Goal: Task Accomplishment & Management: Use online tool/utility

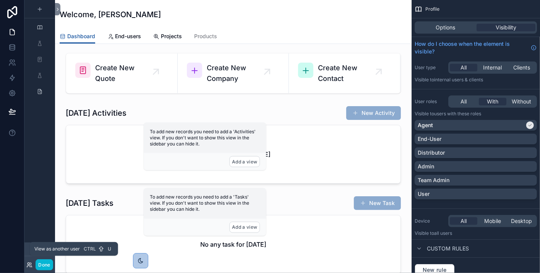
click at [29, 266] on icon at bounding box center [29, 265] width 6 height 6
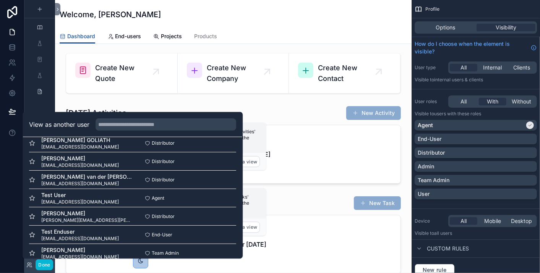
scroll to position [147, 0]
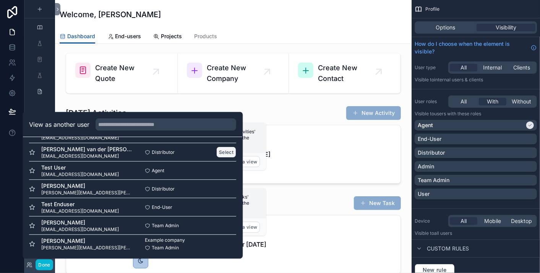
click at [224, 148] on button "Select" at bounding box center [226, 152] width 20 height 11
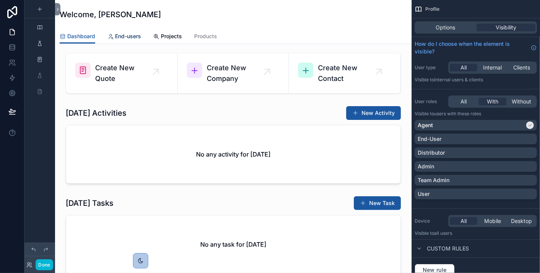
click at [116, 37] on span "End-users" at bounding box center [128, 36] width 26 height 8
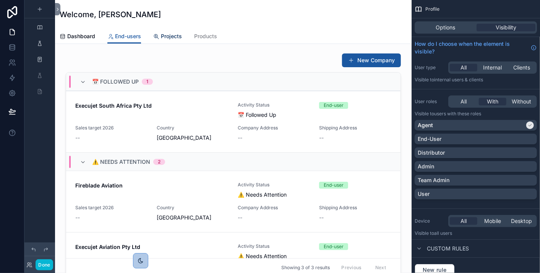
click at [180, 36] on span "Projects" at bounding box center [171, 36] width 21 height 8
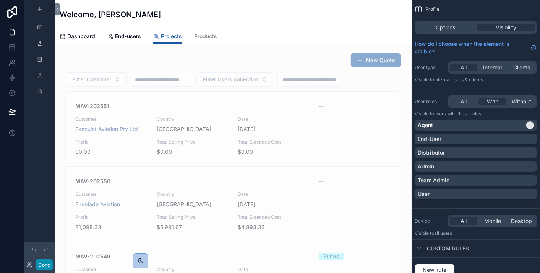
click at [39, 262] on button "Done" at bounding box center [44, 264] width 17 height 11
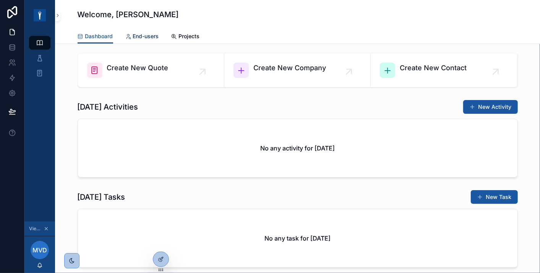
click at [128, 34] on div "End-users" at bounding box center [142, 36] width 34 height 8
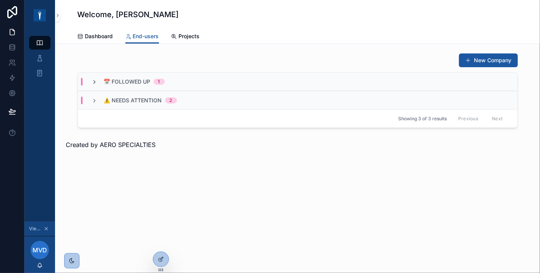
click at [94, 81] on icon "scrollable content" at bounding box center [95, 82] width 6 height 6
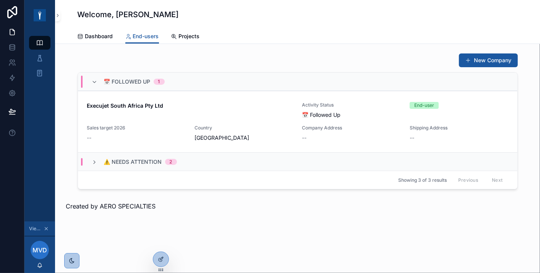
click at [94, 81] on icon "scrollable content" at bounding box center [95, 82] width 6 height 6
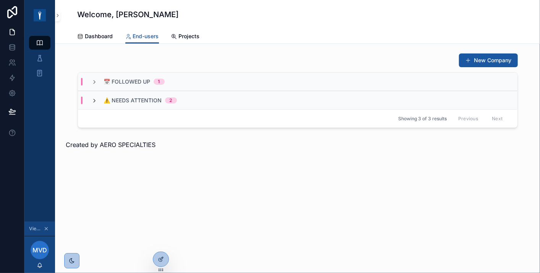
click at [93, 100] on icon "scrollable content" at bounding box center [95, 101] width 6 height 6
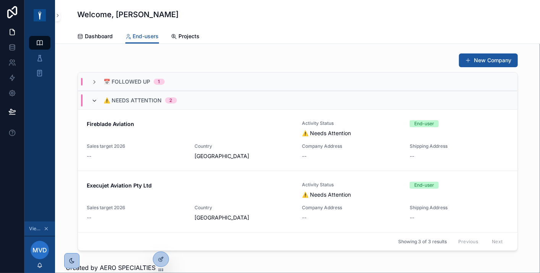
click at [92, 100] on icon "scrollable content" at bounding box center [95, 101] width 6 height 6
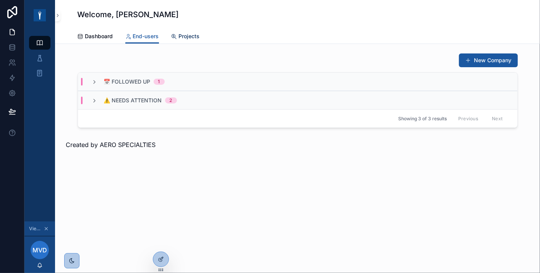
click at [190, 35] on span "Projects" at bounding box center [189, 36] width 21 height 8
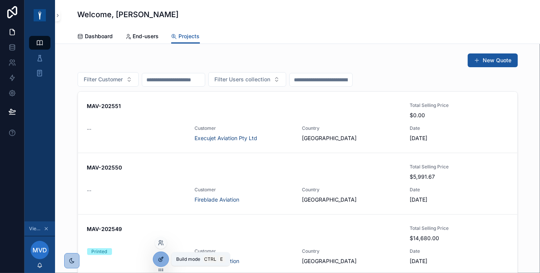
click at [158, 262] on div at bounding box center [160, 259] width 15 height 15
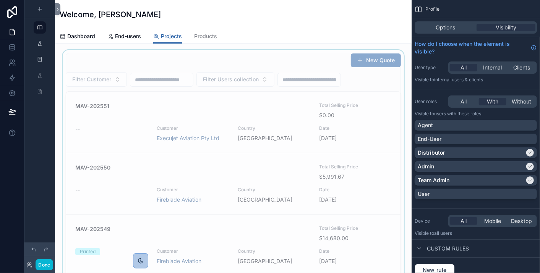
click at [290, 60] on div "scrollable content" at bounding box center [233, 174] width 344 height 249
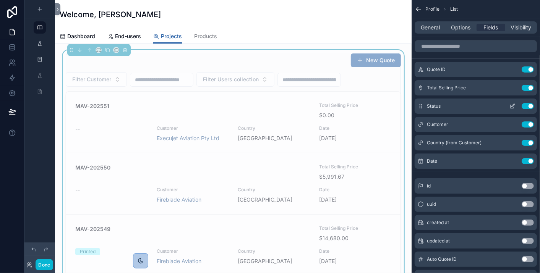
drag, startPoint x: 464, startPoint y: 111, endPoint x: 494, endPoint y: 106, distance: 31.0
click at [494, 106] on div "Status Use setting" at bounding box center [475, 106] width 122 height 15
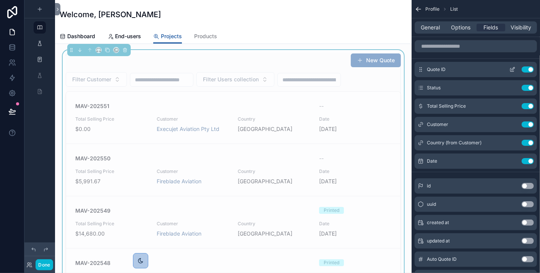
click at [514, 65] on div "Quote ID Use setting" at bounding box center [475, 69] width 122 height 15
click at [514, 68] on icon "scrollable content" at bounding box center [513, 68] width 1 height 1
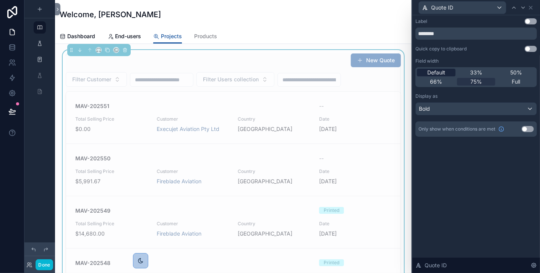
click at [442, 74] on span "Default" at bounding box center [436, 73] width 18 height 8
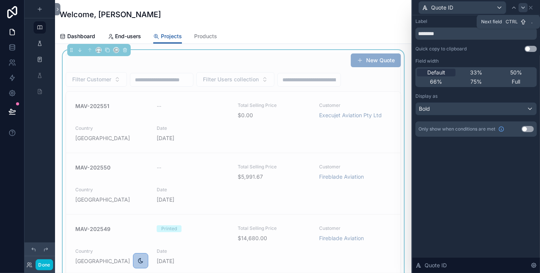
click at [522, 8] on icon at bounding box center [523, 8] width 6 height 6
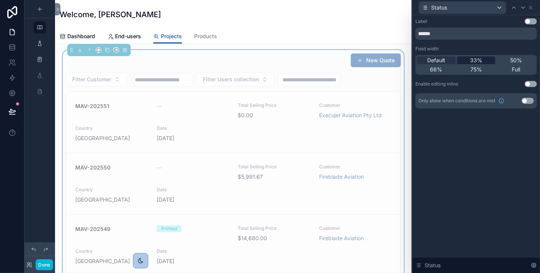
click at [475, 61] on span "33%" at bounding box center [476, 61] width 12 height 8
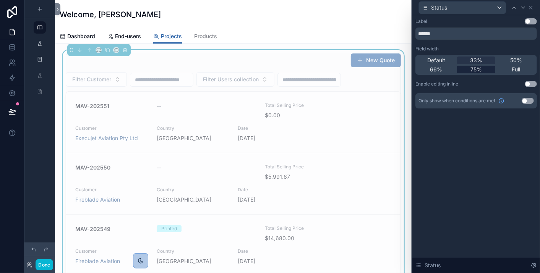
click at [470, 71] on div "75%" at bounding box center [476, 70] width 39 height 8
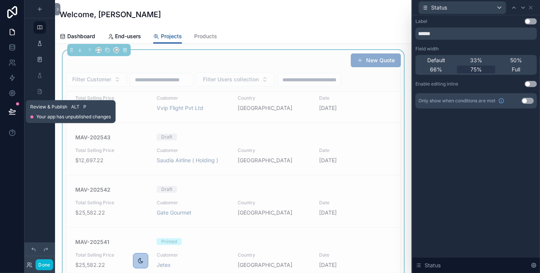
click at [11, 113] on icon at bounding box center [12, 112] width 8 height 8
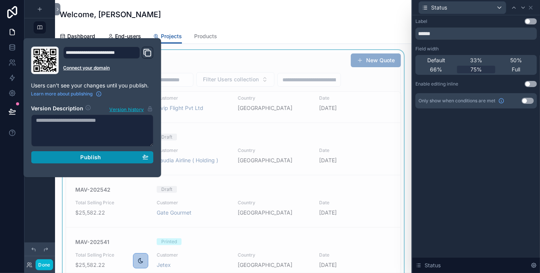
click at [68, 157] on div "Publish" at bounding box center [92, 157] width 112 height 7
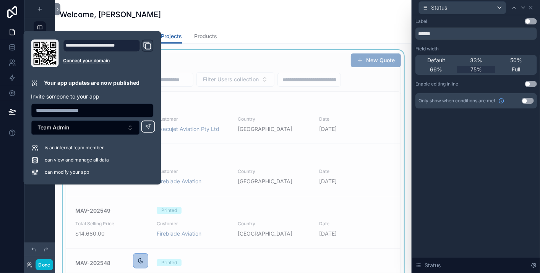
click at [481, 159] on div "Label Use setting ****** Field width Default 33% 50% 66% 75% Full Enable editin…" at bounding box center [476, 144] width 128 height 258
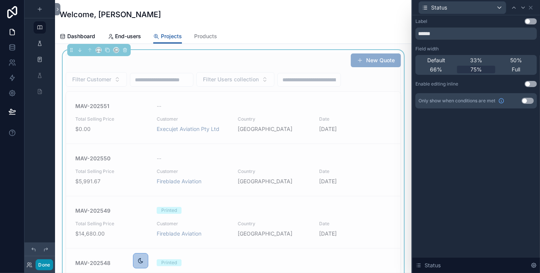
click at [50, 266] on button "Done" at bounding box center [44, 264] width 17 height 11
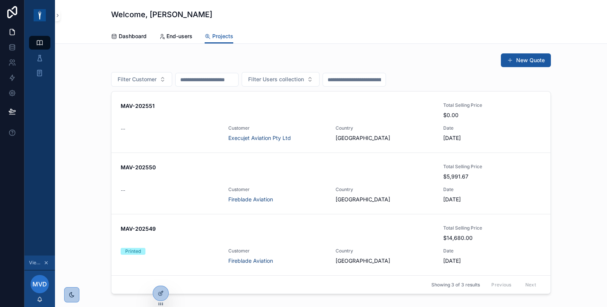
drag, startPoint x: 498, startPoint y: 1, endPoint x: 97, endPoint y: 123, distance: 419.5
click at [97, 123] on div "New Quote Filter Customer Filter Users collection MAV-202551 Total Selling Pric…" at bounding box center [331, 173] width 540 height 247
click at [183, 34] on span "End-users" at bounding box center [180, 36] width 26 height 8
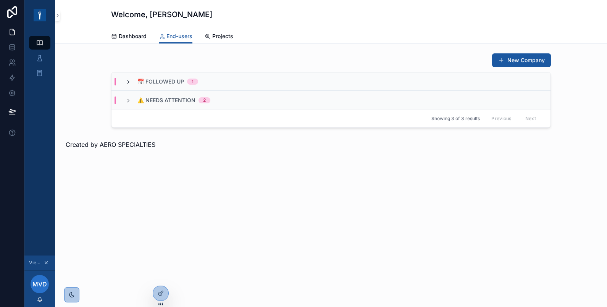
click at [128, 81] on icon "scrollable content" at bounding box center [128, 82] width 6 height 6
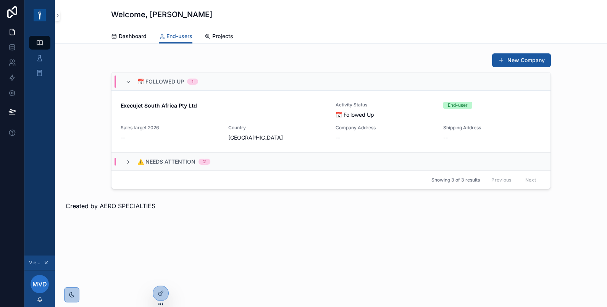
click at [128, 81] on icon "scrollable content" at bounding box center [128, 82] width 6 height 6
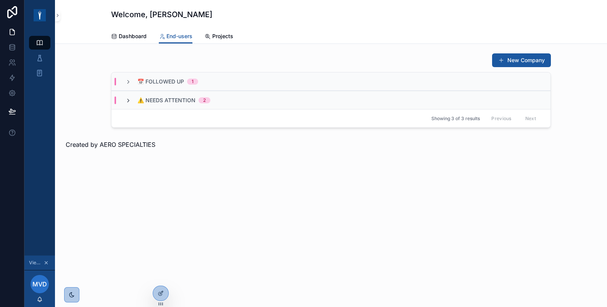
click at [128, 101] on icon "scrollable content" at bounding box center [128, 101] width 6 height 6
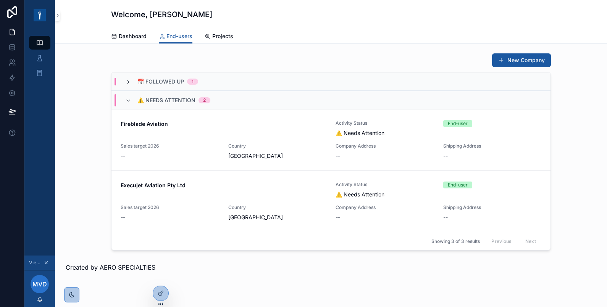
click at [125, 82] on icon "scrollable content" at bounding box center [128, 82] width 6 height 6
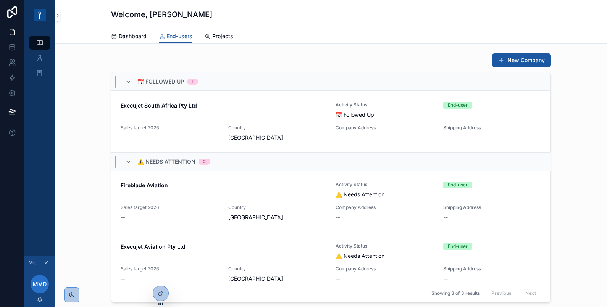
click at [125, 82] on icon "scrollable content" at bounding box center [128, 82] width 6 height 6
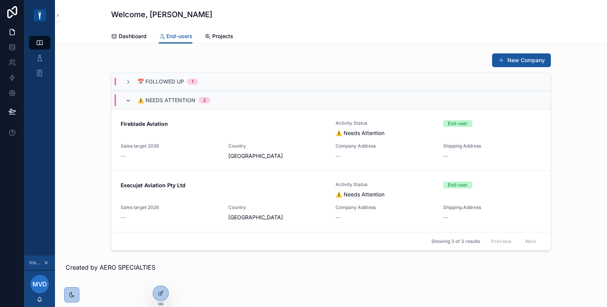
click at [126, 101] on icon "scrollable content" at bounding box center [128, 101] width 6 height 6
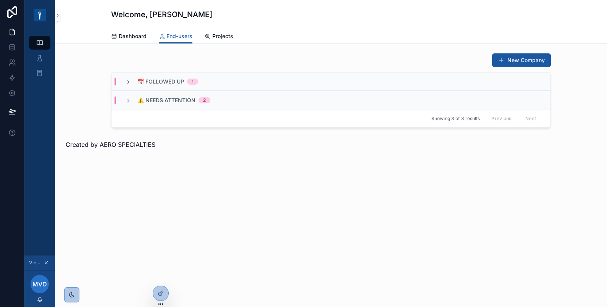
click at [126, 101] on icon "scrollable content" at bounding box center [128, 101] width 6 height 6
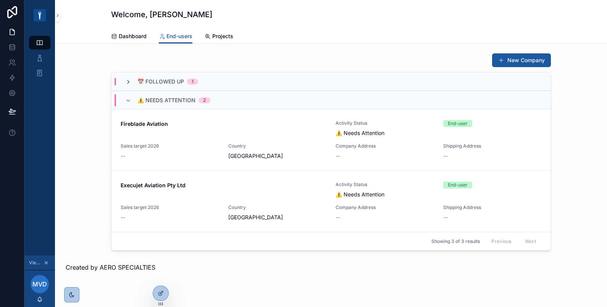
click at [125, 83] on icon "scrollable content" at bounding box center [128, 82] width 6 height 6
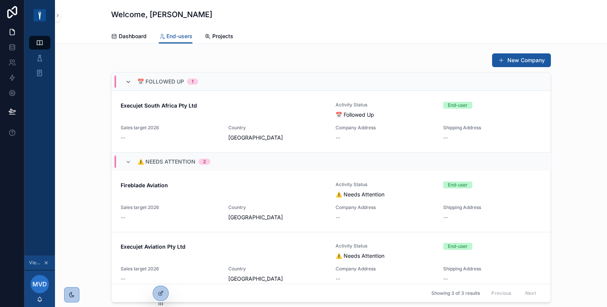
click at [125, 79] on icon "scrollable content" at bounding box center [128, 82] width 6 height 6
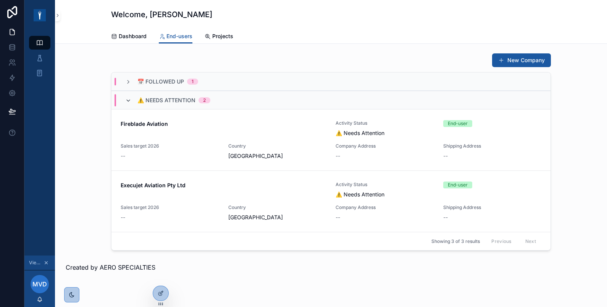
click at [125, 100] on icon "scrollable content" at bounding box center [128, 101] width 6 height 6
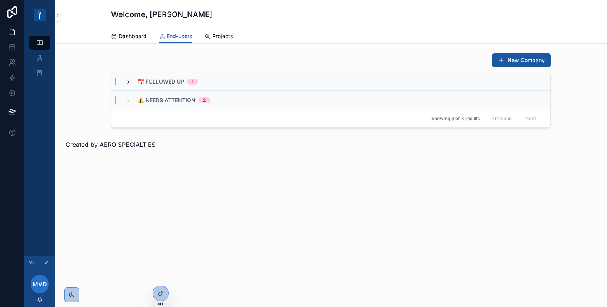
click at [128, 84] on icon "scrollable content" at bounding box center [128, 82] width 6 height 6
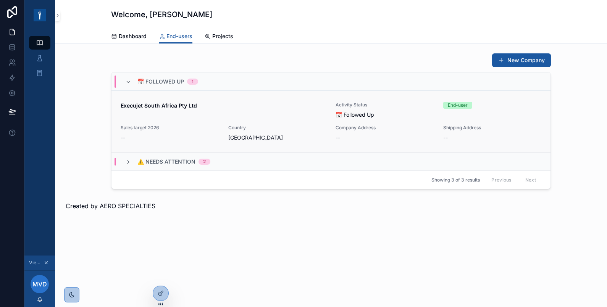
click at [143, 104] on strong "Execujet South Africa Pty Ltd" at bounding box center [159, 105] width 76 height 6
click at [218, 35] on span "Projects" at bounding box center [222, 36] width 21 height 8
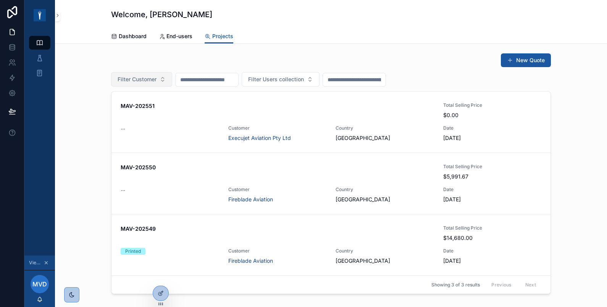
click at [158, 76] on button "Filter Customer" at bounding box center [141, 79] width 61 height 15
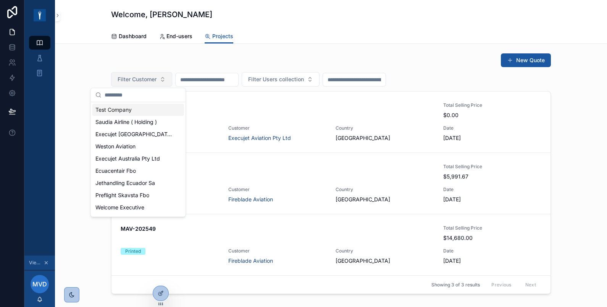
click at [158, 76] on button "Filter Customer" at bounding box center [141, 79] width 61 height 15
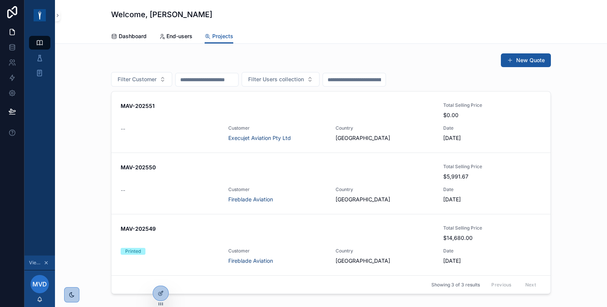
click at [68, 84] on div "New Quote Filter Customer Filter Users collection MAV-202551 Total Selling Pric…" at bounding box center [331, 173] width 540 height 247
click at [161, 273] on icon at bounding box center [161, 294] width 6 height 6
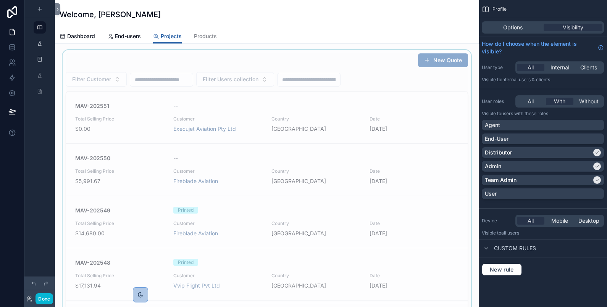
click at [361, 65] on div "scrollable content" at bounding box center [267, 187] width 412 height 275
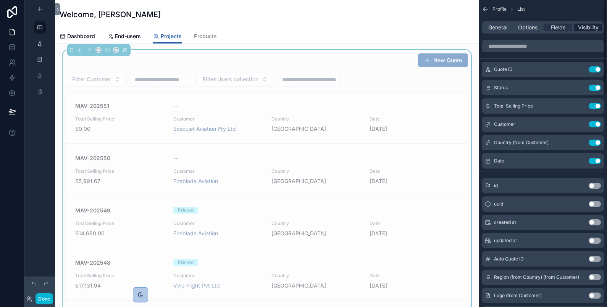
click at [539, 29] on span "Visibility" at bounding box center [588, 28] width 21 height 8
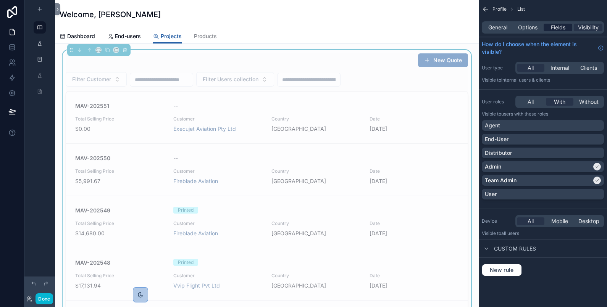
click at [539, 27] on span "Fields" at bounding box center [558, 28] width 15 height 8
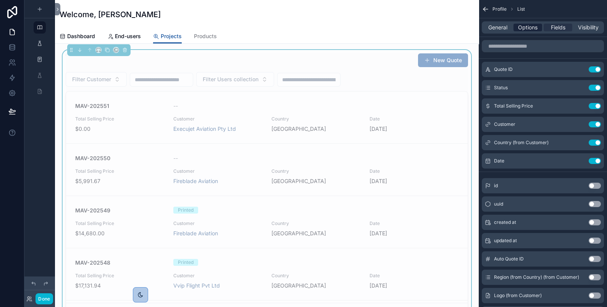
click at [534, 27] on span "Options" at bounding box center [527, 28] width 19 height 8
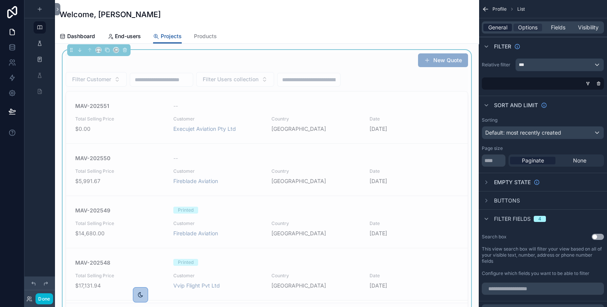
click at [495, 27] on span "General" at bounding box center [497, 28] width 19 height 8
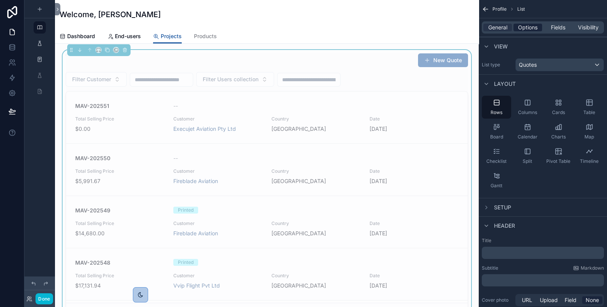
click at [522, 27] on span "Options" at bounding box center [527, 28] width 19 height 8
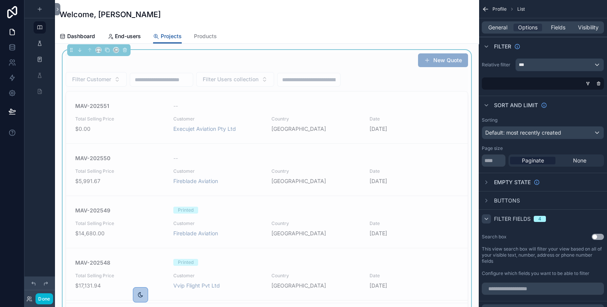
click at [486, 220] on icon "scrollable content" at bounding box center [486, 219] width 6 height 6
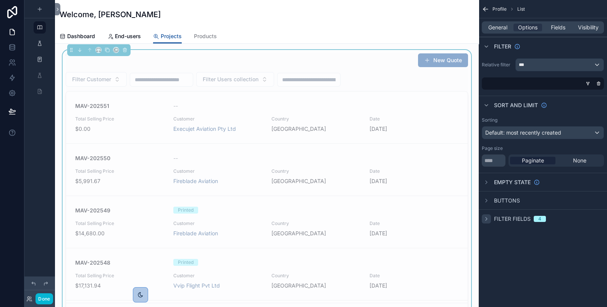
click at [487, 220] on icon "scrollable content" at bounding box center [486, 219] width 6 height 6
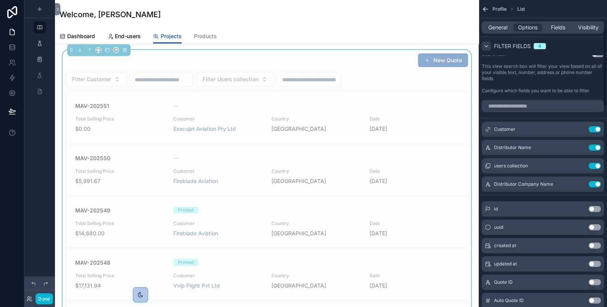
scroll to position [107, 0]
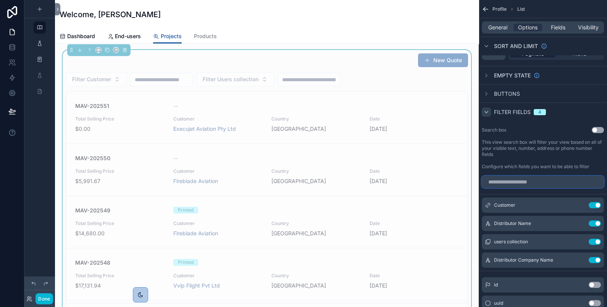
click at [539, 182] on input "scrollable content" at bounding box center [543, 182] width 122 height 12
click at [539, 128] on button "Use setting" at bounding box center [598, 130] width 12 height 6
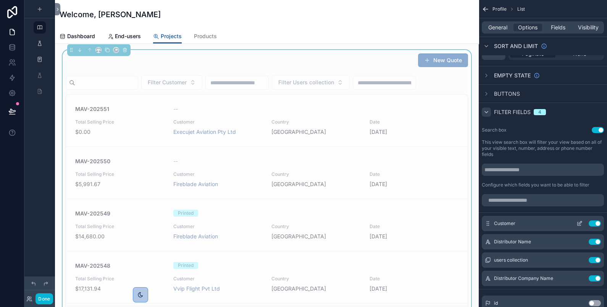
click at [539, 223] on button "Use setting" at bounding box center [595, 224] width 12 height 6
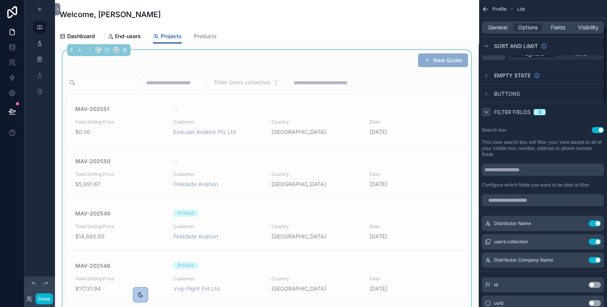
click at [539, 223] on button "Use setting" at bounding box center [595, 224] width 12 height 6
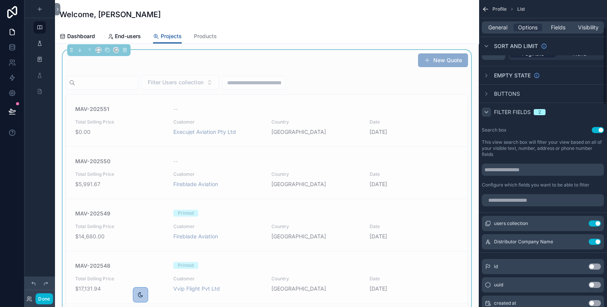
click at [539, 223] on button "Use setting" at bounding box center [595, 224] width 12 height 6
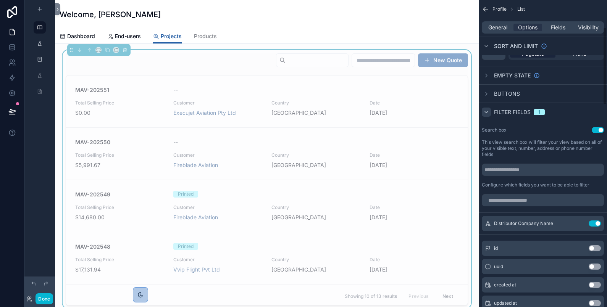
click at [539, 223] on button "Use setting" at bounding box center [595, 224] width 12 height 6
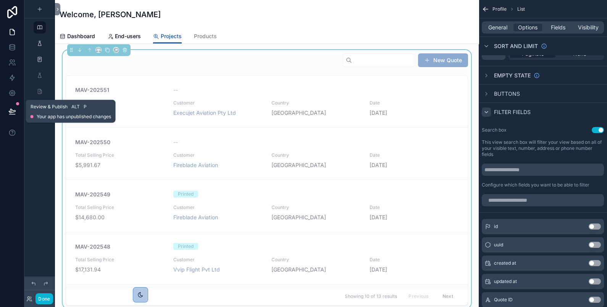
click at [12, 113] on icon at bounding box center [12, 111] width 6 height 4
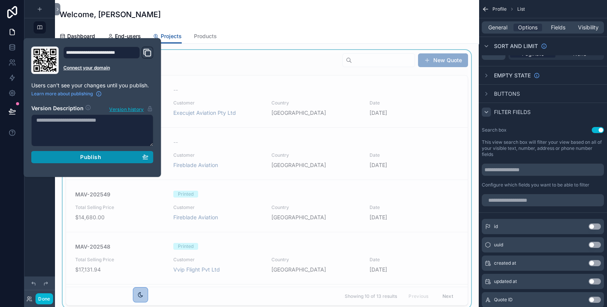
click at [76, 157] on div "Publish" at bounding box center [92, 157] width 112 height 7
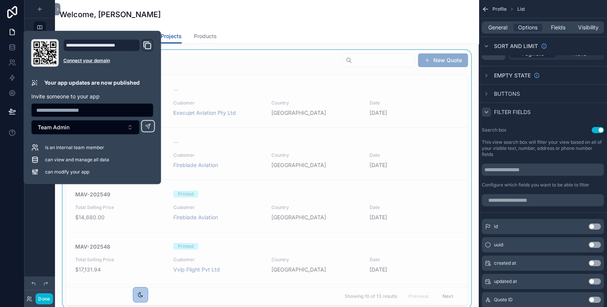
click at [248, 27] on div "Welcome, Marlon" at bounding box center [267, 14] width 415 height 29
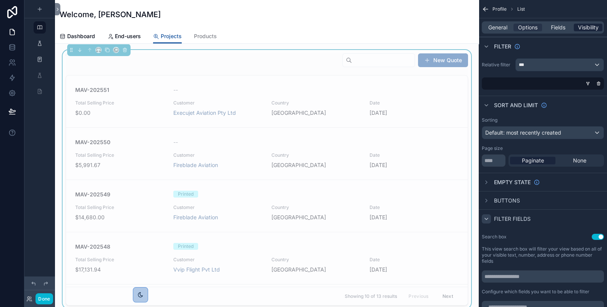
click at [539, 27] on span "Visibility" at bounding box center [588, 28] width 21 height 8
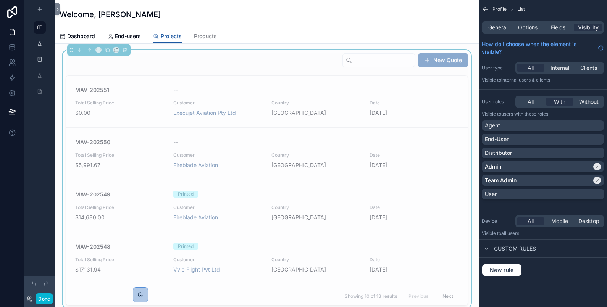
click at [279, 64] on div "New Quote" at bounding box center [267, 62] width 403 height 18
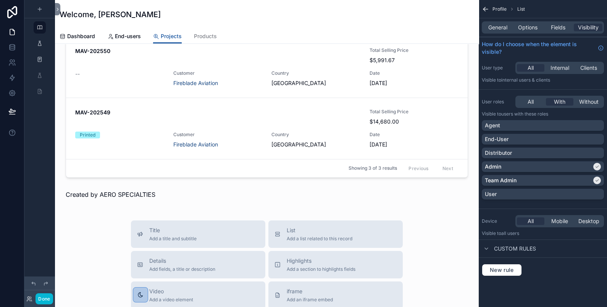
scroll to position [254, 0]
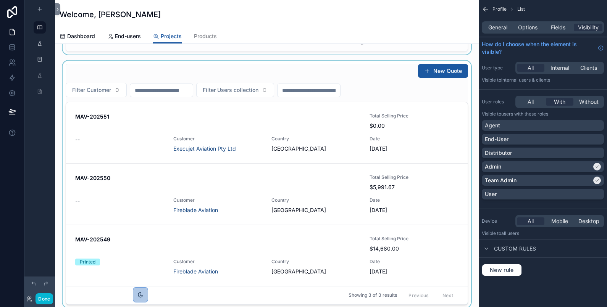
click at [323, 67] on div "scrollable content" at bounding box center [267, 184] width 412 height 247
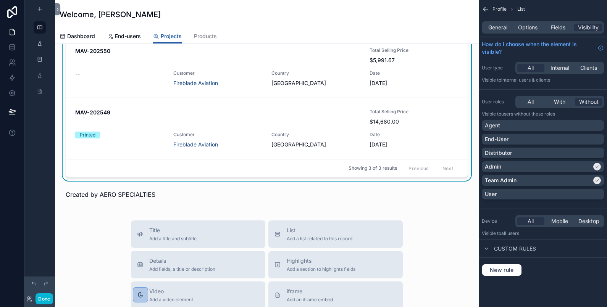
scroll to position [0, 0]
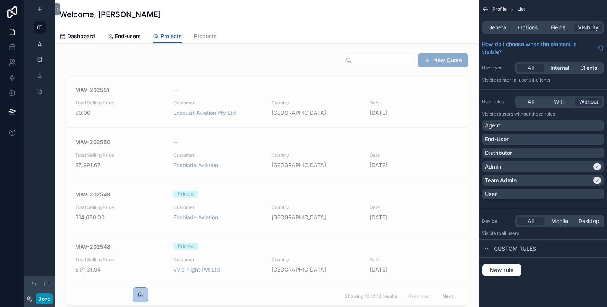
click at [46, 273] on button "Done" at bounding box center [44, 299] width 17 height 11
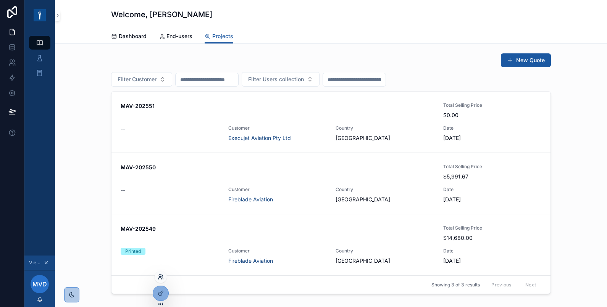
click at [162, 273] on icon at bounding box center [161, 277] width 6 height 6
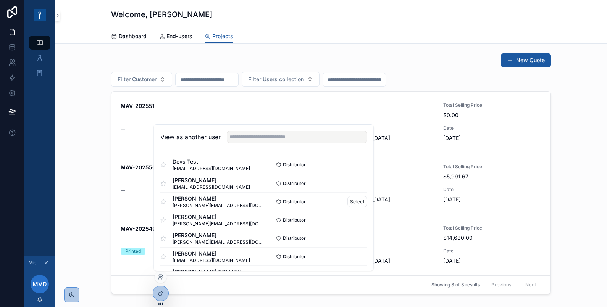
scroll to position [147, 0]
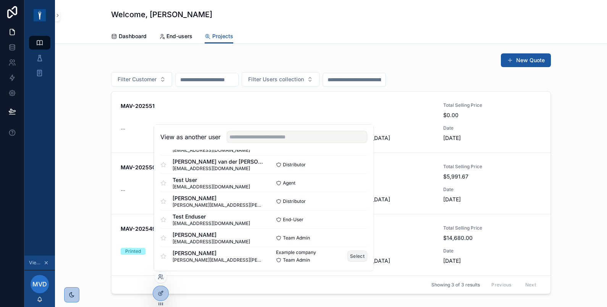
click at [352, 254] on button "Select" at bounding box center [358, 256] width 20 height 11
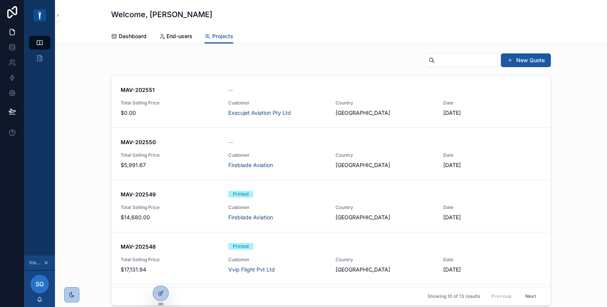
click at [81, 80] on div "New Quote MAV-202551 -- Total Selling Price $0.00 Customer Execujet Aviation Pt…" at bounding box center [331, 179] width 540 height 259
click at [159, 280] on div at bounding box center [161, 277] width 12 height 12
click at [160, 278] on icon at bounding box center [159, 279] width 3 height 2
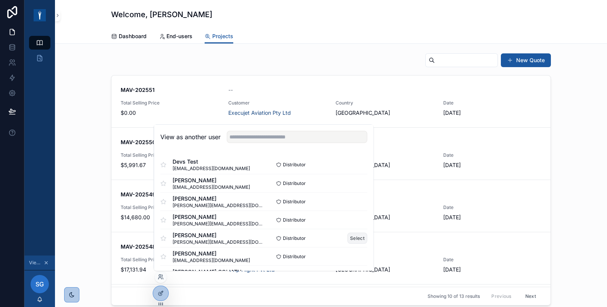
click at [349, 239] on button "Select" at bounding box center [358, 238] width 20 height 11
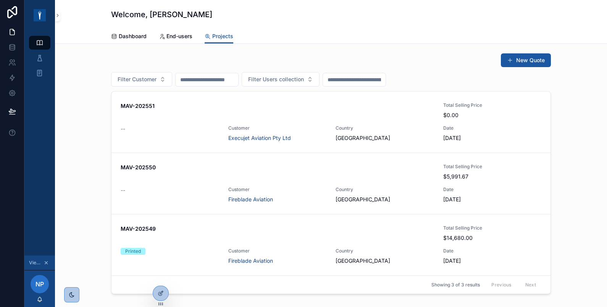
click at [73, 172] on div "New Quote Filter Customer Filter Users collection MAV-202551 Total Selling Pric…" at bounding box center [331, 173] width 540 height 247
click at [13, 110] on icon at bounding box center [12, 111] width 6 height 4
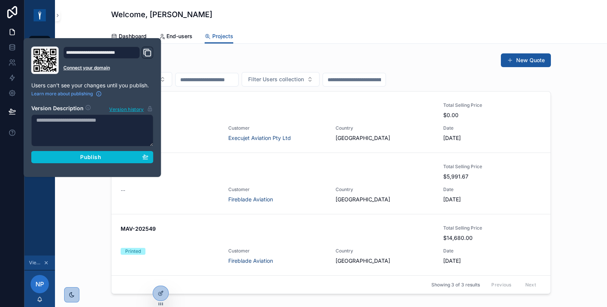
click at [74, 22] on div "Welcome, [PERSON_NAME] Projects Dashboard End-users Projects" at bounding box center [331, 22] width 552 height 44
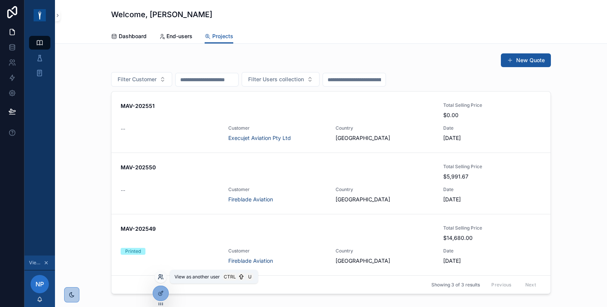
click at [161, 276] on icon at bounding box center [161, 277] width 6 height 6
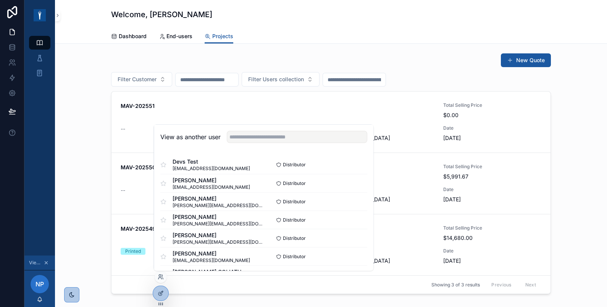
click at [90, 215] on div "New Quote Filter Customer Filter Users collection MAV-202551 Total Selling Pric…" at bounding box center [331, 173] width 540 height 247
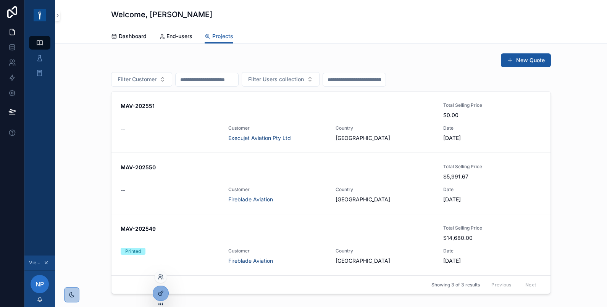
click at [162, 298] on div at bounding box center [160, 293] width 15 height 15
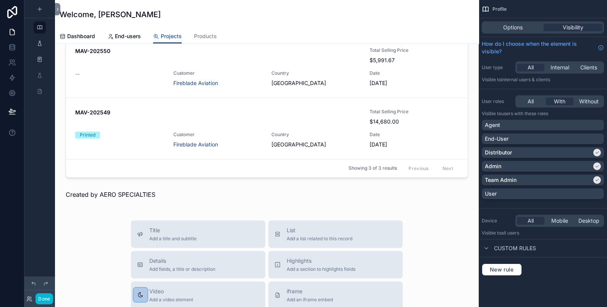
scroll to position [254, 0]
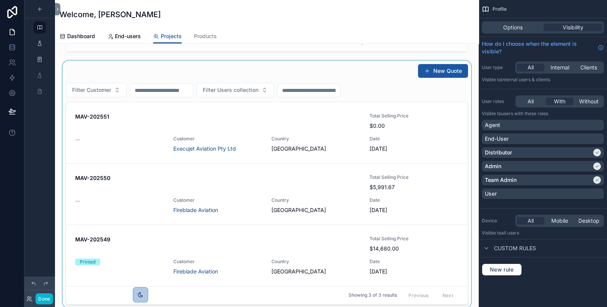
click at [443, 126] on div "scrollable content" at bounding box center [267, 184] width 412 height 247
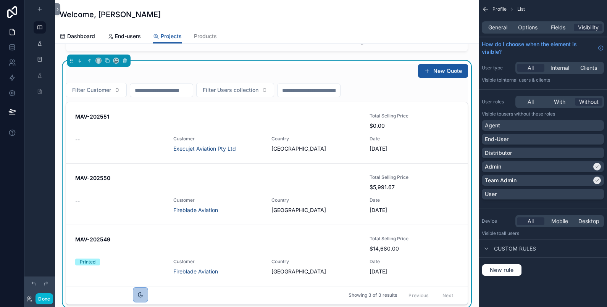
click at [380, 68] on div "New Quote" at bounding box center [267, 71] width 403 height 15
click at [493, 32] on div "General Options Fields Visibility" at bounding box center [543, 27] width 122 height 12
click at [493, 29] on span "General" at bounding box center [497, 28] width 19 height 8
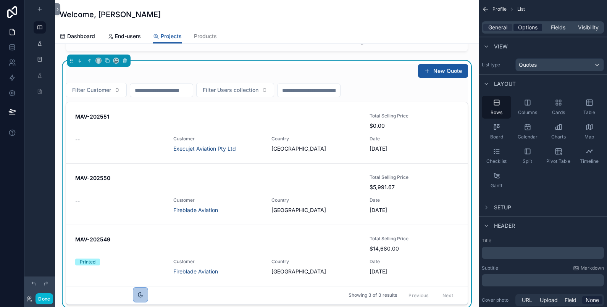
click at [521, 29] on span "Options" at bounding box center [527, 28] width 19 height 8
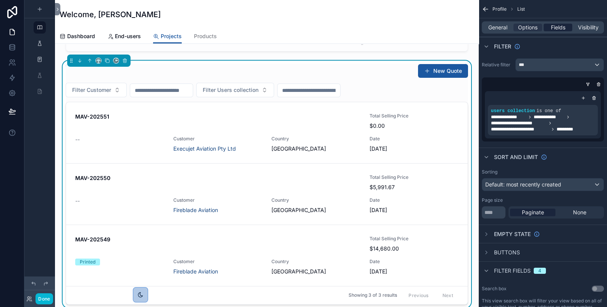
click at [556, 29] on span "Fields" at bounding box center [558, 28] width 15 height 8
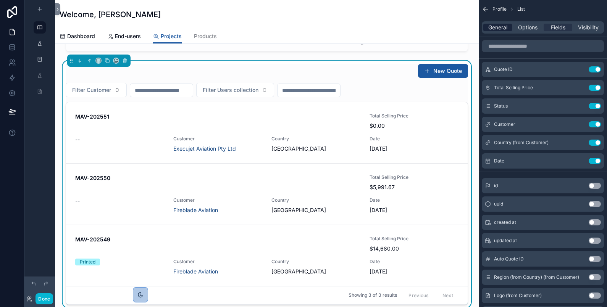
click at [497, 29] on span "General" at bounding box center [497, 28] width 19 height 8
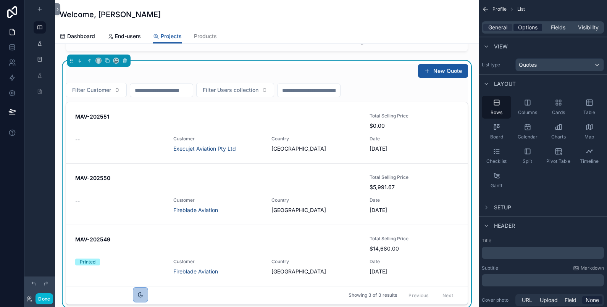
click at [522, 27] on span "Options" at bounding box center [527, 28] width 19 height 8
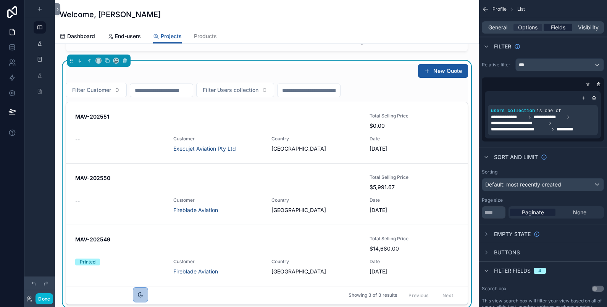
click at [557, 27] on span "Fields" at bounding box center [558, 28] width 15 height 8
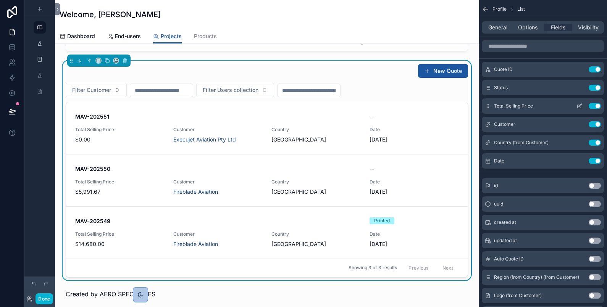
click at [579, 105] on icon "scrollable content" at bounding box center [580, 106] width 6 height 6
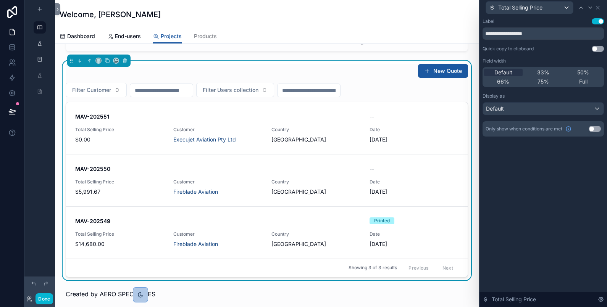
click at [468, 61] on div "New Quote MAV-202551 -- Total Selling Price $0.00 Customer Execujet Aviation Pt…" at bounding box center [267, 222] width 424 height 864
click at [580, 10] on icon at bounding box center [581, 8] width 6 height 6
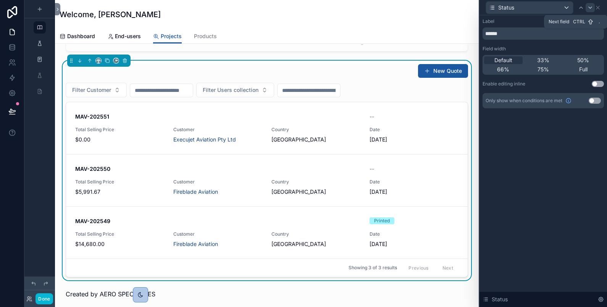
click at [589, 8] on icon at bounding box center [590, 8] width 6 height 6
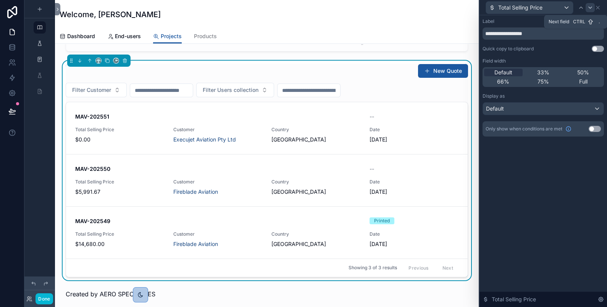
click at [587, 9] on icon at bounding box center [590, 8] width 6 height 6
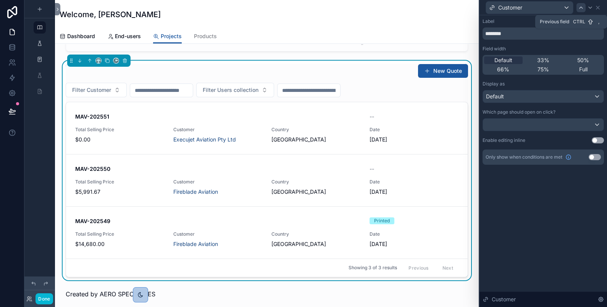
click at [583, 8] on icon at bounding box center [581, 8] width 6 height 6
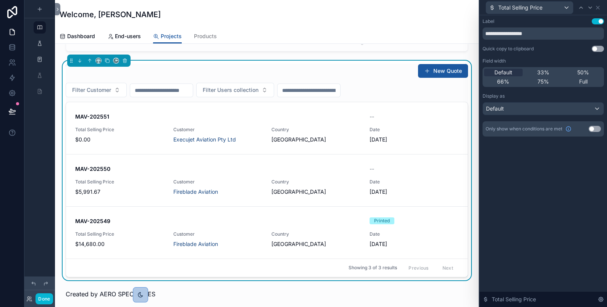
scroll to position [0, 0]
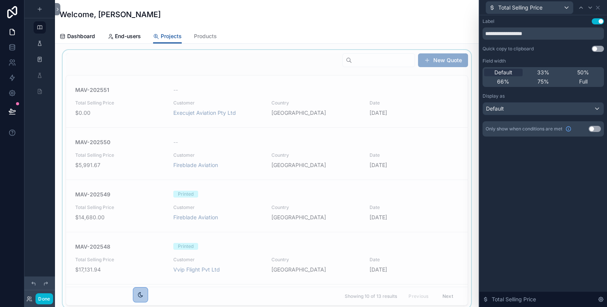
click at [380, 56] on div "scrollable content" at bounding box center [267, 179] width 412 height 259
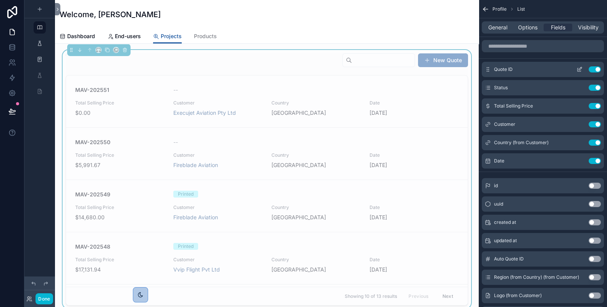
click at [580, 67] on icon "scrollable content" at bounding box center [580, 69] width 6 height 6
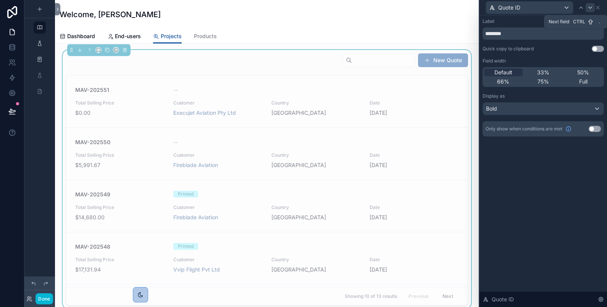
click at [586, 9] on div at bounding box center [590, 7] width 9 height 9
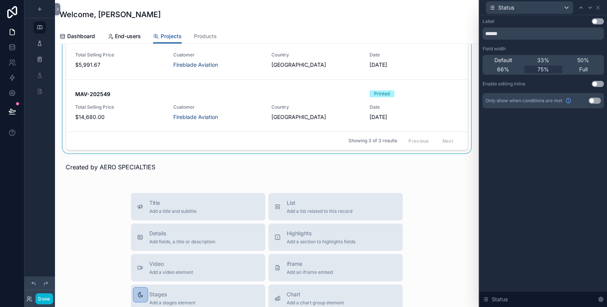
scroll to position [254, 0]
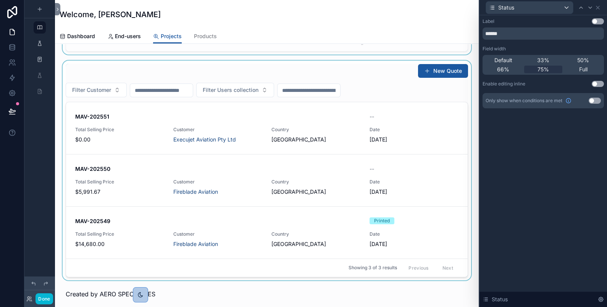
click at [395, 75] on div "scrollable content" at bounding box center [267, 171] width 412 height 220
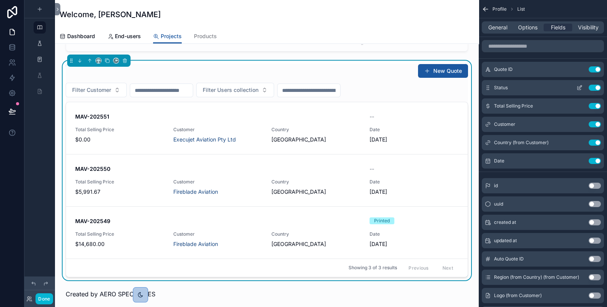
click at [577, 87] on icon "scrollable content" at bounding box center [580, 88] width 6 height 6
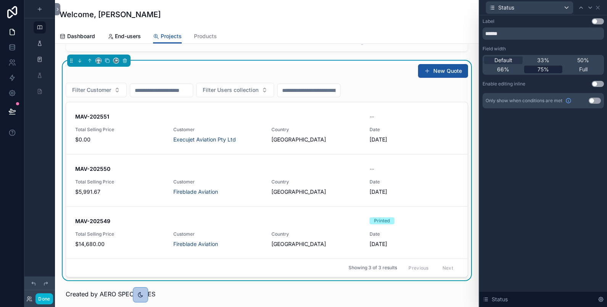
click at [543, 71] on span "75%" at bounding box center [543, 70] width 11 height 8
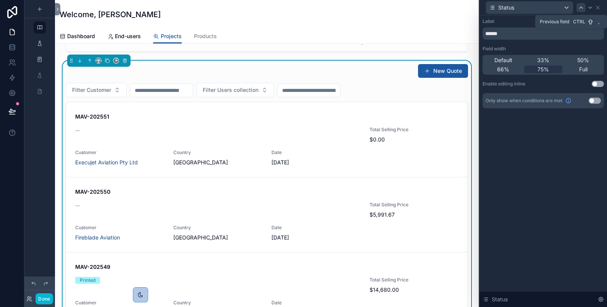
click at [584, 8] on icon at bounding box center [581, 8] width 6 height 6
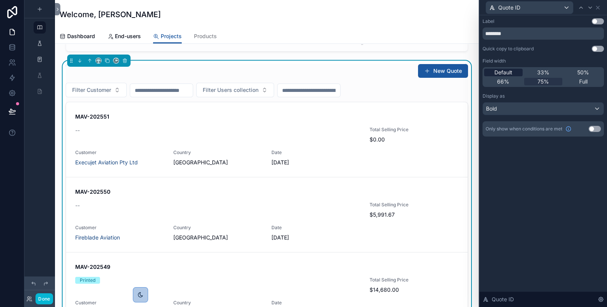
click at [507, 71] on span "Default" at bounding box center [504, 73] width 18 height 8
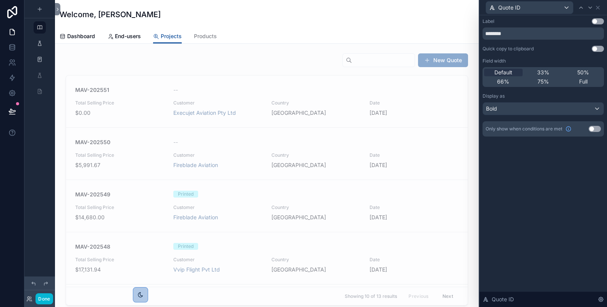
scroll to position [509, 0]
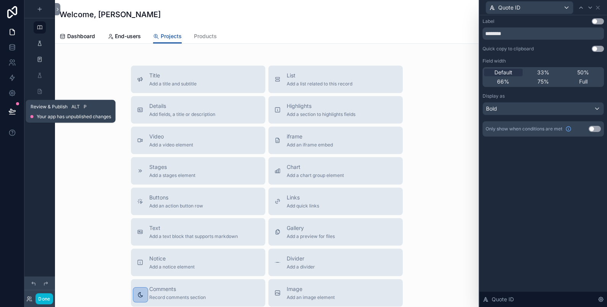
click at [11, 111] on icon at bounding box center [12, 111] width 6 height 4
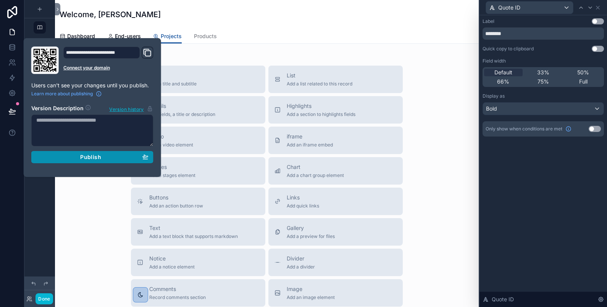
click at [76, 160] on div "Publish" at bounding box center [92, 157] width 112 height 7
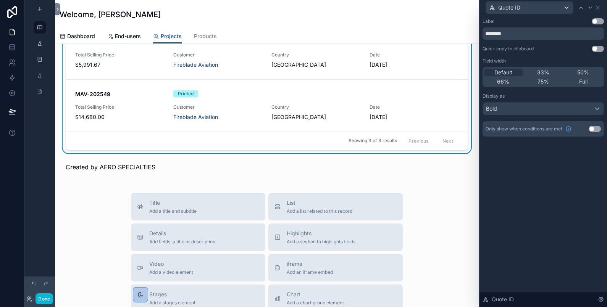
scroll to position [254, 0]
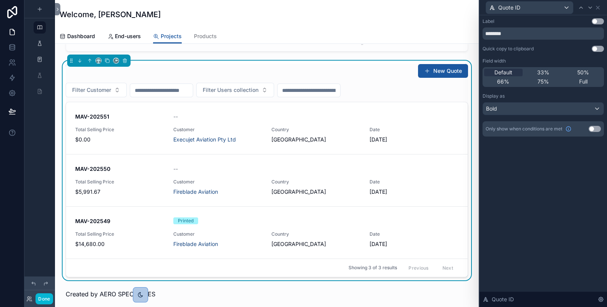
click at [363, 66] on div "New Quote" at bounding box center [267, 71] width 403 height 15
click at [598, 5] on icon at bounding box center [598, 8] width 6 height 6
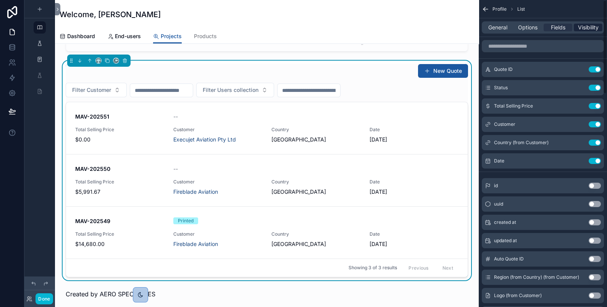
click at [593, 30] on span "Visibility" at bounding box center [588, 28] width 21 height 8
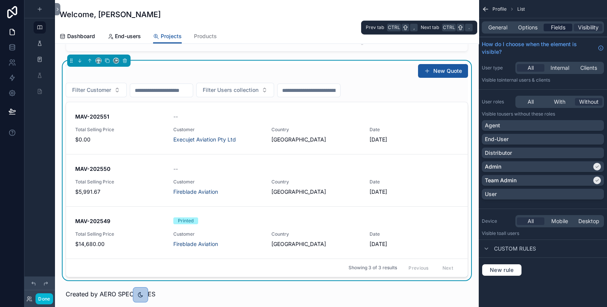
click at [559, 27] on span "Fields" at bounding box center [558, 28] width 15 height 8
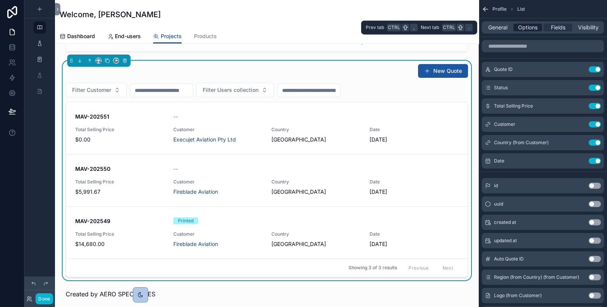
click at [533, 26] on span "Options" at bounding box center [527, 28] width 19 height 8
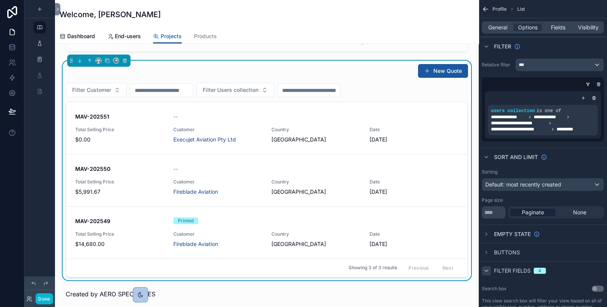
click at [483, 270] on div "scrollable content" at bounding box center [486, 271] width 9 height 9
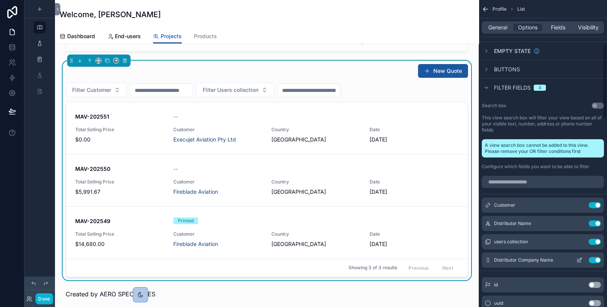
scroll to position [183, 0]
click at [485, 87] on icon "scrollable content" at bounding box center [486, 88] width 6 height 6
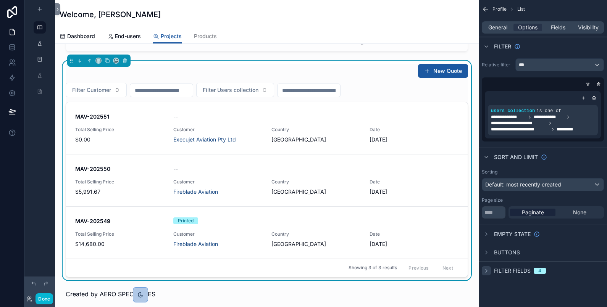
scroll to position [0, 0]
click at [362, 65] on div "New Quote" at bounding box center [267, 71] width 403 height 15
click at [48, 296] on button "Done" at bounding box center [44, 299] width 17 height 11
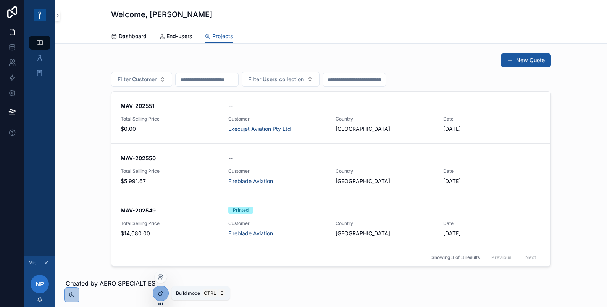
click at [164, 296] on div at bounding box center [160, 293] width 15 height 15
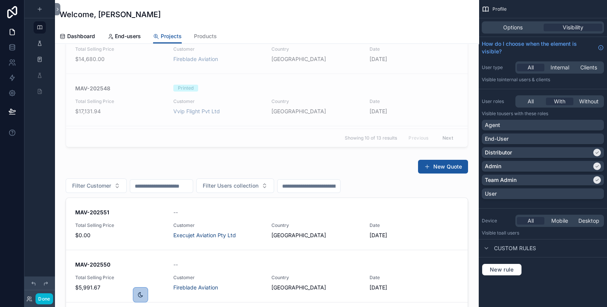
scroll to position [127, 0]
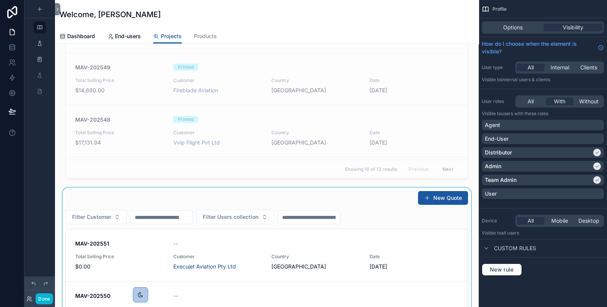
click at [387, 209] on div "scrollable content" at bounding box center [267, 298] width 412 height 220
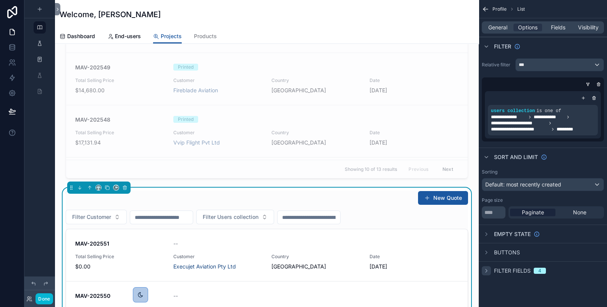
click at [485, 270] on icon "scrollable content" at bounding box center [486, 271] width 6 height 6
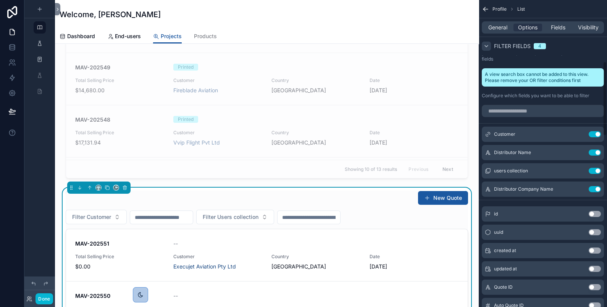
scroll to position [382, 0]
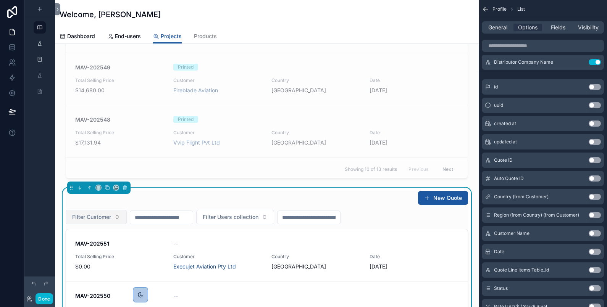
click at [112, 215] on button "Filter Customer" at bounding box center [96, 217] width 61 height 15
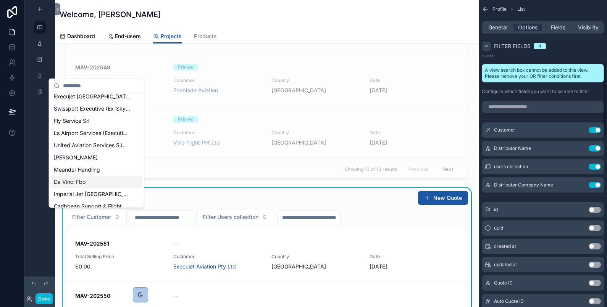
scroll to position [254, 0]
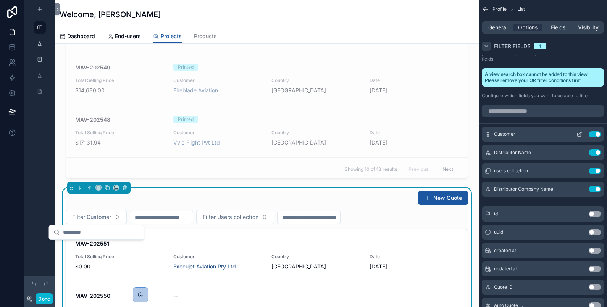
click at [593, 135] on button "Use setting" at bounding box center [595, 134] width 12 height 6
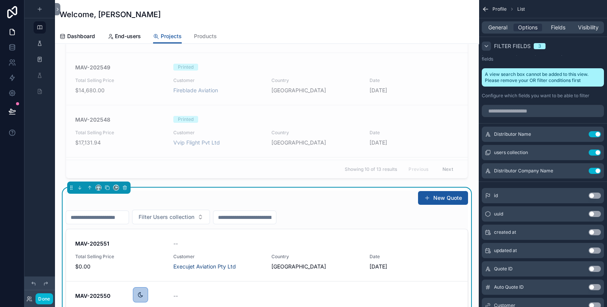
click at [593, 135] on button "Use setting" at bounding box center [595, 134] width 12 height 6
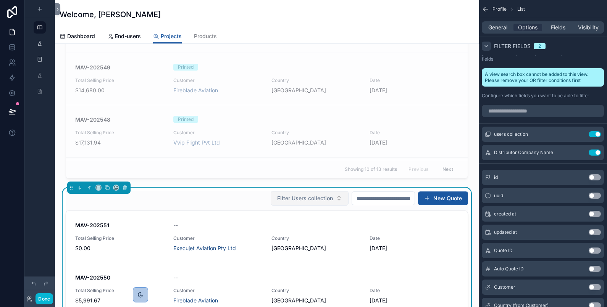
click at [304, 197] on span "Filter Users collection" at bounding box center [305, 199] width 56 height 8
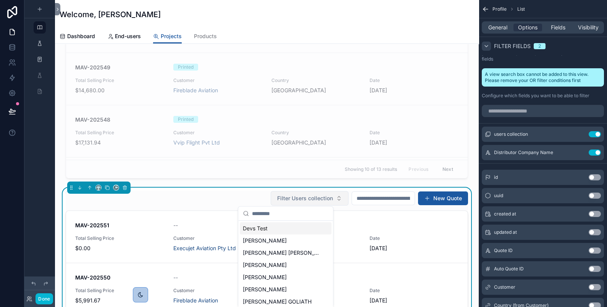
click at [304, 197] on span "Filter Users collection" at bounding box center [305, 199] width 56 height 8
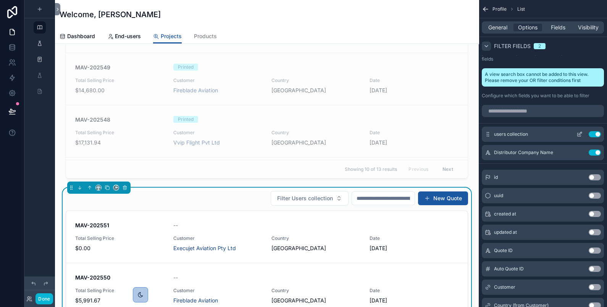
click at [579, 135] on icon "scrollable content" at bounding box center [580, 134] width 6 height 6
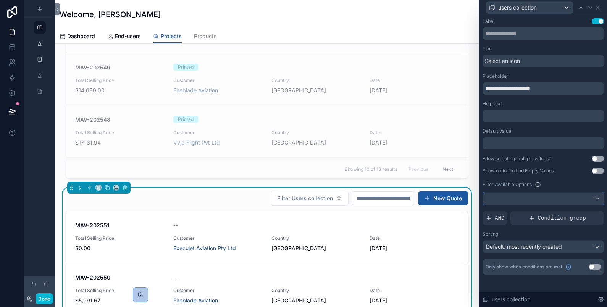
click at [577, 196] on div at bounding box center [543, 199] width 121 height 12
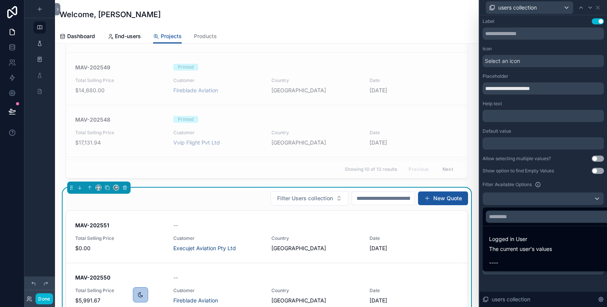
click at [577, 196] on div at bounding box center [544, 153] width 128 height 307
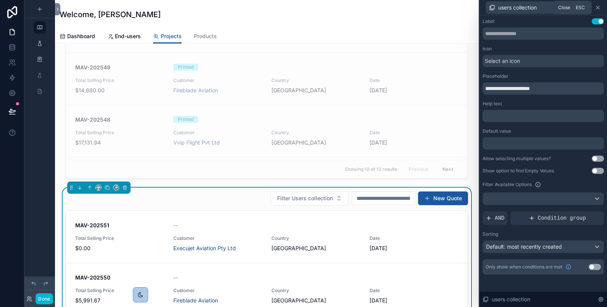
click at [599, 9] on icon at bounding box center [598, 8] width 6 height 6
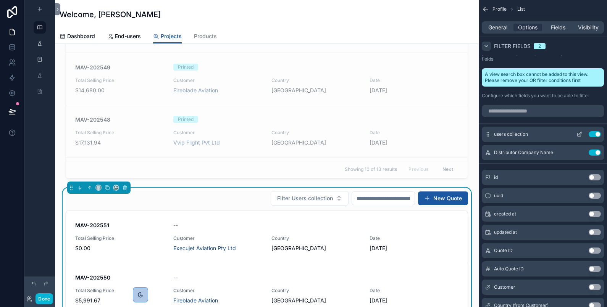
click at [597, 134] on button "Use setting" at bounding box center [595, 134] width 12 height 6
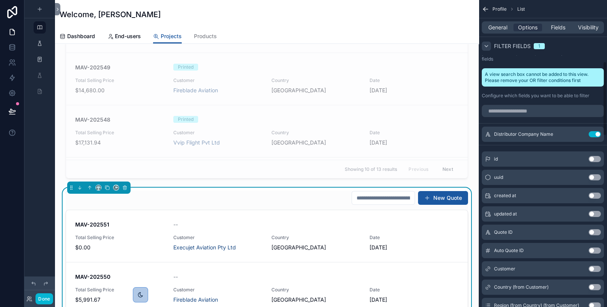
click at [597, 134] on button "Use setting" at bounding box center [595, 134] width 12 height 6
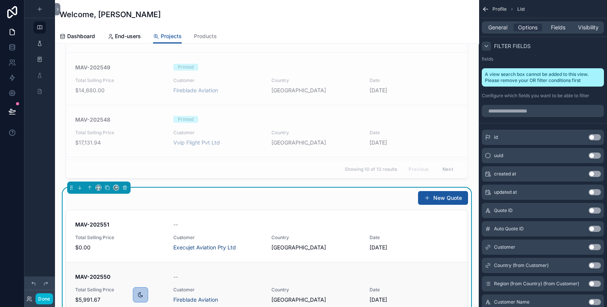
scroll to position [0, 0]
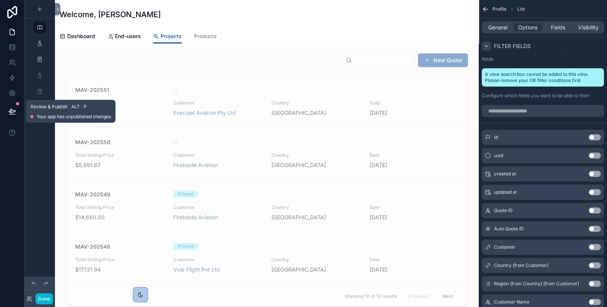
click at [12, 109] on icon at bounding box center [12, 112] width 8 height 8
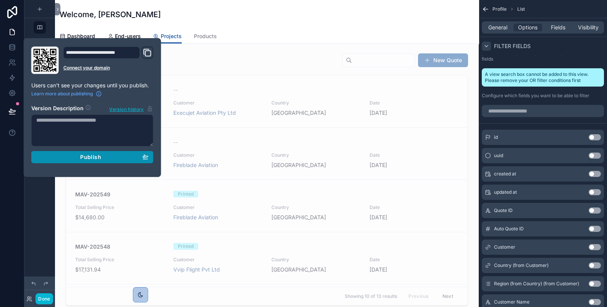
click at [71, 161] on button "Publish" at bounding box center [92, 157] width 122 height 12
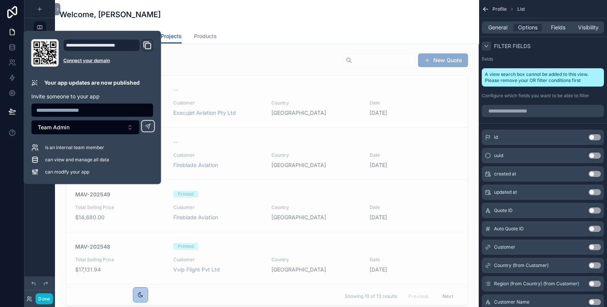
click at [268, 23] on div "Welcome, [PERSON_NAME]" at bounding box center [267, 14] width 415 height 29
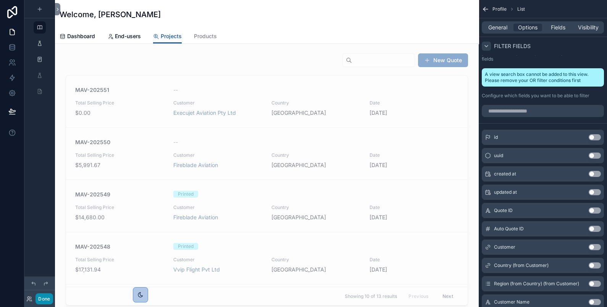
click at [44, 302] on button "Done" at bounding box center [44, 299] width 17 height 11
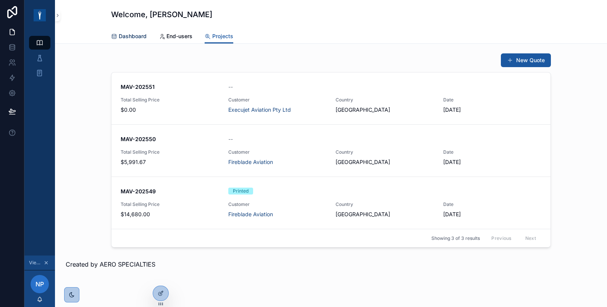
click at [133, 36] on span "Dashboard" at bounding box center [133, 36] width 28 height 8
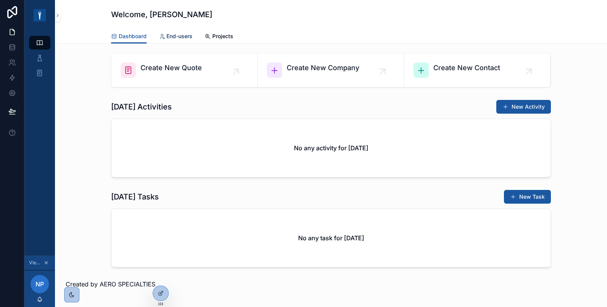
click at [170, 34] on span "End-users" at bounding box center [180, 36] width 26 height 8
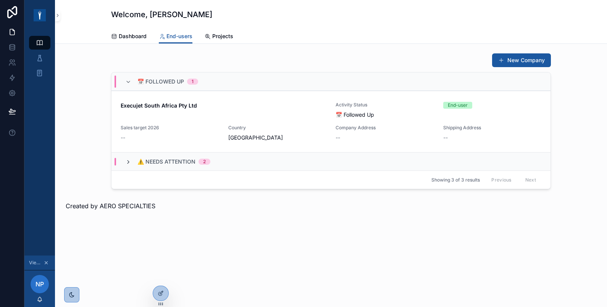
click at [128, 163] on icon "scrollable content" at bounding box center [128, 162] width 6 height 6
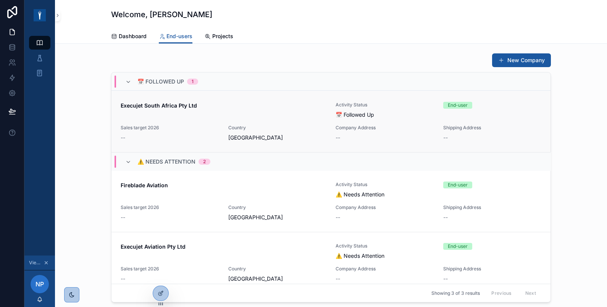
click at [136, 105] on strong "Execujet South Africa Pty Ltd" at bounding box center [159, 105] width 76 height 6
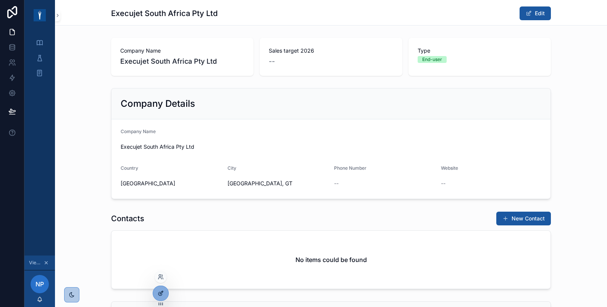
click at [166, 294] on div at bounding box center [160, 293] width 15 height 15
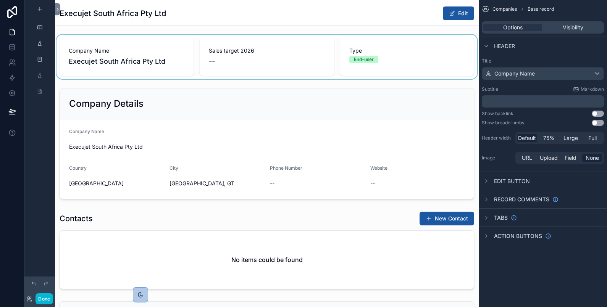
click at [415, 38] on div "scrollable content" at bounding box center [267, 57] width 424 height 44
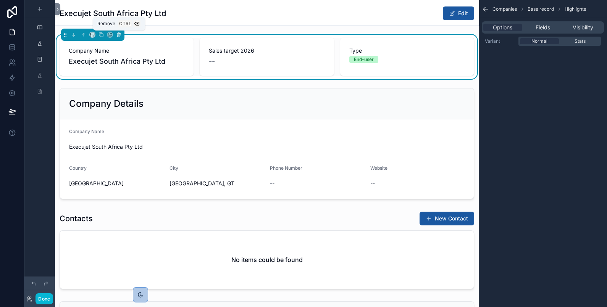
click at [118, 36] on icon "scrollable content" at bounding box center [118, 34] width 5 height 5
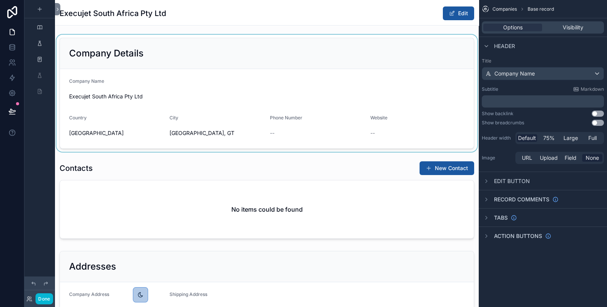
click at [251, 48] on div "scrollable content" at bounding box center [267, 93] width 424 height 117
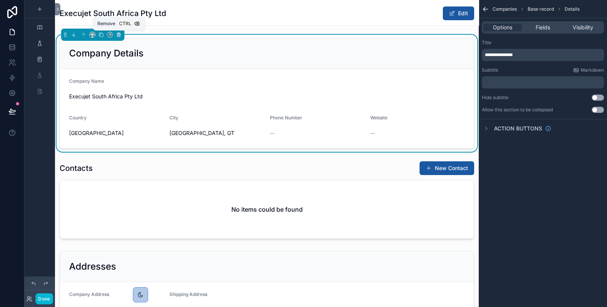
click at [120, 35] on icon "scrollable content" at bounding box center [118, 34] width 5 height 5
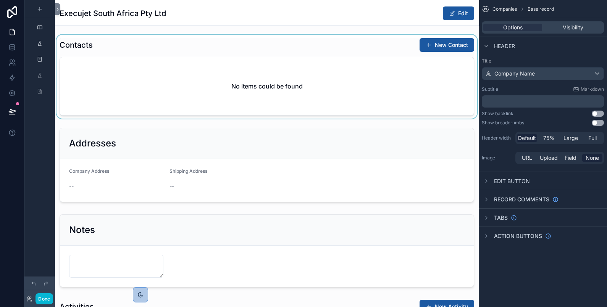
click at [122, 52] on div "scrollable content" at bounding box center [267, 77] width 424 height 84
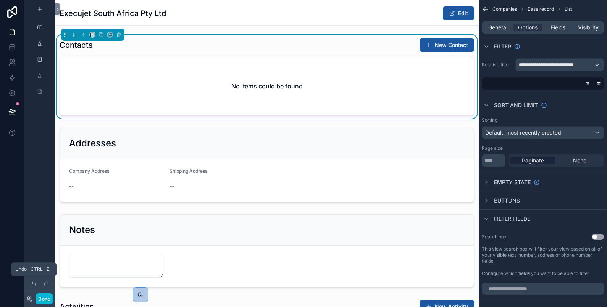
click at [32, 283] on icon at bounding box center [33, 283] width 3 height 3
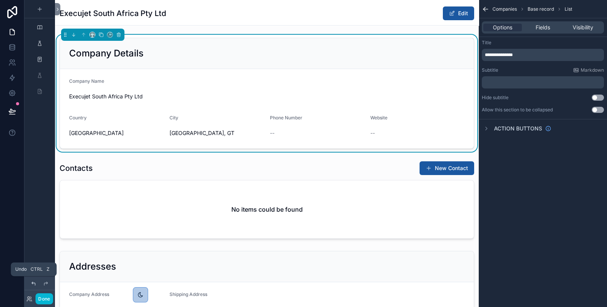
click at [32, 283] on icon at bounding box center [33, 283] width 3 height 3
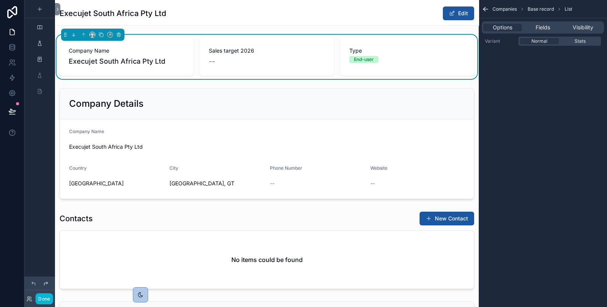
click at [46, 283] on icon at bounding box center [45, 283] width 3 height 3
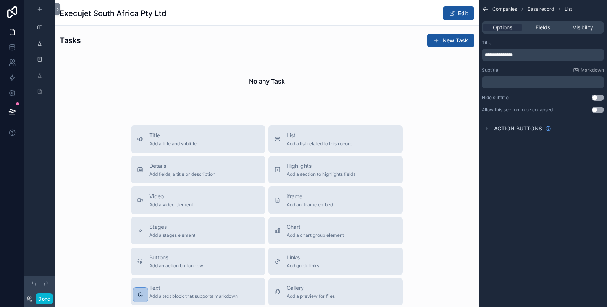
scroll to position [254, 0]
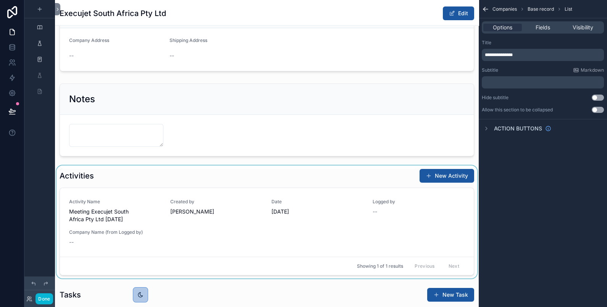
click at [371, 212] on div "scrollable content" at bounding box center [267, 222] width 424 height 113
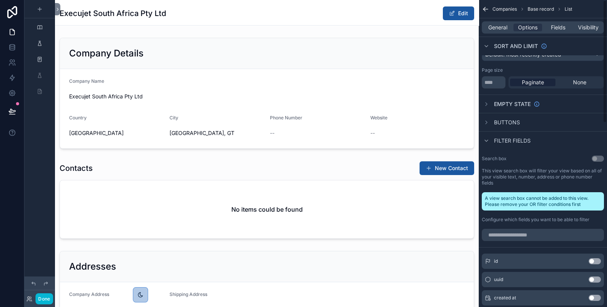
scroll to position [0, 0]
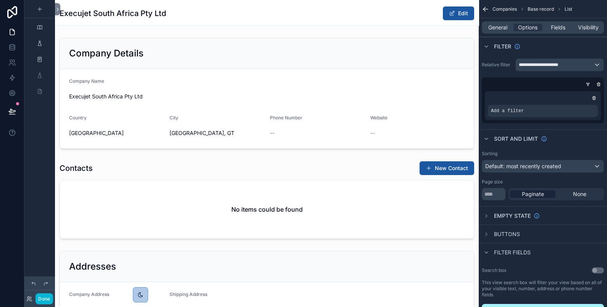
click at [487, 7] on icon "scrollable content" at bounding box center [486, 9] width 8 height 8
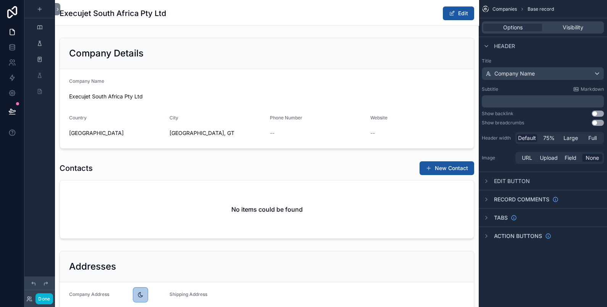
click at [510, 6] on span "Companies" at bounding box center [505, 9] width 24 height 6
click at [509, 11] on span "Companies" at bounding box center [505, 9] width 24 height 6
click at [508, 11] on span "Companies" at bounding box center [505, 9] width 24 height 6
click at [488, 8] on icon "scrollable content" at bounding box center [486, 9] width 8 height 8
click at [41, 28] on icon "scrollable content" at bounding box center [40, 27] width 6 height 6
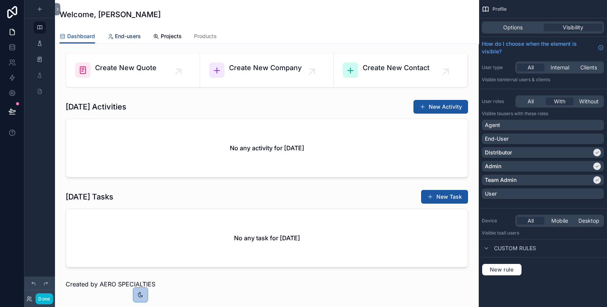
click at [135, 36] on span "End-users" at bounding box center [128, 36] width 26 height 8
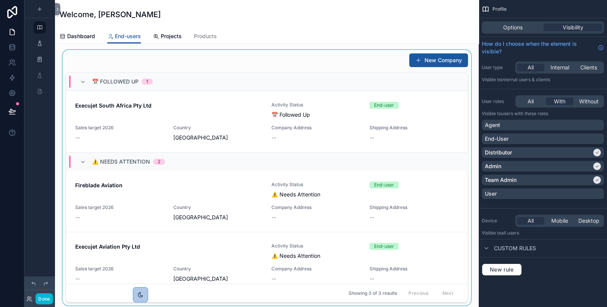
click at [349, 82] on div "📅 Followed Up 1" at bounding box center [267, 82] width 402 height 18
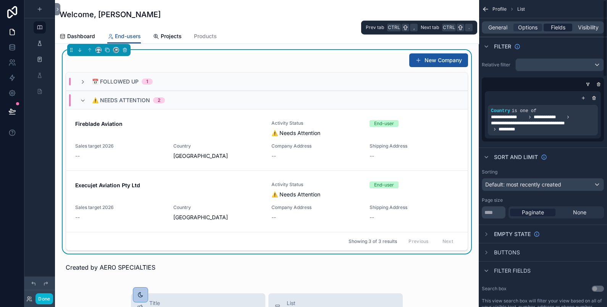
click at [560, 26] on span "Fields" at bounding box center [558, 28] width 15 height 8
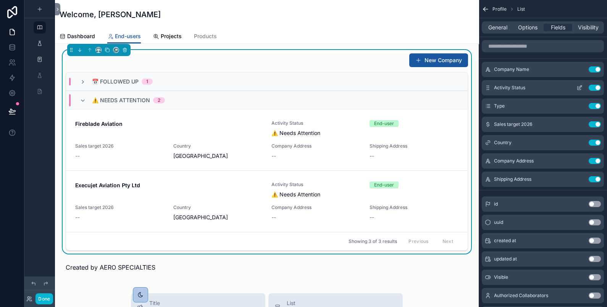
click at [578, 87] on icon "scrollable content" at bounding box center [579, 88] width 3 height 3
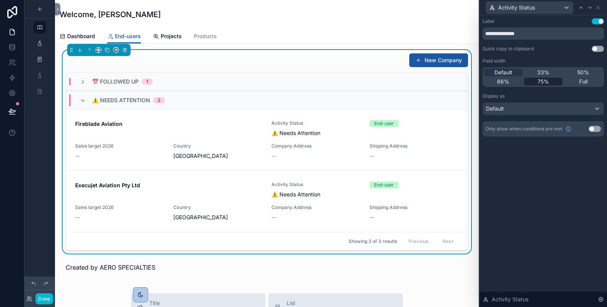
click at [537, 84] on div "75%" at bounding box center [543, 82] width 39 height 8
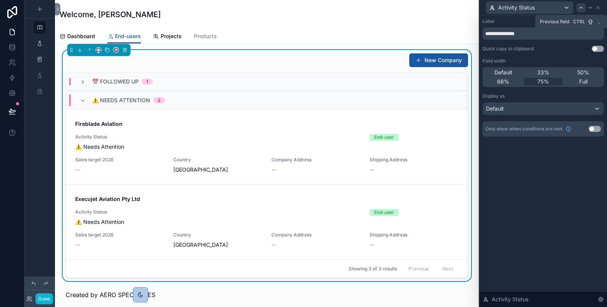
click at [583, 5] on icon at bounding box center [581, 8] width 6 height 6
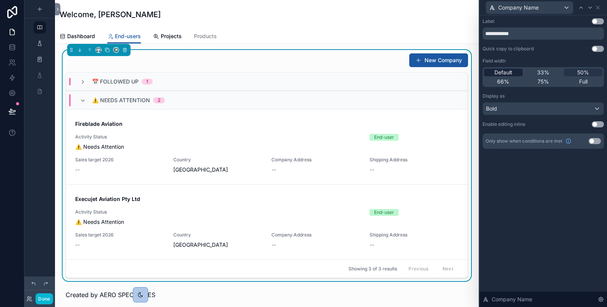
click at [511, 71] on span "Default" at bounding box center [504, 73] width 18 height 8
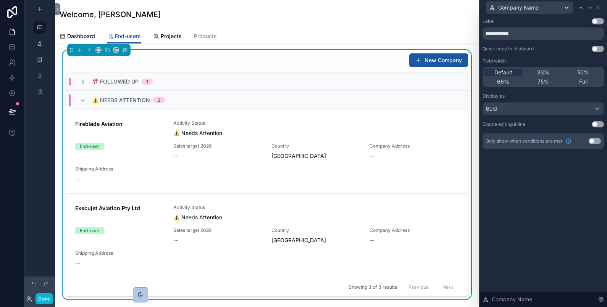
click at [600, 21] on button "Use setting" at bounding box center [598, 21] width 12 height 6
click at [592, 8] on icon at bounding box center [590, 8] width 6 height 6
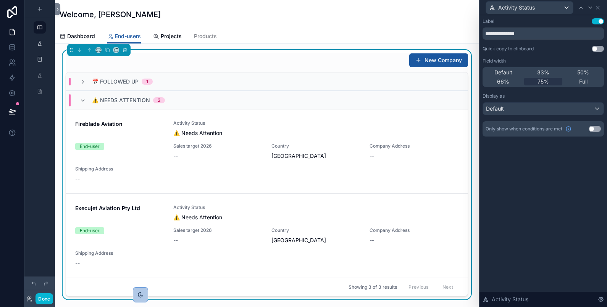
click at [597, 19] on button "Use setting" at bounding box center [598, 21] width 12 height 6
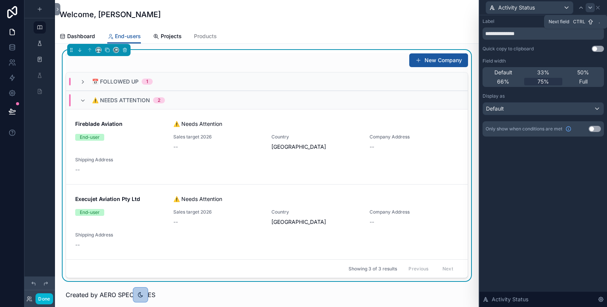
click at [592, 6] on icon at bounding box center [590, 8] width 6 height 6
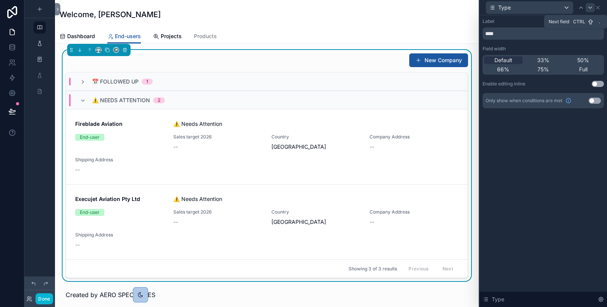
click at [592, 6] on icon at bounding box center [590, 8] width 6 height 6
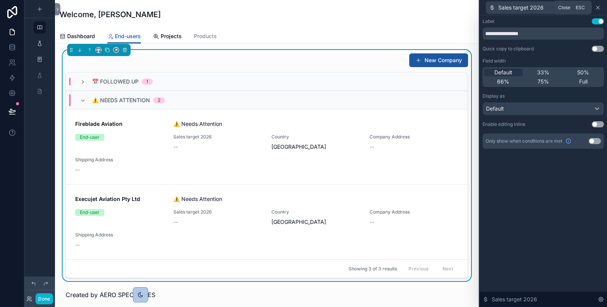
click at [598, 8] on icon at bounding box center [598, 8] width 6 height 6
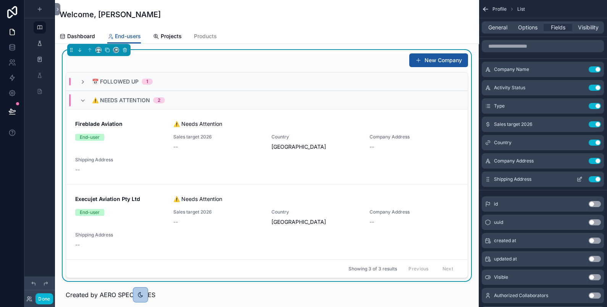
click at [596, 178] on button "Use setting" at bounding box center [595, 179] width 12 height 6
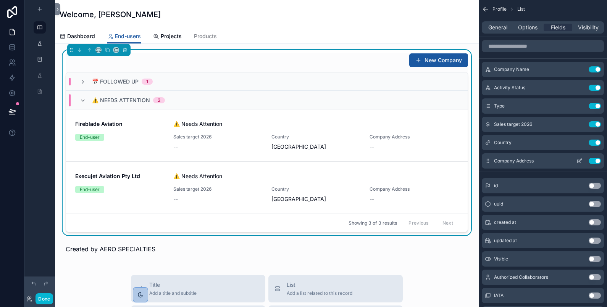
click at [592, 160] on button "Use setting" at bounding box center [595, 161] width 12 height 6
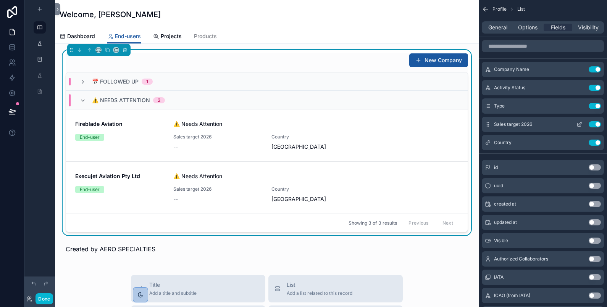
click at [596, 124] on button "Use setting" at bounding box center [595, 124] width 12 height 6
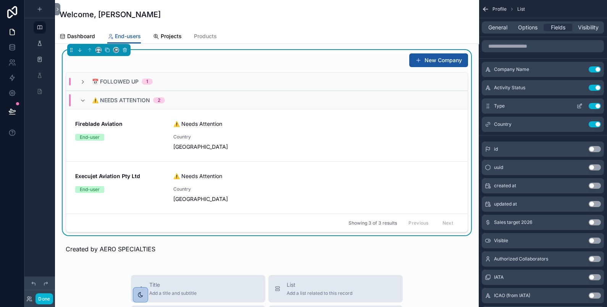
click at [594, 108] on button "Use setting" at bounding box center [595, 106] width 12 height 6
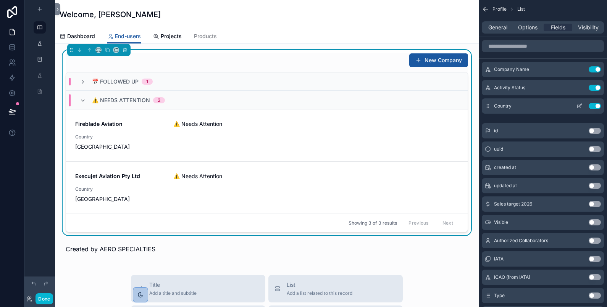
click at [563, 106] on div "Country Use setting" at bounding box center [543, 106] width 122 height 15
click at [582, 105] on icon "scrollable content" at bounding box center [580, 105] width 3 height 3
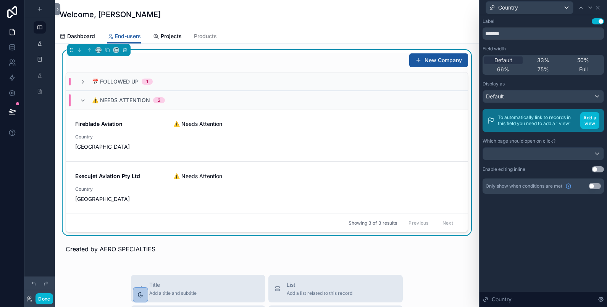
click at [600, 21] on button "Use setting" at bounding box center [598, 21] width 12 height 6
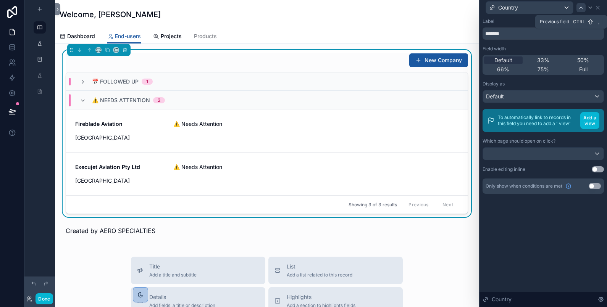
click at [579, 8] on icon at bounding box center [581, 8] width 6 height 6
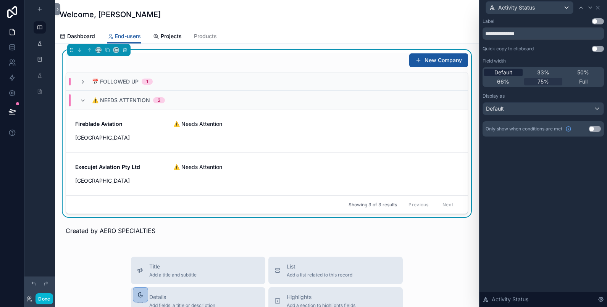
click at [505, 71] on span "Default" at bounding box center [504, 73] width 18 height 8
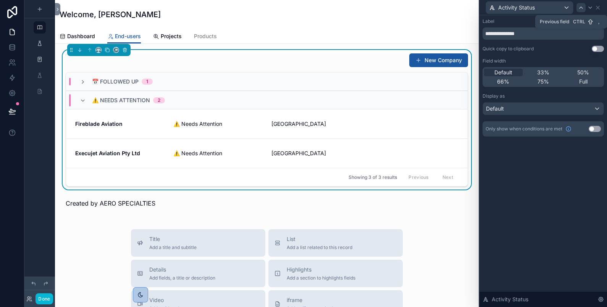
click at [580, 6] on icon at bounding box center [581, 8] width 6 height 6
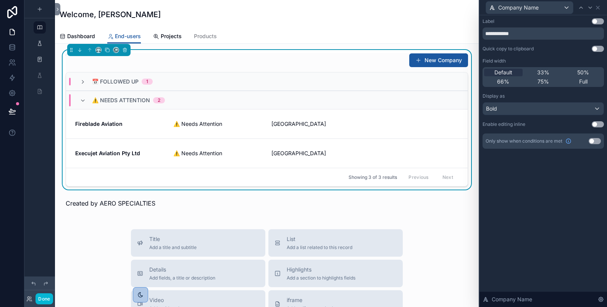
click at [512, 236] on div "**********" at bounding box center [544, 161] width 128 height 292
click at [81, 80] on icon "scrollable content" at bounding box center [83, 82] width 6 height 6
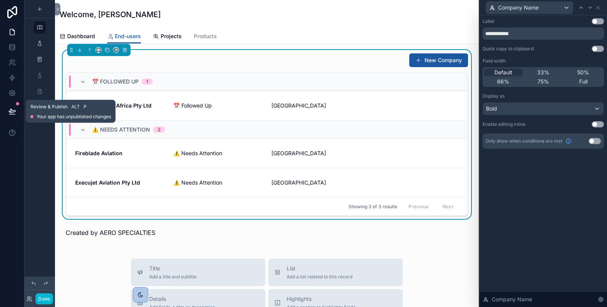
click at [14, 108] on icon at bounding box center [12, 112] width 8 height 8
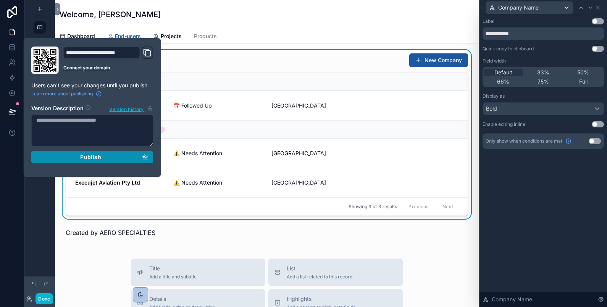
click at [59, 154] on div "Publish" at bounding box center [92, 157] width 112 height 7
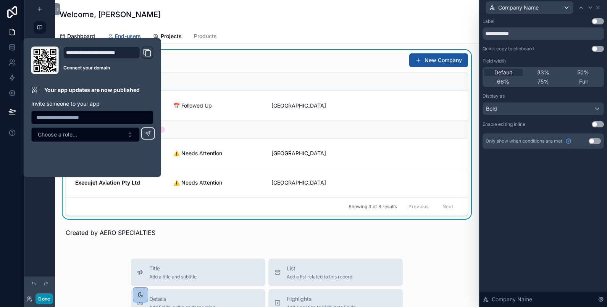
click at [48, 301] on button "Done" at bounding box center [44, 299] width 17 height 11
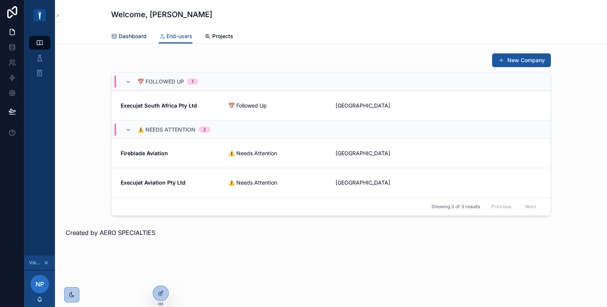
click at [140, 34] on span "Dashboard" at bounding box center [133, 36] width 28 height 8
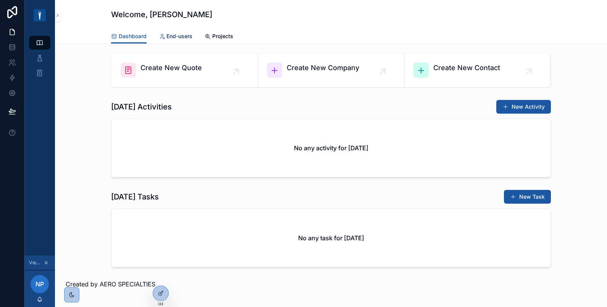
click at [169, 33] on span "End-users" at bounding box center [180, 36] width 26 height 8
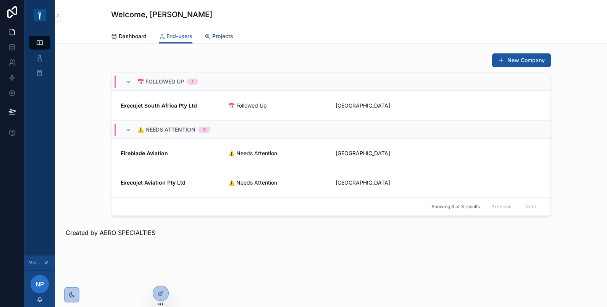
click at [220, 36] on span "Projects" at bounding box center [222, 36] width 21 height 8
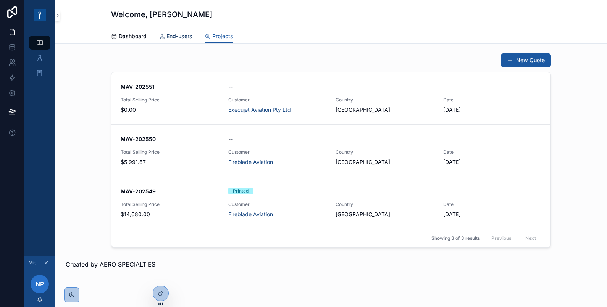
click at [174, 37] on span "End-users" at bounding box center [180, 36] width 26 height 8
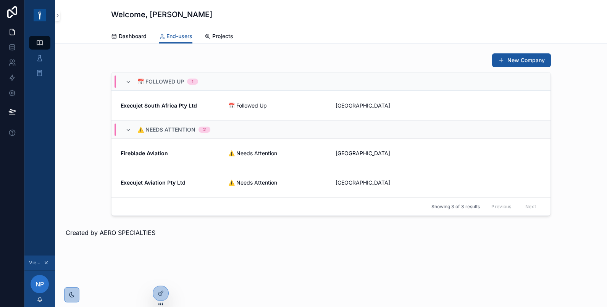
click at [333, 73] on div "📅 Followed Up 1" at bounding box center [331, 82] width 439 height 18
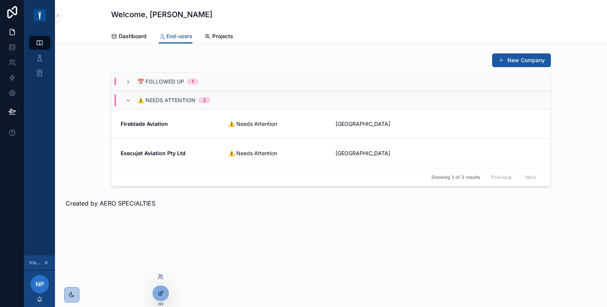
click at [162, 291] on icon at bounding box center [161, 292] width 3 height 3
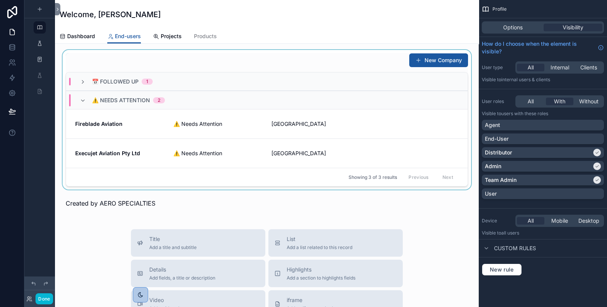
click at [301, 56] on div "scrollable content" at bounding box center [267, 120] width 412 height 140
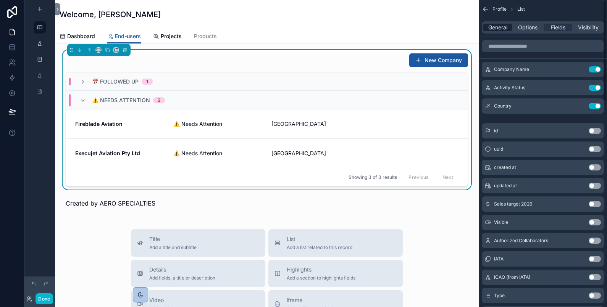
click at [505, 24] on span "General" at bounding box center [497, 28] width 19 height 8
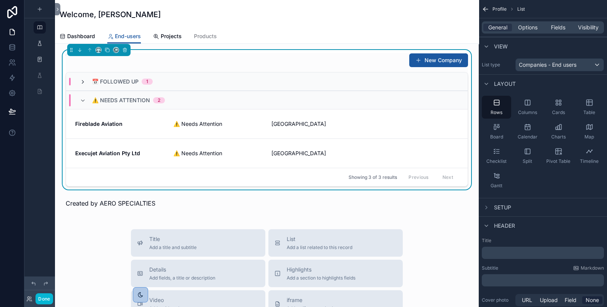
click at [83, 79] on icon "scrollable content" at bounding box center [83, 82] width 6 height 6
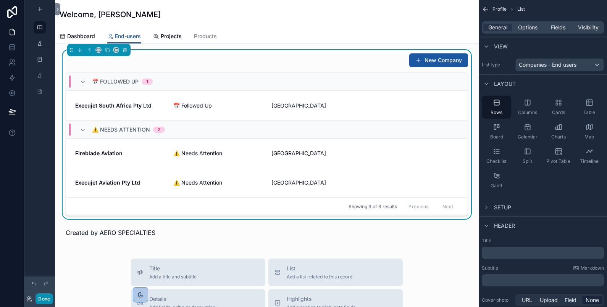
click at [40, 297] on button "Done" at bounding box center [44, 299] width 17 height 11
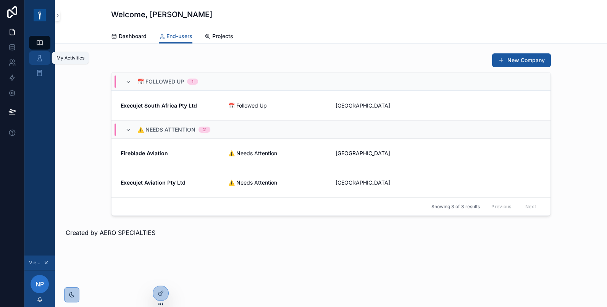
click at [37, 58] on icon "scrollable content" at bounding box center [40, 58] width 8 height 8
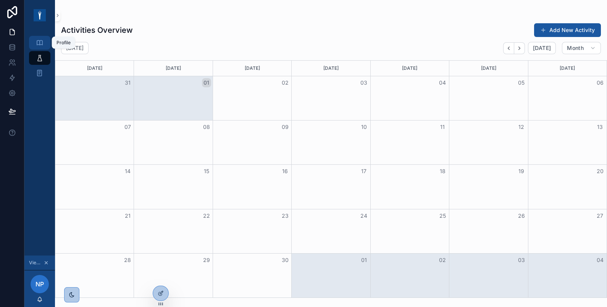
click at [41, 44] on icon "scrollable content" at bounding box center [40, 43] width 8 height 8
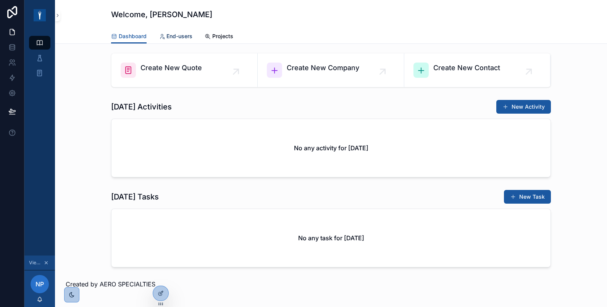
click at [187, 35] on span "End-users" at bounding box center [180, 36] width 26 height 8
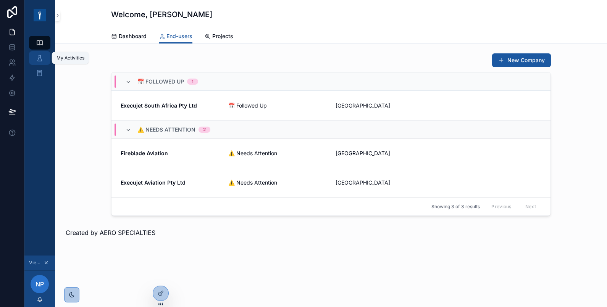
click at [32, 55] on link "My Activities" at bounding box center [39, 58] width 21 height 14
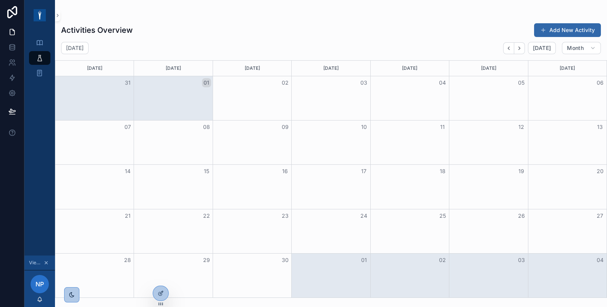
click at [588, 28] on button "Add New Activity" at bounding box center [567, 30] width 67 height 14
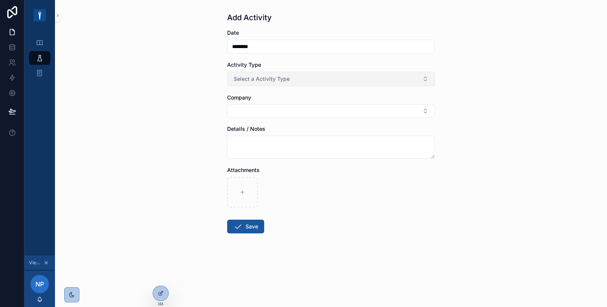
click at [317, 83] on button "Select a Activity Type" at bounding box center [331, 79] width 208 height 15
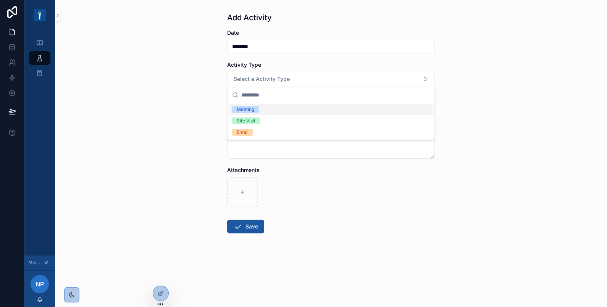
click at [287, 110] on div "Meeting" at bounding box center [331, 109] width 204 height 11
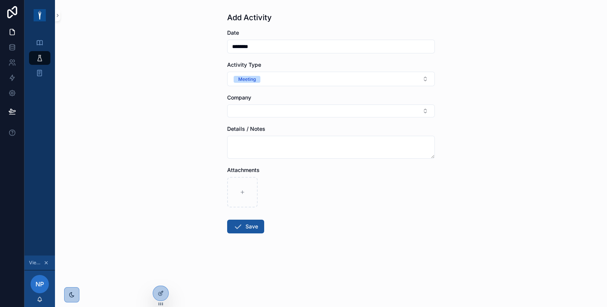
click at [286, 113] on button "Select Button" at bounding box center [331, 111] width 208 height 13
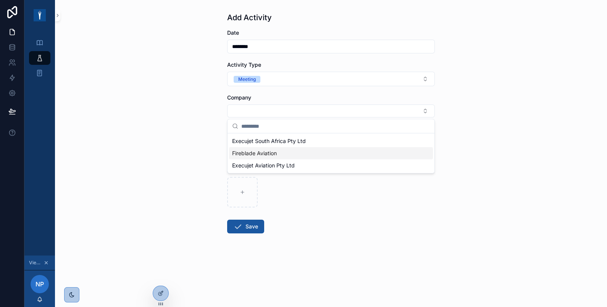
click at [267, 154] on span "Fireblade Aviation" at bounding box center [254, 154] width 45 height 8
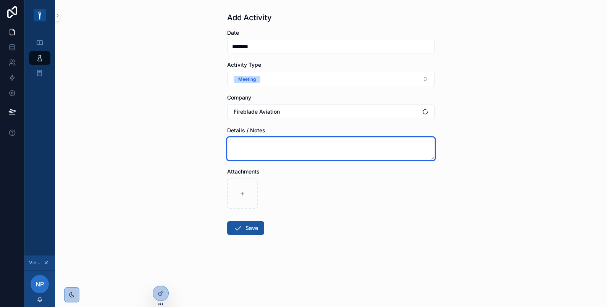
click at [266, 147] on textarea "scrollable content" at bounding box center [331, 148] width 208 height 23
type textarea "****"
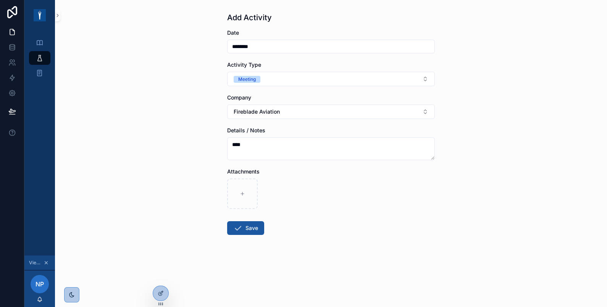
click at [291, 226] on form "Date ******** Activity Type Meeting Company Fireblade Aviation Details / Notes …" at bounding box center [331, 156] width 208 height 255
click at [251, 227] on button "Save" at bounding box center [245, 229] width 37 height 14
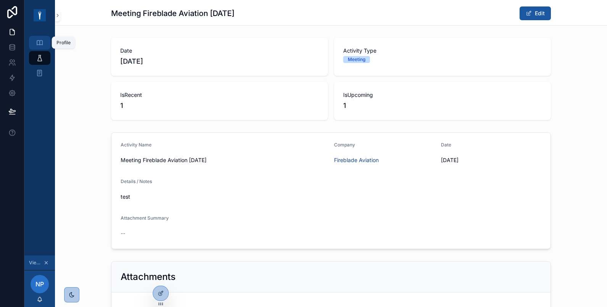
click at [40, 44] on icon "scrollable content" at bounding box center [40, 43] width 8 height 8
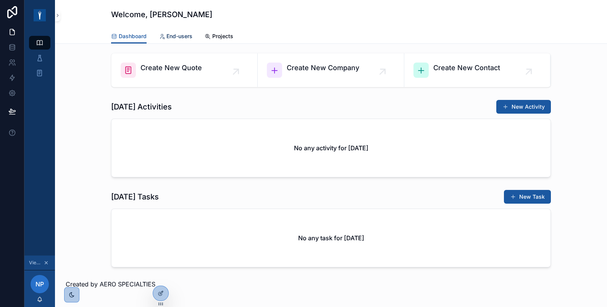
click at [174, 34] on span "End-users" at bounding box center [180, 36] width 26 height 8
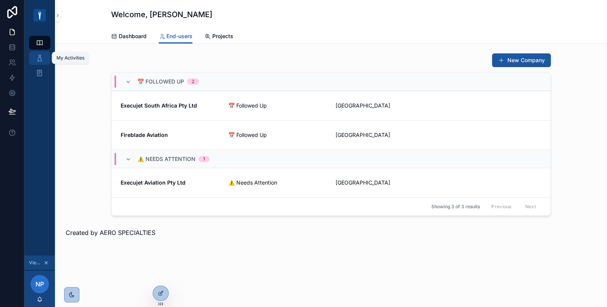
click at [35, 60] on div "My Activities" at bounding box center [40, 58] width 12 height 12
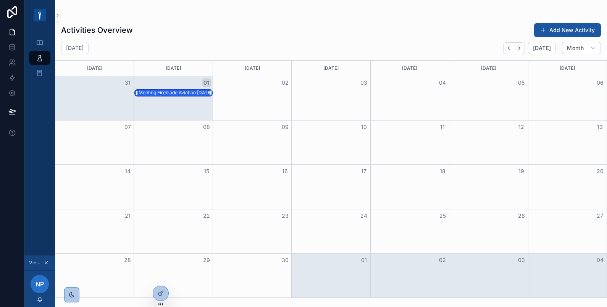
click at [182, 95] on div "Meeting Fireblade Aviation [DATE]" at bounding box center [175, 93] width 73 height 6
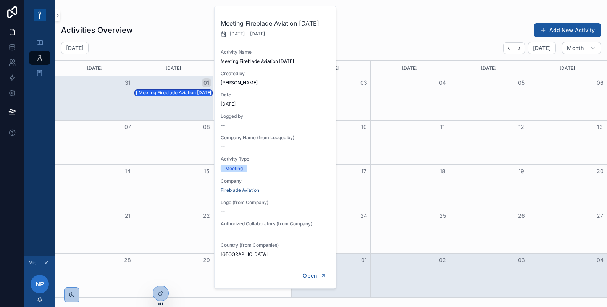
click at [173, 92] on div "Meeting Fireblade Aviation [DATE]" at bounding box center [175, 93] width 73 height 6
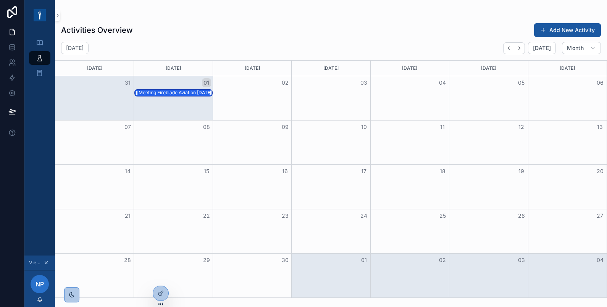
click at [173, 92] on div "Meeting Fireblade Aviation [DATE]" at bounding box center [175, 93] width 73 height 6
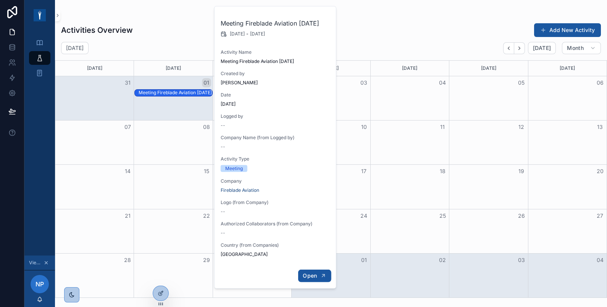
click at [309, 280] on span "Open" at bounding box center [310, 276] width 14 height 7
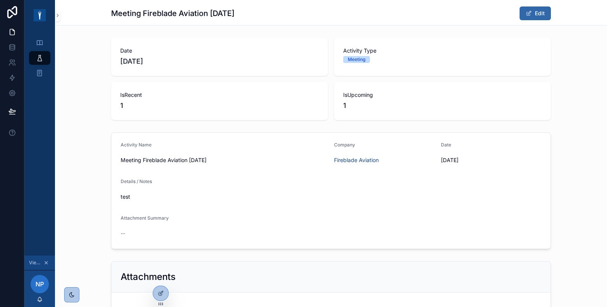
click at [537, 9] on button "Edit" at bounding box center [535, 13] width 31 height 14
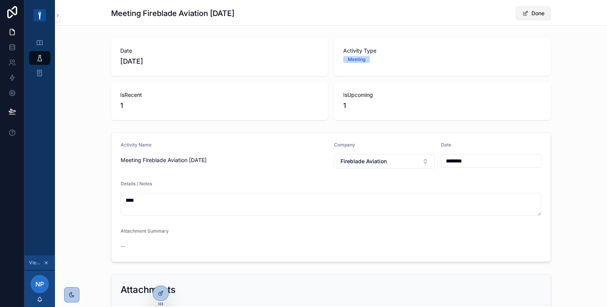
click at [538, 7] on button "Done" at bounding box center [533, 13] width 35 height 14
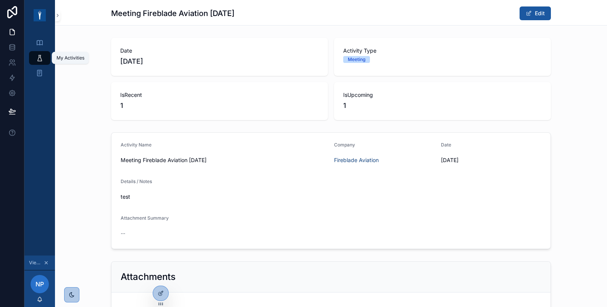
click at [40, 55] on icon "scrollable content" at bounding box center [40, 58] width 8 height 8
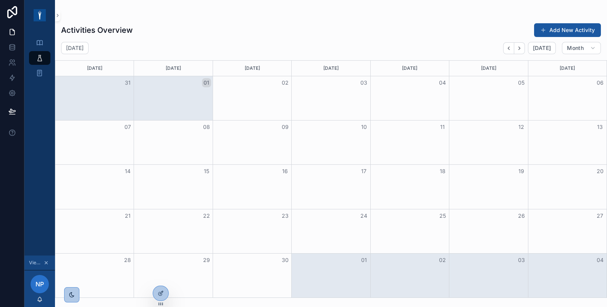
drag, startPoint x: 162, startPoint y: 92, endPoint x: 150, endPoint y: 91, distance: 12.2
click at [150, 91] on div "Meeting Fireblade Aviation [DATE]" at bounding box center [175, 93] width 73 height 6
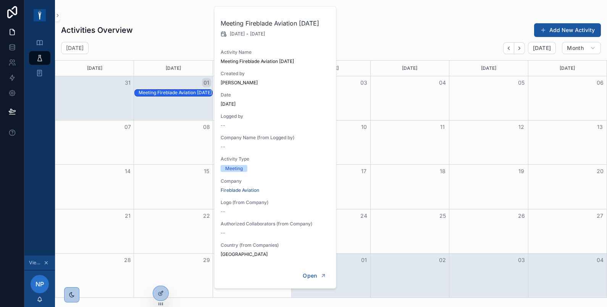
click at [151, 36] on div "Activities Overview Add New Activity" at bounding box center [331, 30] width 540 height 15
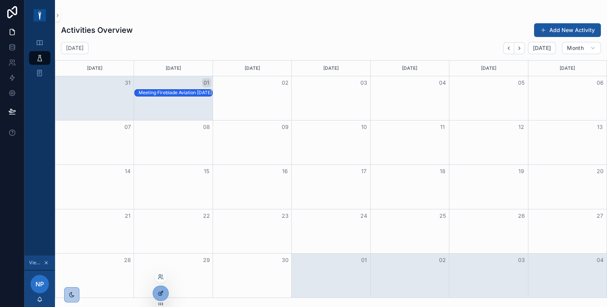
click at [165, 290] on div at bounding box center [160, 293] width 15 height 15
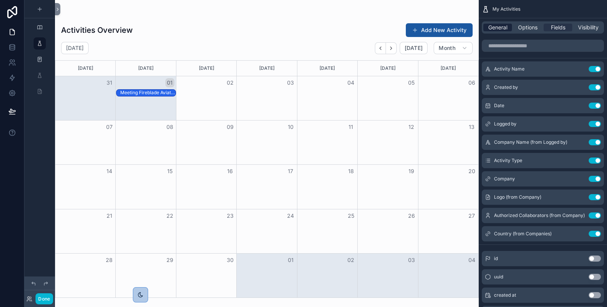
click at [497, 29] on span "General" at bounding box center [497, 28] width 19 height 8
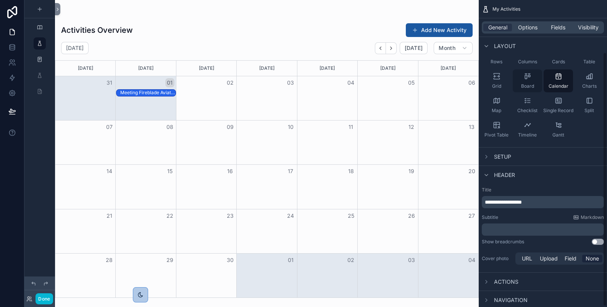
scroll to position [63, 0]
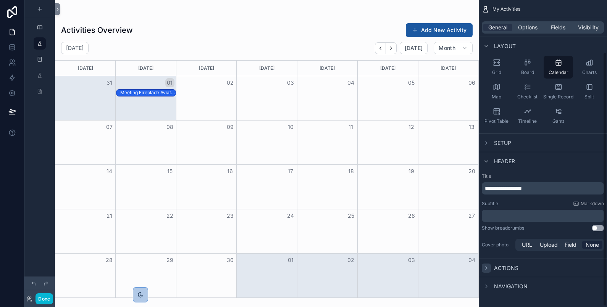
click at [487, 267] on icon "scrollable content" at bounding box center [486, 268] width 6 height 6
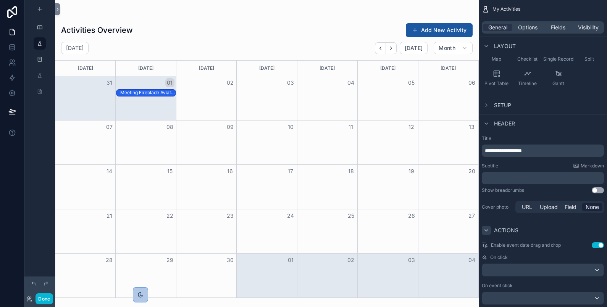
scroll to position [135, 0]
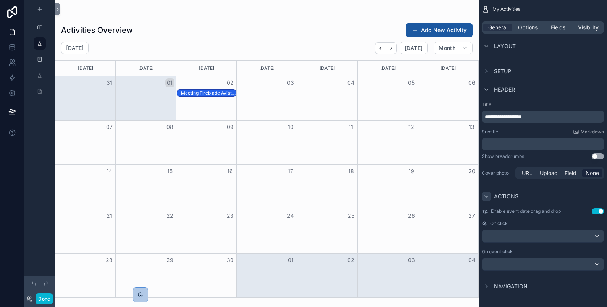
drag, startPoint x: 152, startPoint y: 93, endPoint x: 221, endPoint y: 94, distance: 69.5
click at [486, 288] on icon "scrollable content" at bounding box center [486, 287] width 6 height 6
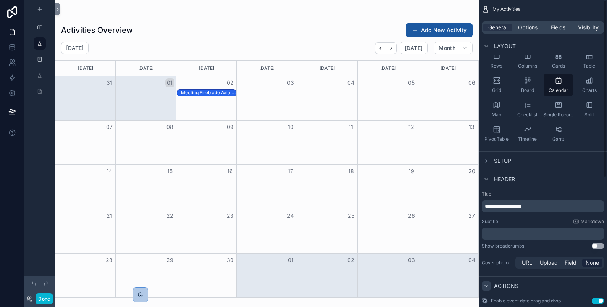
scroll to position [0, 0]
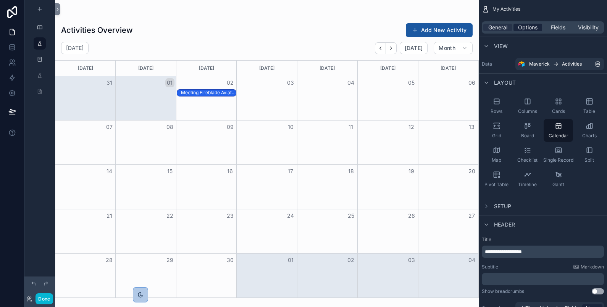
click at [530, 29] on span "Options" at bounding box center [527, 28] width 19 height 8
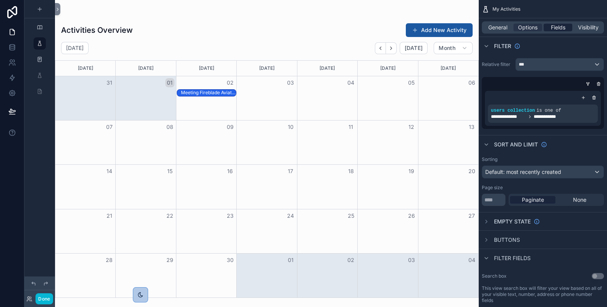
click at [554, 26] on span "Fields" at bounding box center [558, 28] width 15 height 8
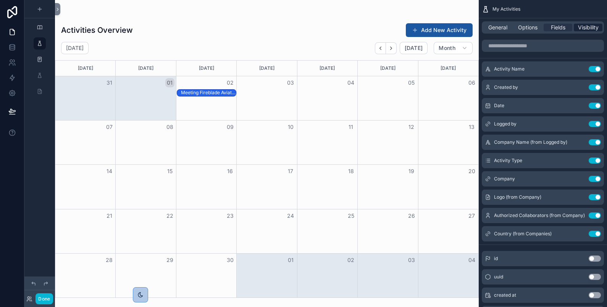
click at [584, 30] on span "Visibility" at bounding box center [588, 28] width 21 height 8
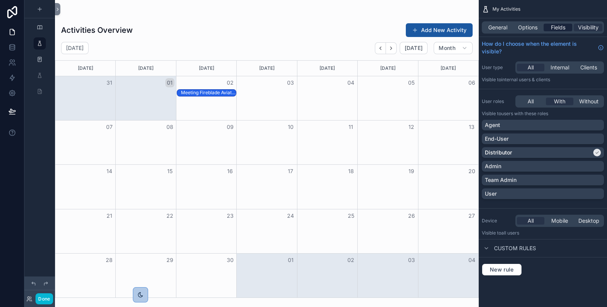
click at [571, 28] on div "Fields" at bounding box center [558, 28] width 29 height 8
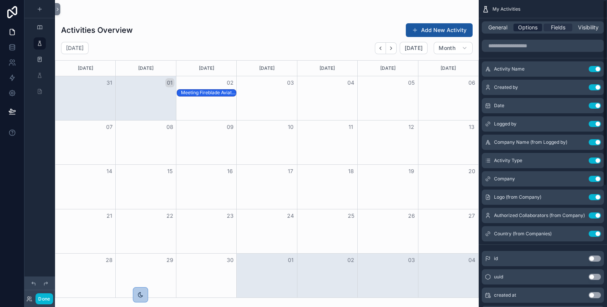
click at [530, 24] on span "Options" at bounding box center [527, 28] width 19 height 8
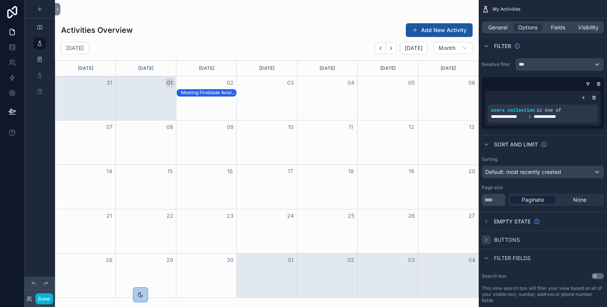
click at [483, 243] on div "scrollable content" at bounding box center [486, 240] width 9 height 9
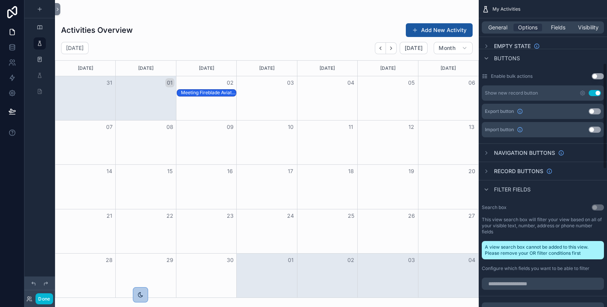
scroll to position [181, 0]
click at [487, 188] on icon "scrollable content" at bounding box center [486, 190] width 6 height 6
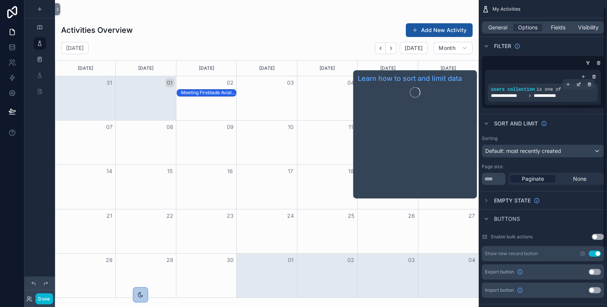
scroll to position [0, 0]
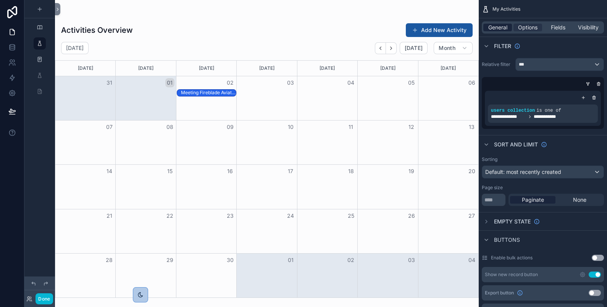
click at [496, 25] on span "General" at bounding box center [497, 28] width 19 height 8
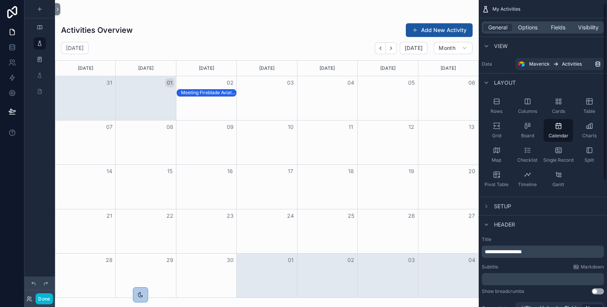
scroll to position [127, 0]
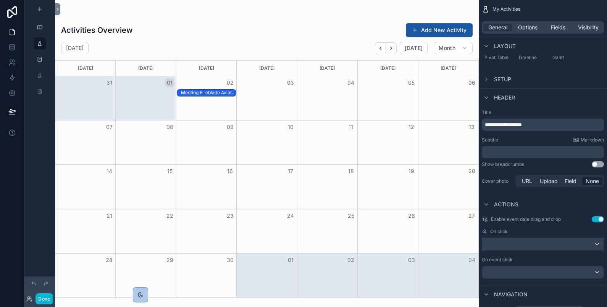
click at [557, 246] on div "scrollable content" at bounding box center [542, 244] width 121 height 12
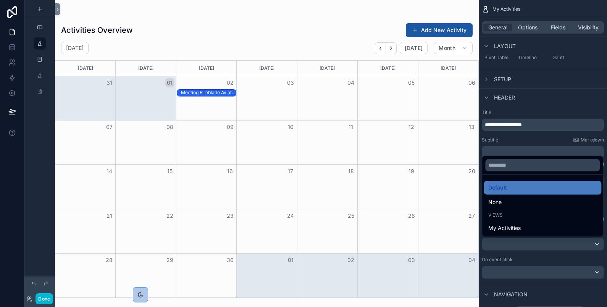
click at [557, 246] on div "scrollable content" at bounding box center [303, 153] width 607 height 307
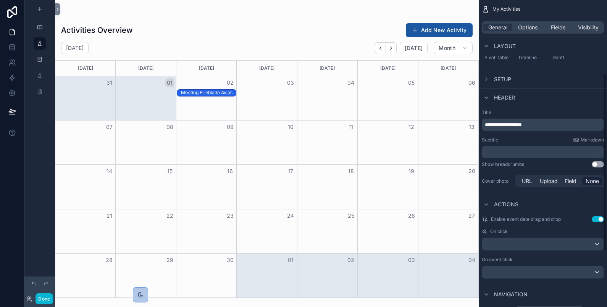
scroll to position [224, 0]
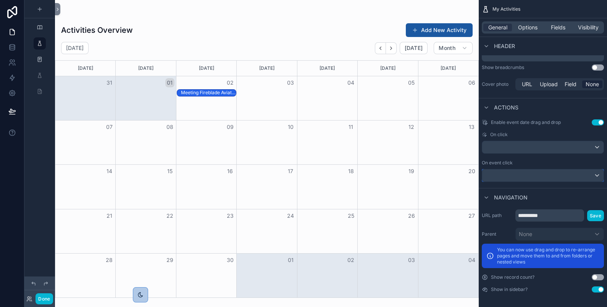
click at [550, 176] on div "scrollable content" at bounding box center [542, 176] width 121 height 12
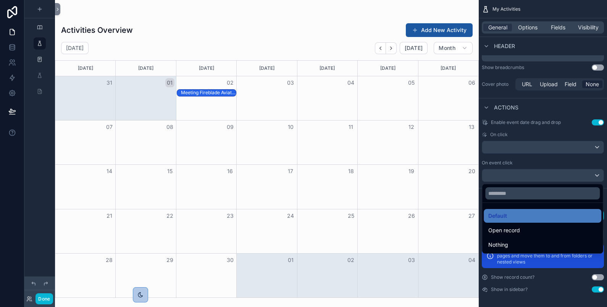
click at [550, 176] on div "scrollable content" at bounding box center [303, 153] width 607 height 307
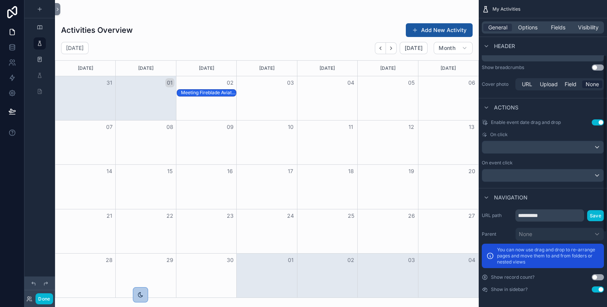
scroll to position [0, 0]
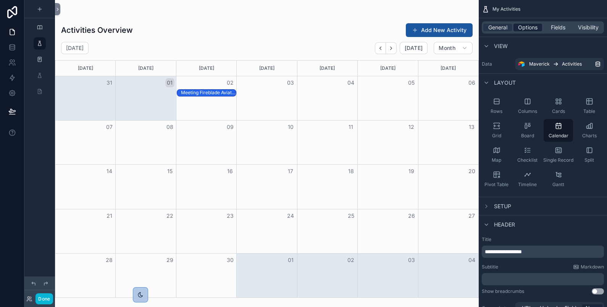
click at [527, 27] on span "Options" at bounding box center [527, 28] width 19 height 8
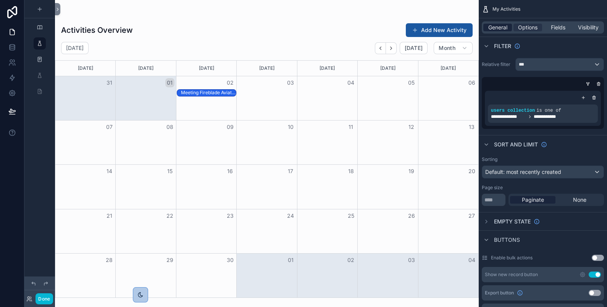
click at [497, 28] on span "General" at bounding box center [497, 28] width 19 height 8
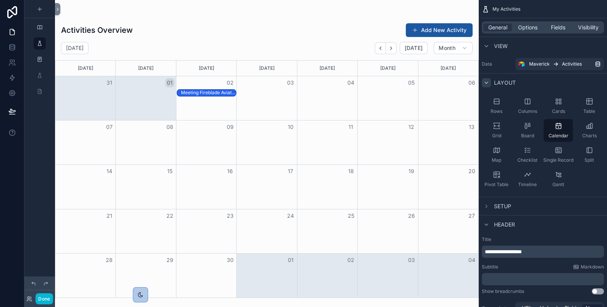
click at [487, 82] on icon "scrollable content" at bounding box center [486, 83] width 6 height 6
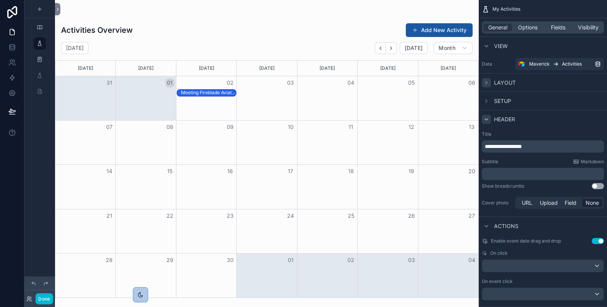
click at [487, 120] on icon "scrollable content" at bounding box center [486, 119] width 6 height 6
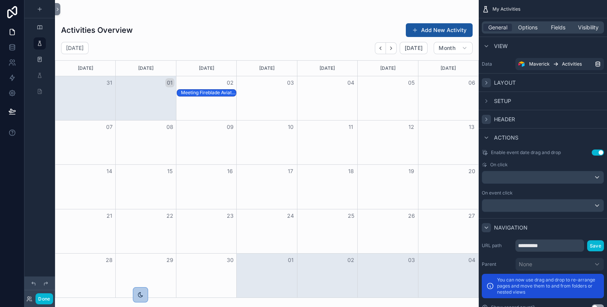
click at [488, 229] on icon "scrollable content" at bounding box center [486, 228] width 6 height 6
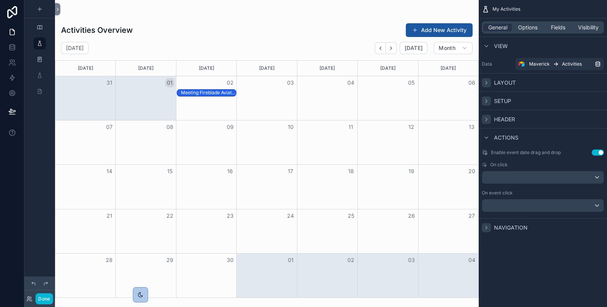
click at [486, 100] on icon "scrollable content" at bounding box center [486, 101] width 6 height 6
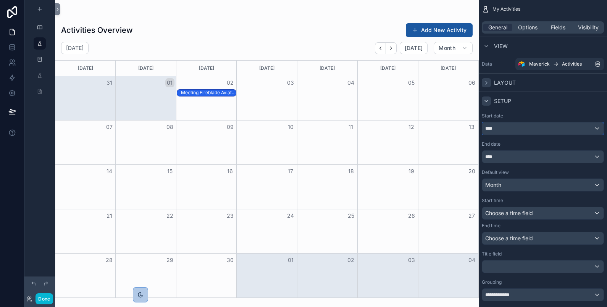
click at [562, 130] on div "****" at bounding box center [542, 129] width 121 height 12
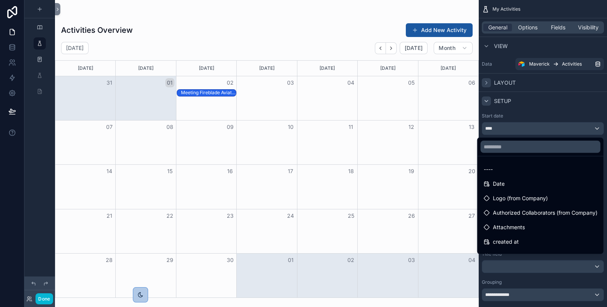
click at [562, 130] on div "scrollable content" at bounding box center [303, 153] width 607 height 307
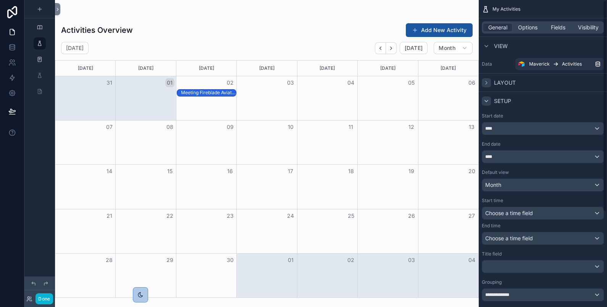
click at [561, 104] on div "Setup" at bounding box center [543, 101] width 128 height 18
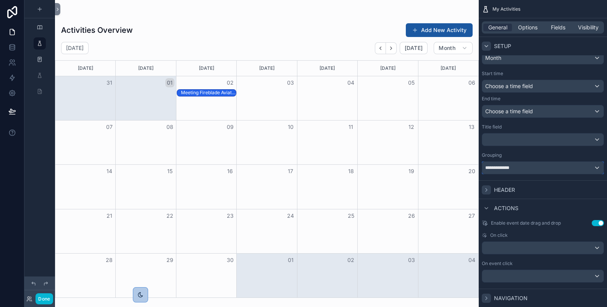
click at [561, 164] on div "**********" at bounding box center [542, 168] width 121 height 12
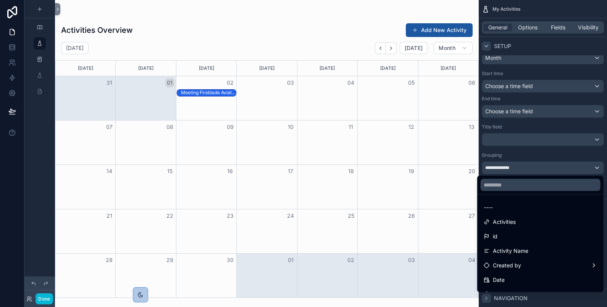
click at [561, 164] on div "scrollable content" at bounding box center [303, 153] width 607 height 307
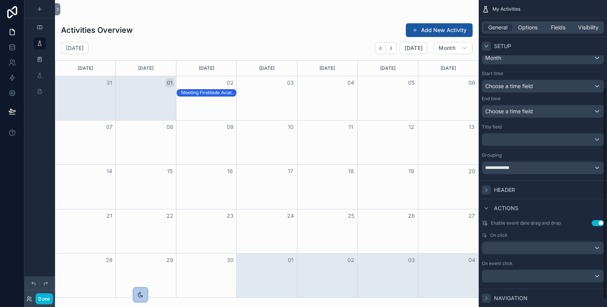
scroll to position [0, 0]
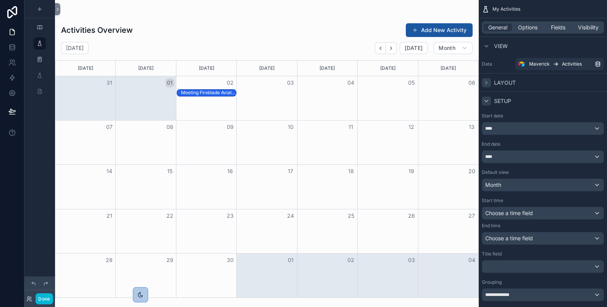
click at [488, 99] on icon "scrollable content" at bounding box center [486, 101] width 6 height 6
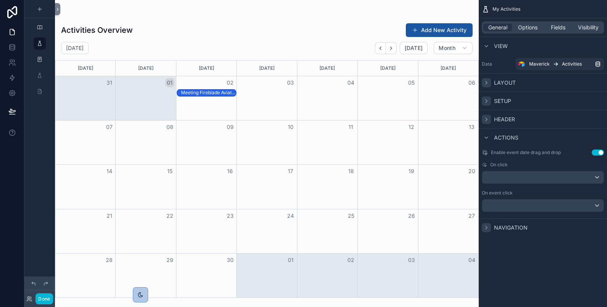
click at [447, 31] on div "scrollable content" at bounding box center [267, 153] width 424 height 307
click at [447, 31] on button "Add New Activity" at bounding box center [439, 30] width 67 height 14
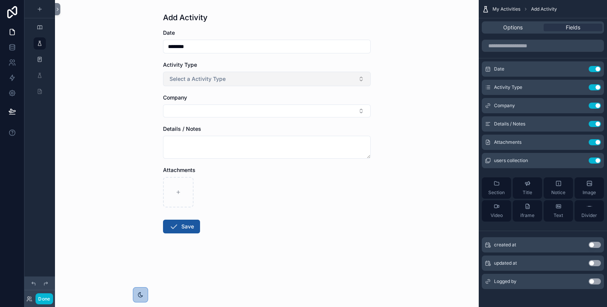
click at [230, 76] on button "Select a Activity Type" at bounding box center [267, 79] width 208 height 15
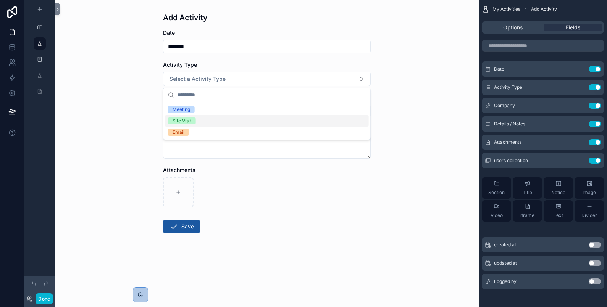
click at [218, 122] on div "Site Visit" at bounding box center [267, 120] width 204 height 11
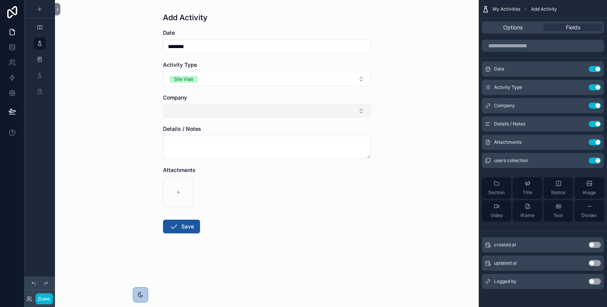
click at [217, 111] on button "Select Button" at bounding box center [267, 111] width 208 height 13
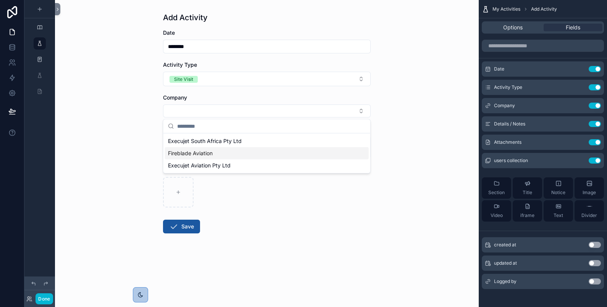
click at [220, 151] on div "Fireblade Aviation" at bounding box center [267, 153] width 204 height 12
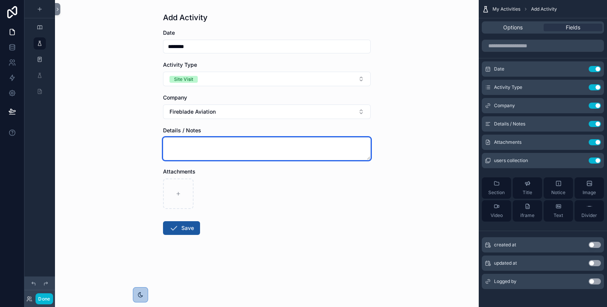
click at [220, 151] on textarea "scrollable content" at bounding box center [267, 148] width 208 height 23
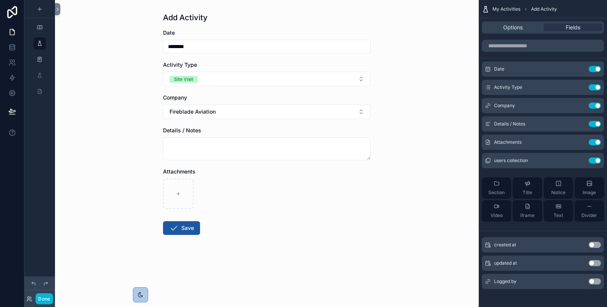
click at [205, 42] on input "********" at bounding box center [266, 46] width 207 height 11
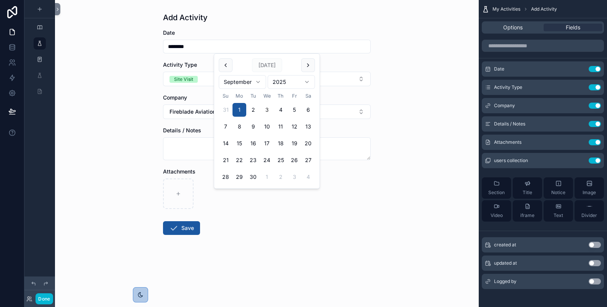
click at [267, 108] on button "3" at bounding box center [267, 110] width 14 height 14
type input "********"
click at [179, 227] on button "Save" at bounding box center [181, 229] width 37 height 14
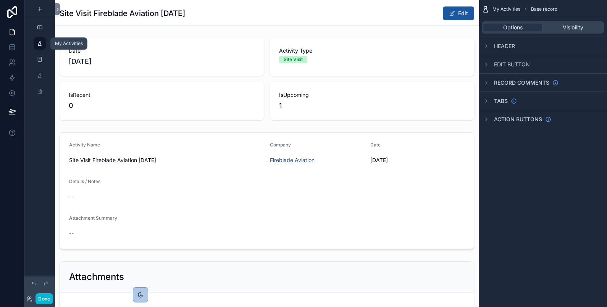
click at [40, 40] on icon "scrollable content" at bounding box center [40, 43] width 6 height 6
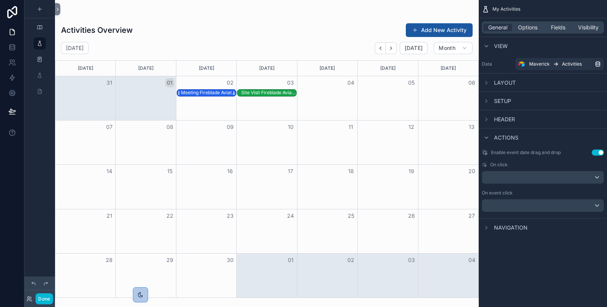
click at [213, 95] on div "Meeting Fireblade Aviation [DATE]" at bounding box center [208, 93] width 55 height 6
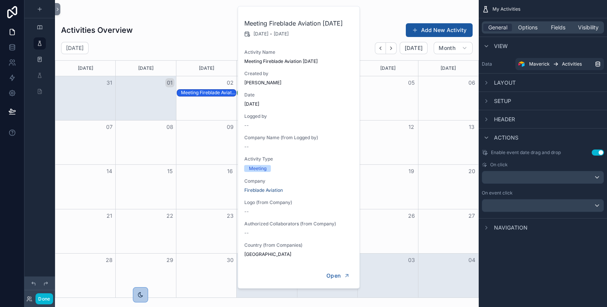
click at [200, 18] on div "Activities Overview Add New Activity [DATE] [DATE] Month [DATE] [DATE] [DATE] […" at bounding box center [267, 158] width 424 height 280
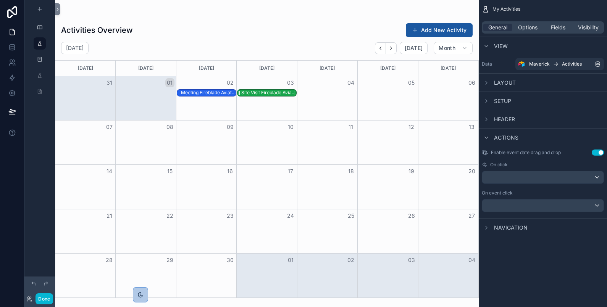
click at [263, 92] on div "Site Visit Fireblade Aviation [DATE]" at bounding box center [268, 93] width 55 height 6
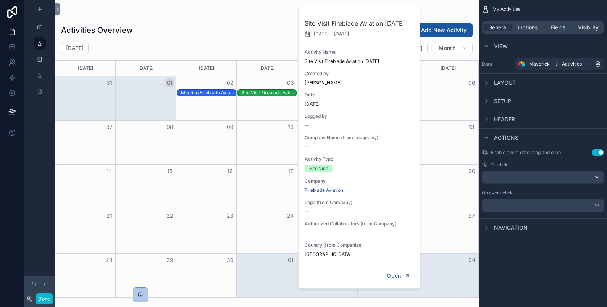
click at [237, 44] on div "[DATE] [DATE] Month" at bounding box center [267, 48] width 424 height 12
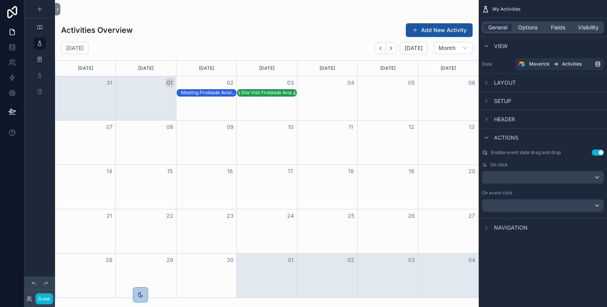
click at [269, 90] on div "Site Visit Fireblade Aviation [DATE]" at bounding box center [268, 93] width 55 height 6
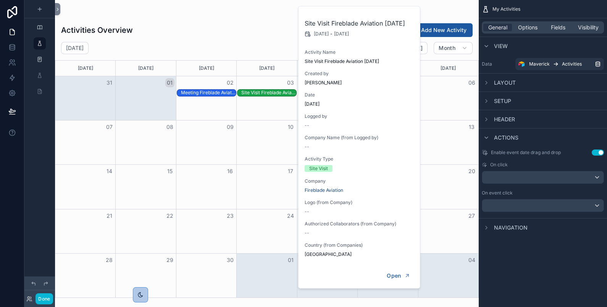
click at [247, 35] on div "Activities Overview Add New Activity" at bounding box center [267, 30] width 412 height 15
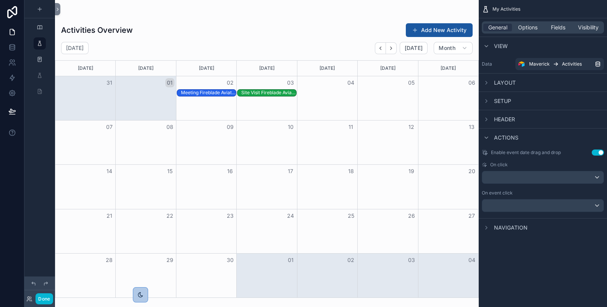
click at [517, 136] on span "Actions" at bounding box center [506, 138] width 24 height 8
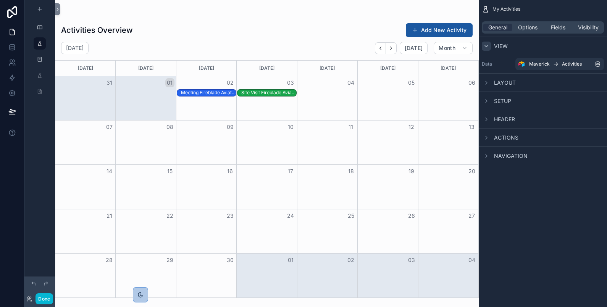
click at [487, 44] on icon "scrollable content" at bounding box center [486, 46] width 6 height 6
click at [488, 120] on icon "scrollable content" at bounding box center [486, 119] width 6 height 6
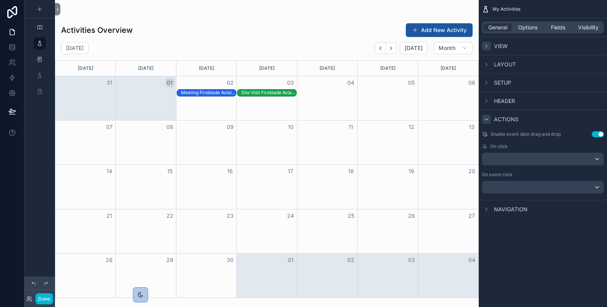
click at [488, 120] on icon "scrollable content" at bounding box center [486, 119] width 6 height 6
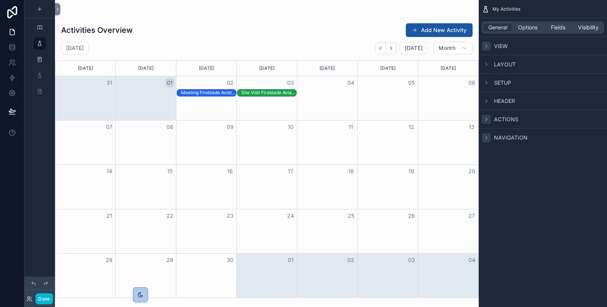
click at [488, 139] on icon "scrollable content" at bounding box center [486, 138] width 6 height 6
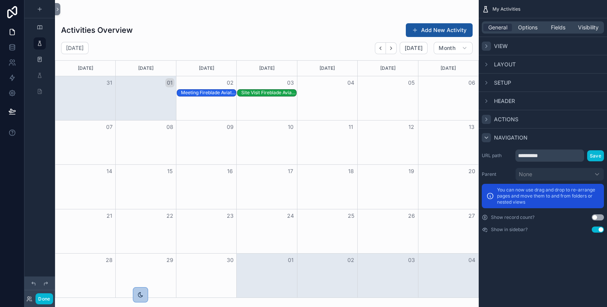
click at [488, 139] on icon "scrollable content" at bounding box center [486, 138] width 6 height 6
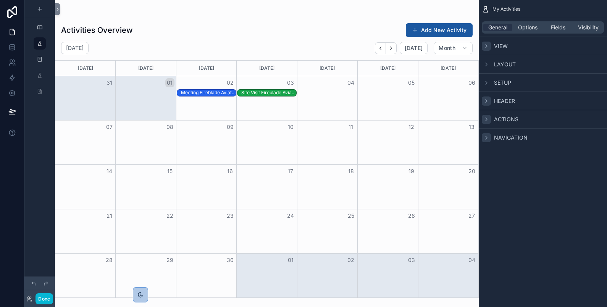
click at [488, 103] on icon "scrollable content" at bounding box center [486, 101] width 6 height 6
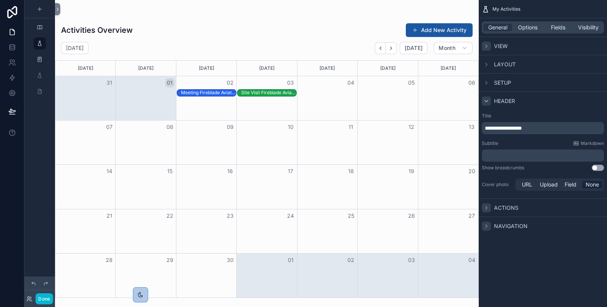
click at [488, 103] on icon "scrollable content" at bounding box center [486, 101] width 6 height 6
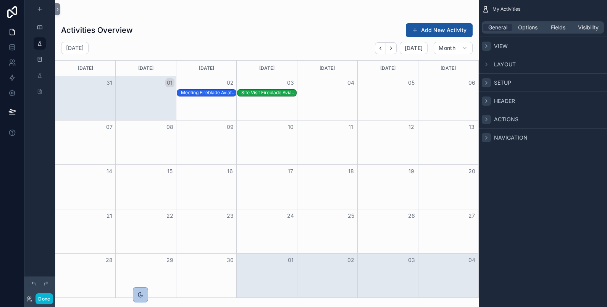
click at [484, 82] on icon "scrollable content" at bounding box center [486, 83] width 6 height 6
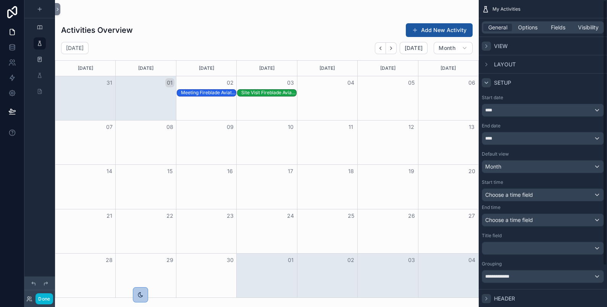
click at [484, 82] on icon "scrollable content" at bounding box center [486, 83] width 6 height 6
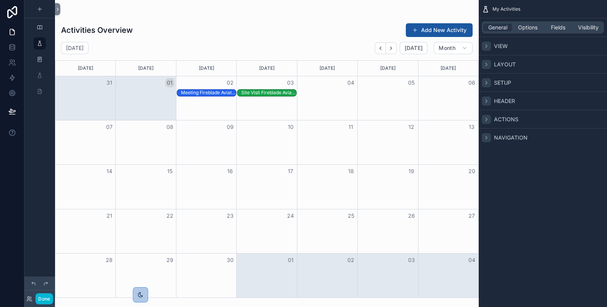
click at [487, 63] on icon "scrollable content" at bounding box center [486, 64] width 6 height 6
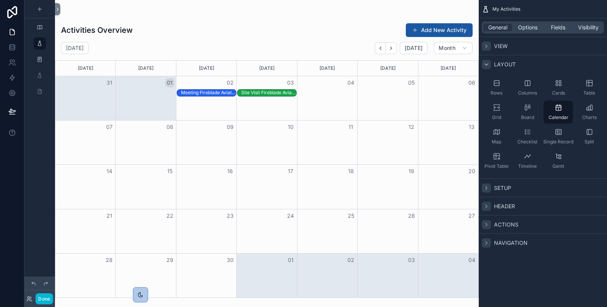
click at [487, 63] on icon "scrollable content" at bounding box center [486, 64] width 6 height 6
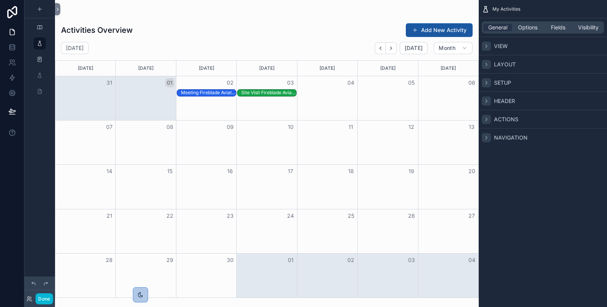
click at [486, 47] on icon "scrollable content" at bounding box center [486, 46] width 6 height 6
click at [542, 26] on div "General Options Fields Visibility" at bounding box center [543, 27] width 122 height 12
click at [531, 27] on span "Options" at bounding box center [527, 28] width 19 height 8
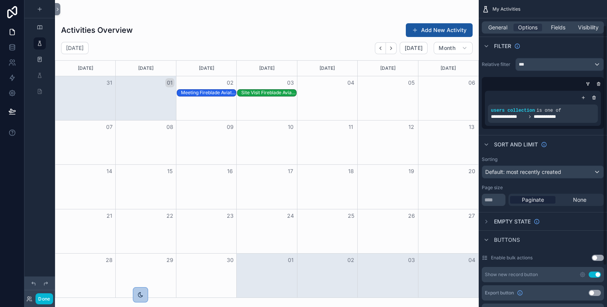
scroll to position [85, 0]
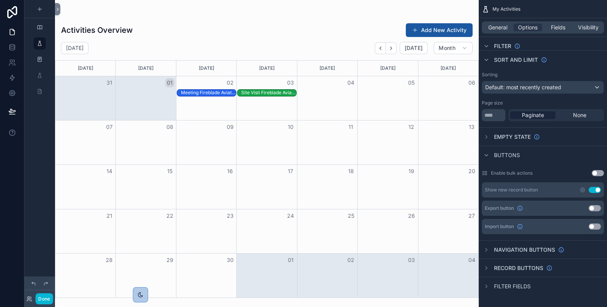
click at [600, 171] on button "Use setting" at bounding box center [598, 173] width 12 height 6
click at [291, 91] on div "Site Visit Fireblade Aviation [DATE]" at bounding box center [268, 93] width 55 height 6
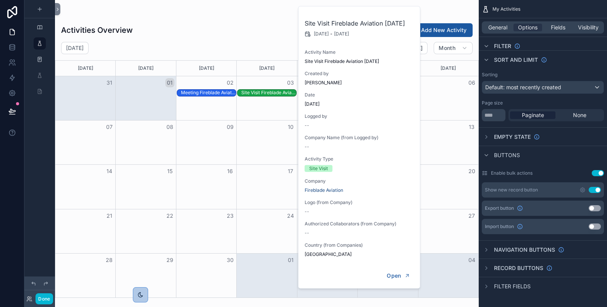
click at [268, 24] on div "Activities Overview Add New Activity" at bounding box center [267, 30] width 412 height 15
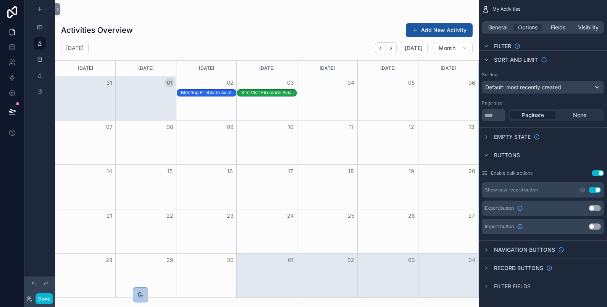
click at [595, 173] on button "Use setting" at bounding box center [598, 173] width 12 height 6
click at [486, 270] on icon "scrollable content" at bounding box center [486, 268] width 6 height 6
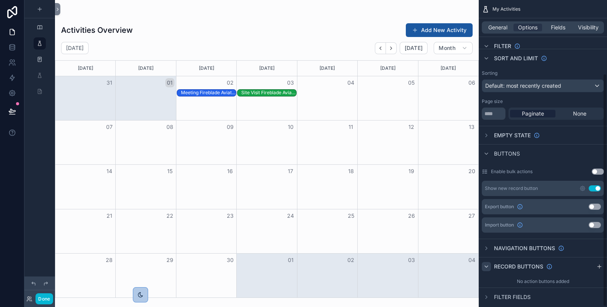
scroll to position [97, 0]
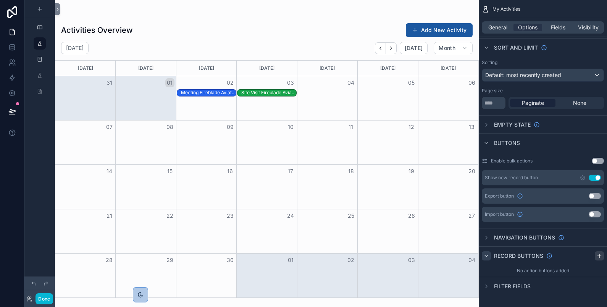
click at [599, 257] on icon "scrollable content" at bounding box center [600, 256] width 6 height 6
click at [557, 271] on div "Action #1 Use setting" at bounding box center [543, 274] width 122 height 12
click at [581, 275] on icon "scrollable content" at bounding box center [583, 274] width 6 height 6
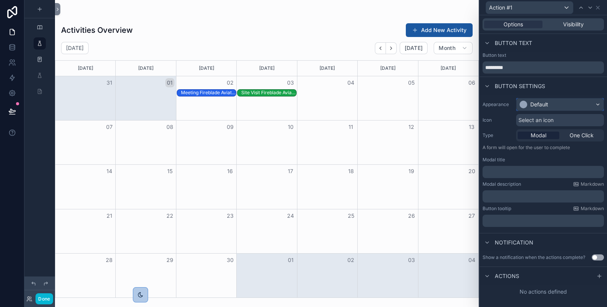
click at [554, 104] on div "Default" at bounding box center [560, 105] width 87 height 12
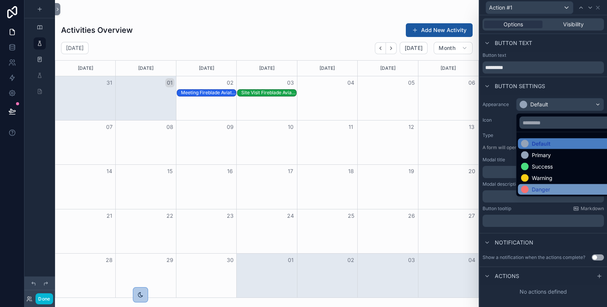
click at [540, 189] on div "Danger" at bounding box center [541, 190] width 18 height 8
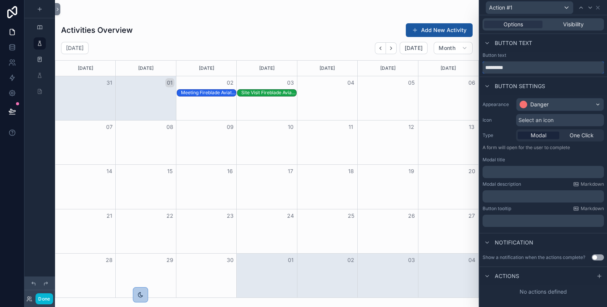
drag, startPoint x: 521, startPoint y: 68, endPoint x: 442, endPoint y: 65, distance: 78.7
click at [442, 65] on div "**********" at bounding box center [303, 153] width 607 height 307
type input "*"
type input "*****"
click at [573, 116] on div "Select an icon" at bounding box center [560, 120] width 88 height 12
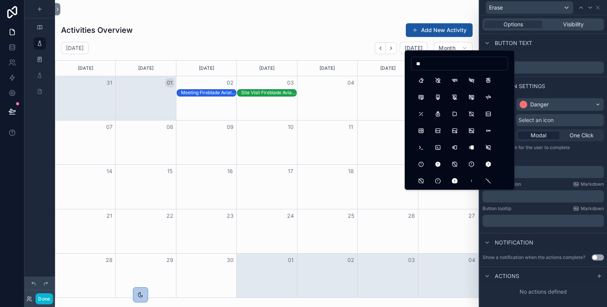
type input "*"
type input "*****"
click at [424, 83] on button "Trash" at bounding box center [421, 81] width 14 height 14
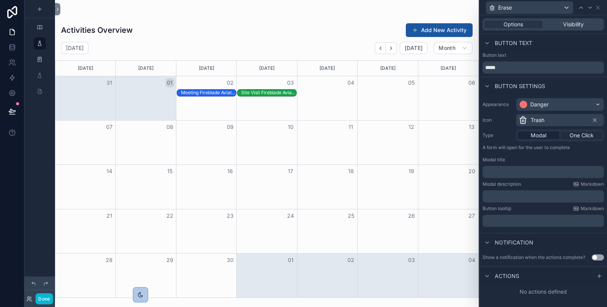
click at [586, 134] on span "One Click" at bounding box center [582, 136] width 24 height 8
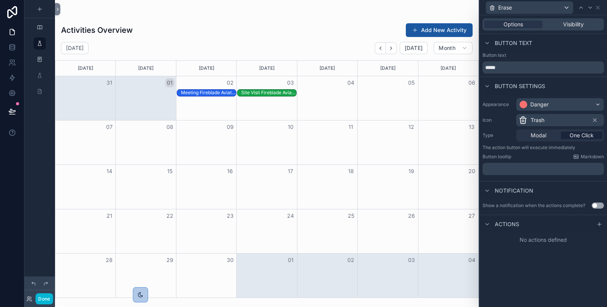
click at [578, 168] on p "﻿" at bounding box center [544, 169] width 117 height 8
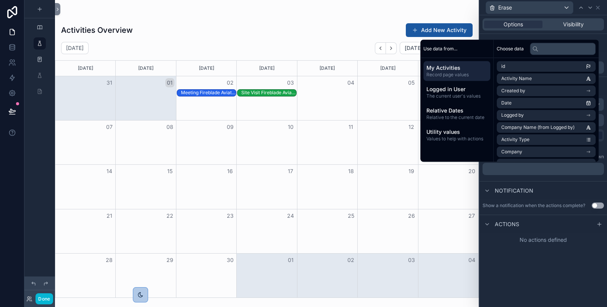
click at [578, 168] on p "﻿" at bounding box center [544, 169] width 117 height 8
click at [490, 226] on icon at bounding box center [487, 225] width 6 height 6
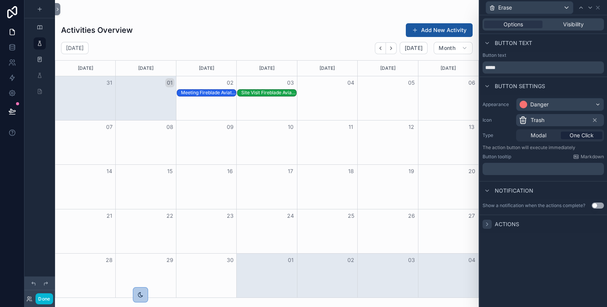
click at [490, 226] on icon at bounding box center [487, 225] width 6 height 6
click at [600, 223] on icon at bounding box center [600, 225] width 6 height 6
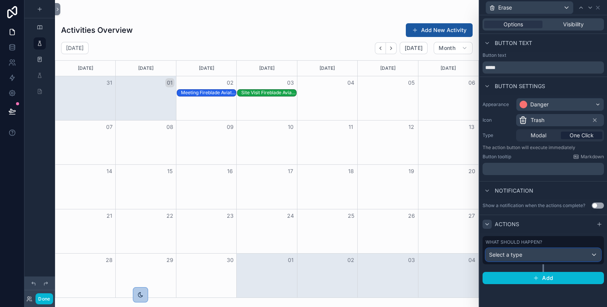
click at [592, 253] on div "Select a type" at bounding box center [543, 255] width 115 height 12
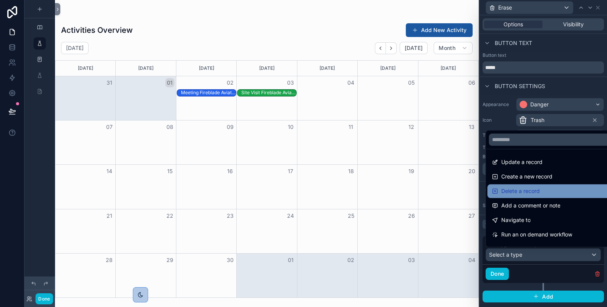
click at [516, 195] on span "Delete a record" at bounding box center [520, 191] width 39 height 9
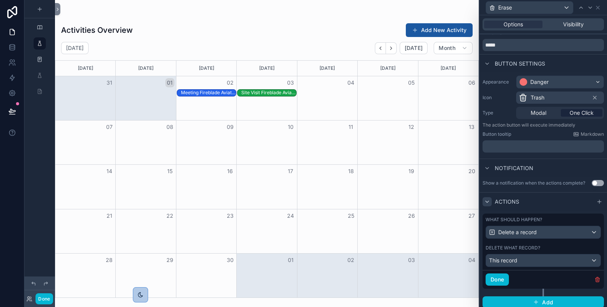
scroll to position [32, 0]
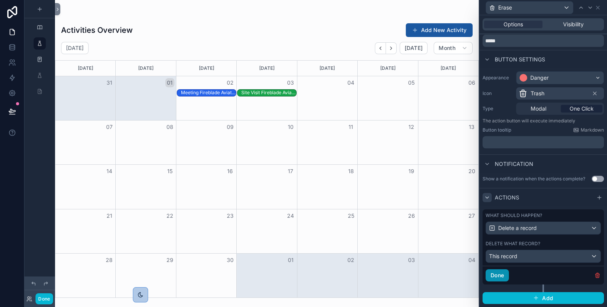
click at [503, 277] on button "Done" at bounding box center [497, 276] width 23 height 12
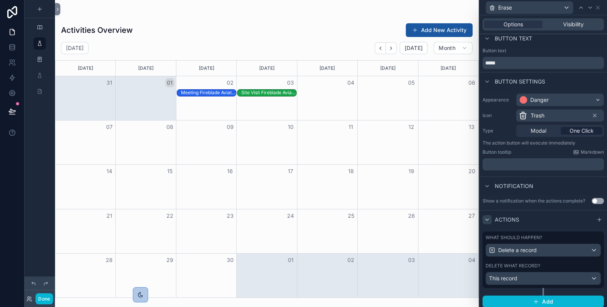
scroll to position [0, 0]
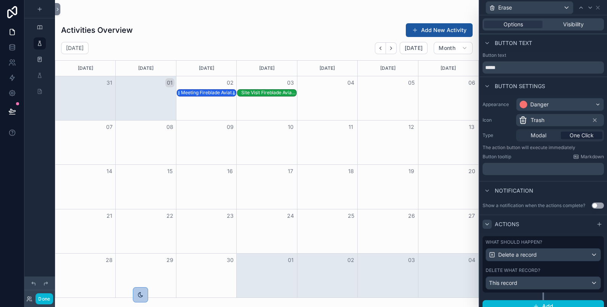
click at [206, 91] on div "Meeting Fireblade Aviation [DATE]" at bounding box center [208, 93] width 55 height 6
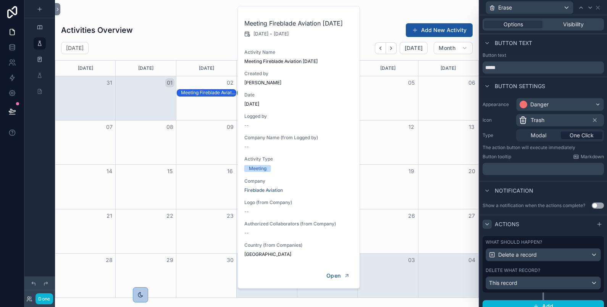
click at [207, 33] on div "Activities Overview Add New Activity" at bounding box center [267, 30] width 412 height 15
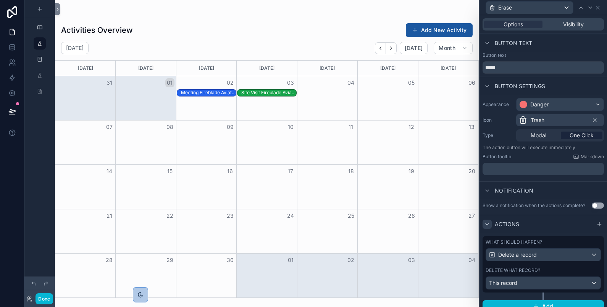
click at [542, 168] on p "﻿" at bounding box center [544, 169] width 117 height 8
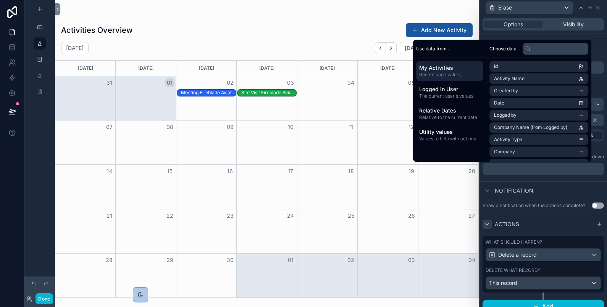
click at [564, 189] on div "Notification" at bounding box center [544, 190] width 128 height 18
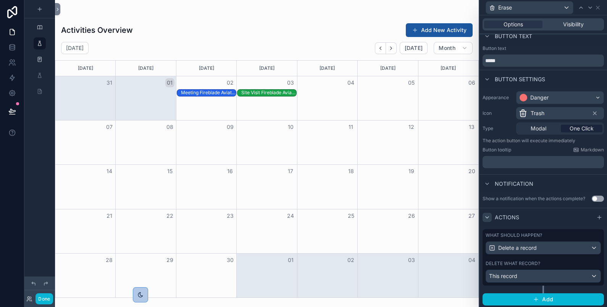
scroll to position [13, 0]
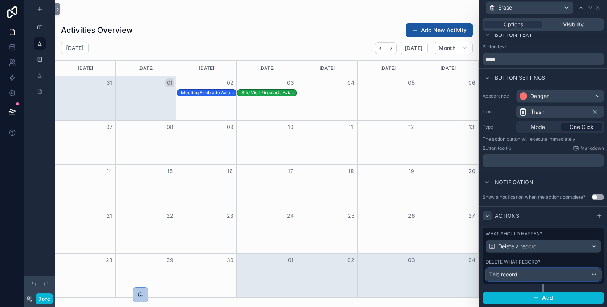
click at [549, 275] on div "This record" at bounding box center [543, 275] width 115 height 12
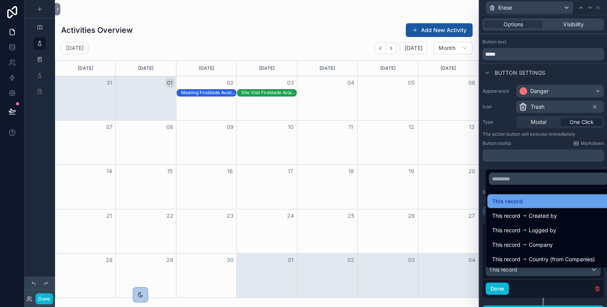
click at [514, 201] on span "This record" at bounding box center [507, 201] width 31 height 9
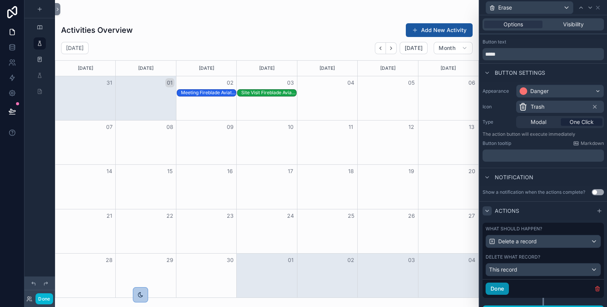
click at [498, 295] on button "Done" at bounding box center [497, 289] width 23 height 12
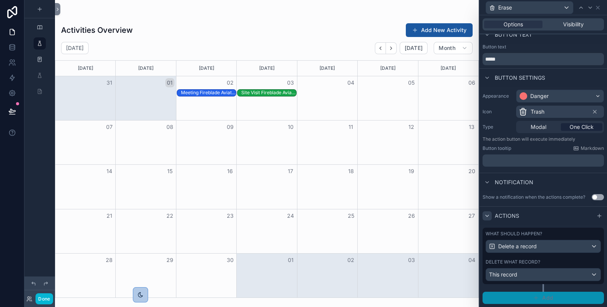
click at [509, 296] on button "Add" at bounding box center [543, 298] width 121 height 12
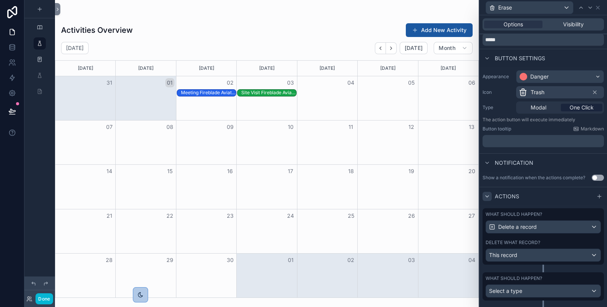
scroll to position [49, 0]
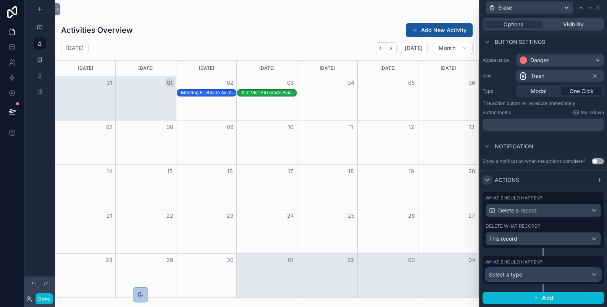
click at [517, 273] on span "Select a type" at bounding box center [505, 275] width 33 height 6
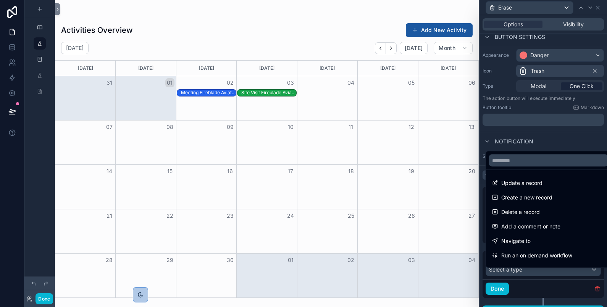
click at [517, 208] on span "Delete a record" at bounding box center [520, 212] width 39 height 9
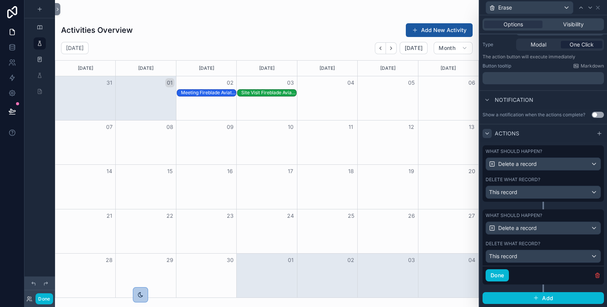
scroll to position [95, 0]
click at [504, 275] on button "Done" at bounding box center [497, 276] width 23 height 12
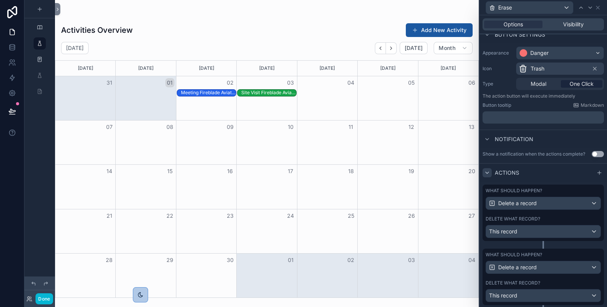
scroll to position [0, 0]
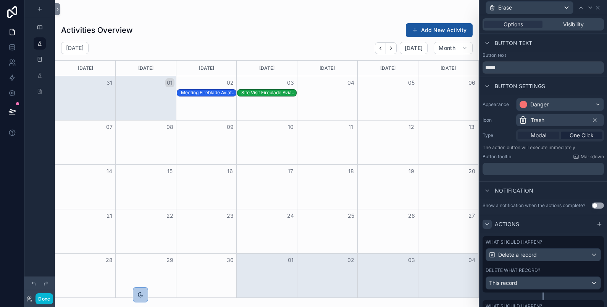
click at [532, 136] on span "Modal" at bounding box center [539, 136] width 16 height 8
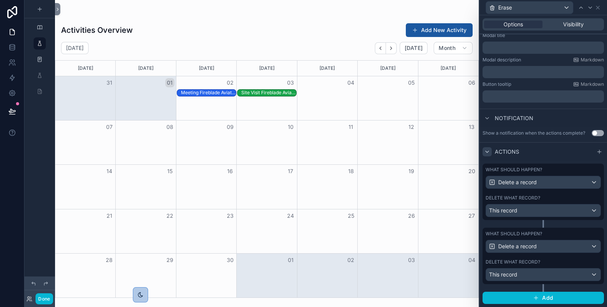
scroll to position [129, 0]
click at [592, 130] on button "Use setting" at bounding box center [598, 133] width 12 height 6
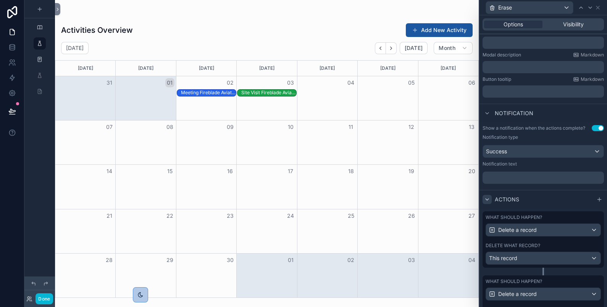
click at [592, 129] on button "Use setting" at bounding box center [598, 128] width 12 height 6
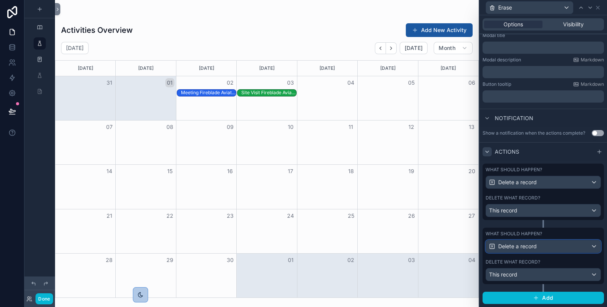
click at [586, 242] on div "Delete a record" at bounding box center [543, 247] width 115 height 12
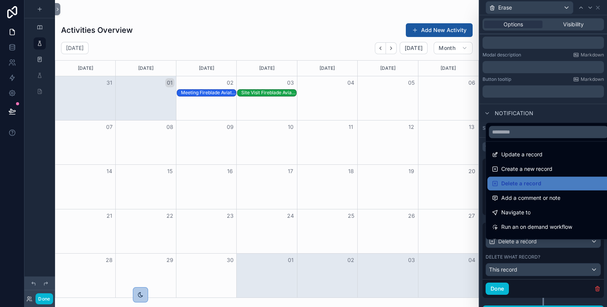
click at [540, 108] on div at bounding box center [544, 153] width 128 height 307
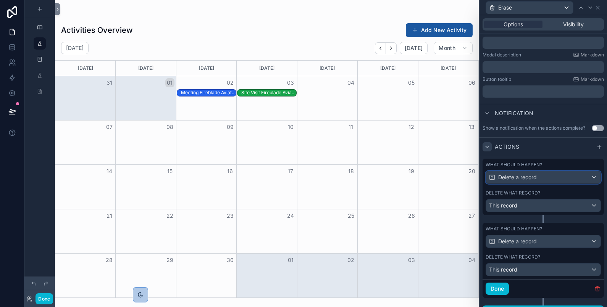
click at [589, 184] on div "Delete a record" at bounding box center [543, 177] width 115 height 12
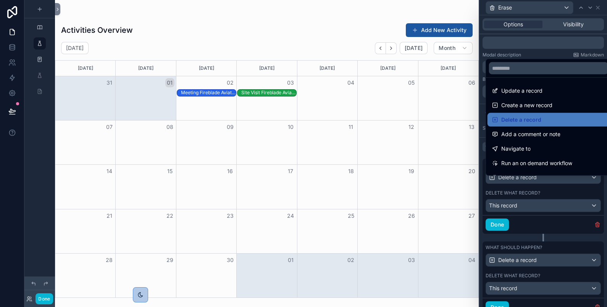
click at [547, 52] on div at bounding box center [544, 153] width 128 height 307
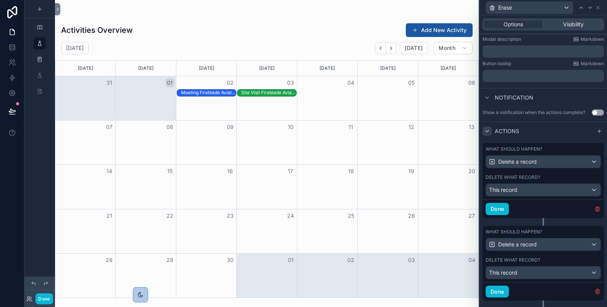
scroll to position [166, 0]
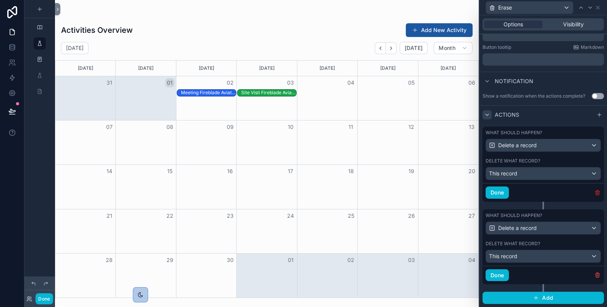
click at [595, 192] on icon "button" at bounding box center [598, 193] width 6 height 6
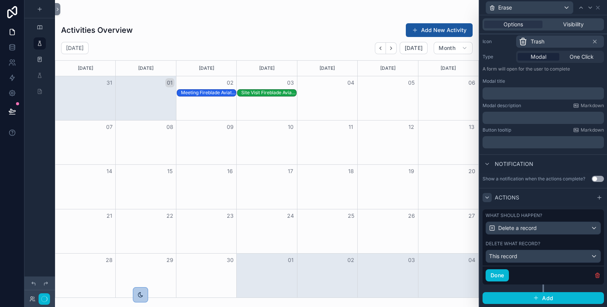
scroll to position [84, 0]
click at [595, 275] on icon "button" at bounding box center [598, 276] width 6 height 6
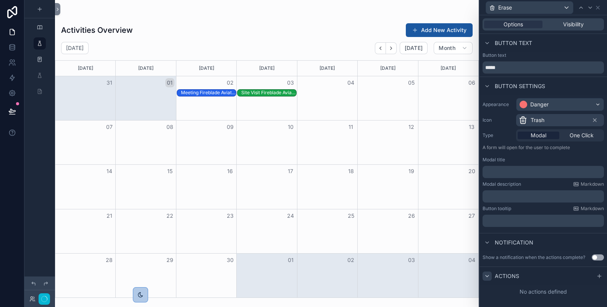
scroll to position [0, 0]
click at [579, 132] on span "One Click" at bounding box center [582, 136] width 24 height 8
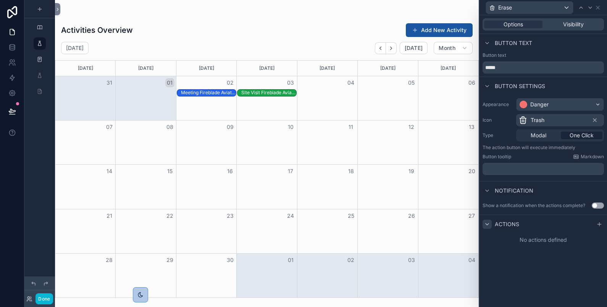
click at [571, 172] on p "﻿" at bounding box center [544, 169] width 117 height 8
click at [569, 237] on div "No actions defined" at bounding box center [544, 240] width 128 height 14
click at [602, 223] on icon at bounding box center [600, 225] width 6 height 6
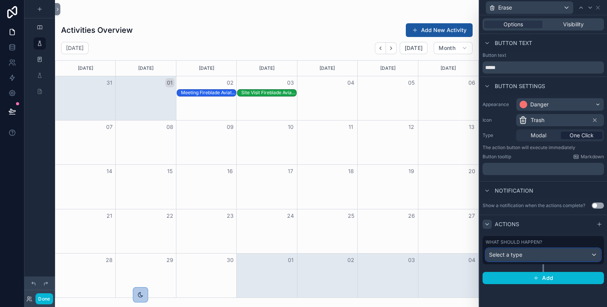
click at [590, 250] on div "Select a type" at bounding box center [543, 255] width 115 height 12
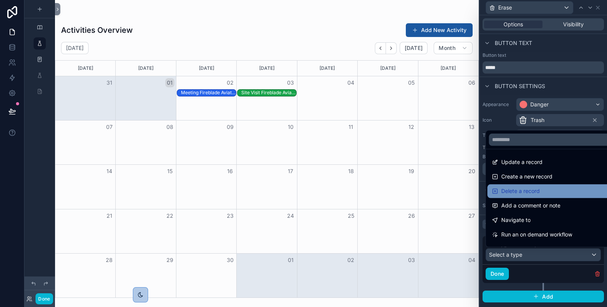
click at [552, 188] on div "Delete a record" at bounding box center [552, 191] width 120 height 9
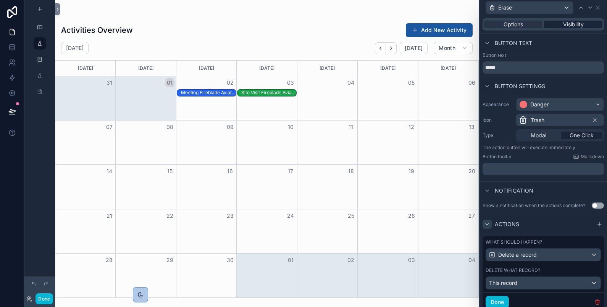
click at [569, 27] on span "Visibility" at bounding box center [573, 25] width 21 height 8
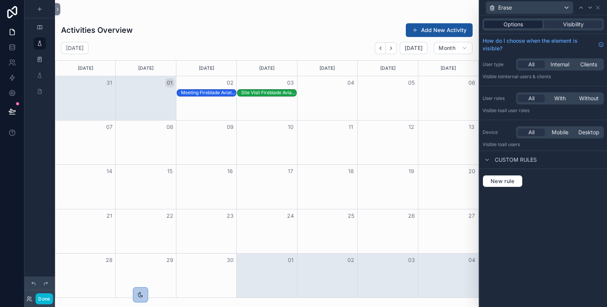
click at [515, 26] on span "Options" at bounding box center [513, 25] width 19 height 8
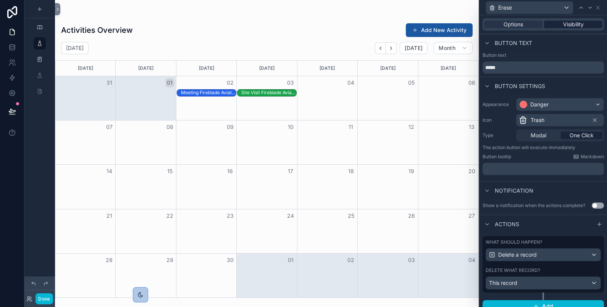
click at [563, 26] on span "Visibility" at bounding box center [573, 25] width 21 height 8
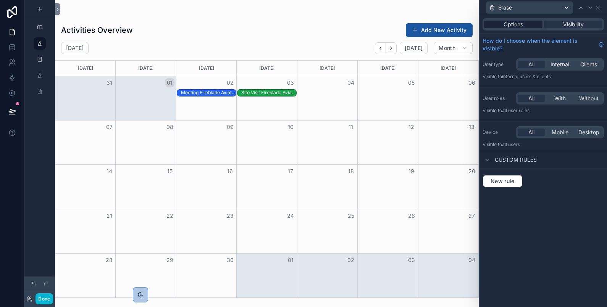
click at [508, 26] on span "Options" at bounding box center [513, 25] width 19 height 8
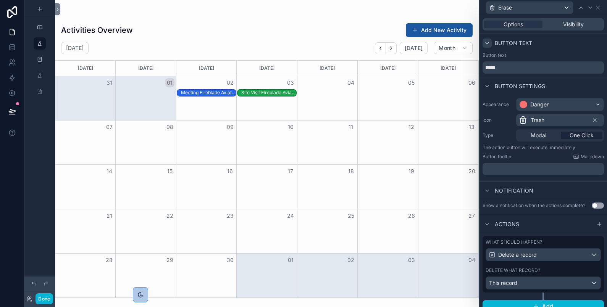
click at [485, 43] on icon at bounding box center [487, 43] width 6 height 6
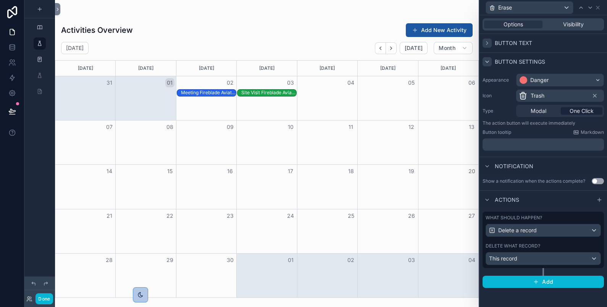
click at [488, 64] on icon at bounding box center [487, 62] width 6 height 6
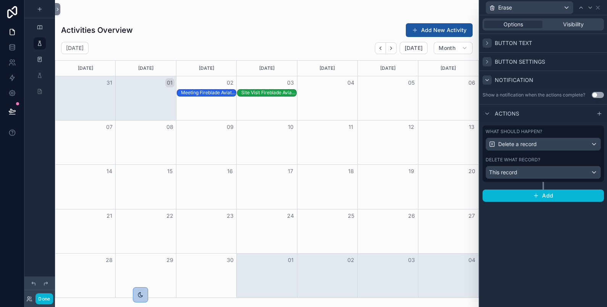
click at [488, 76] on div at bounding box center [487, 80] width 9 height 9
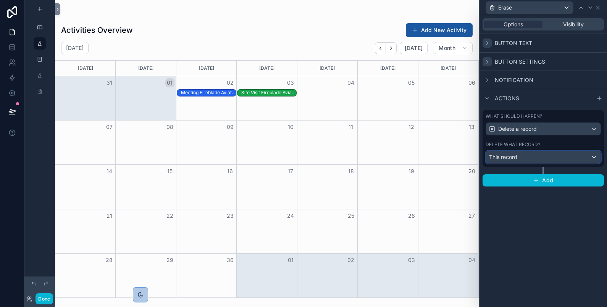
click at [517, 154] on span "This record" at bounding box center [503, 158] width 28 height 8
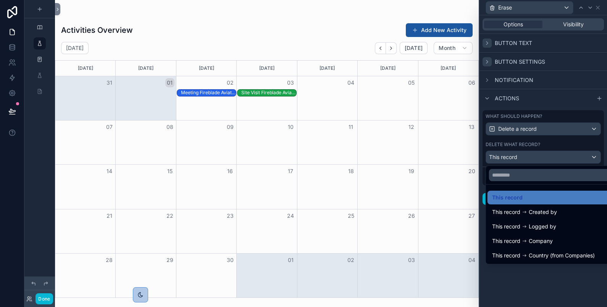
click at [533, 212] on span "Created by" at bounding box center [543, 212] width 28 height 9
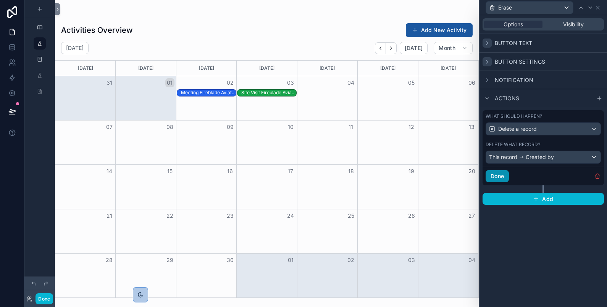
click at [490, 173] on button "Done" at bounding box center [497, 176] width 23 height 12
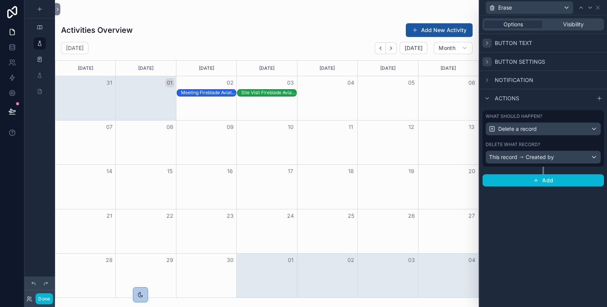
click at [532, 230] on div "Options Visibility Button text Button settings Notification Actions What should…" at bounding box center [544, 161] width 128 height 292
click at [45, 298] on button "Done" at bounding box center [44, 299] width 17 height 11
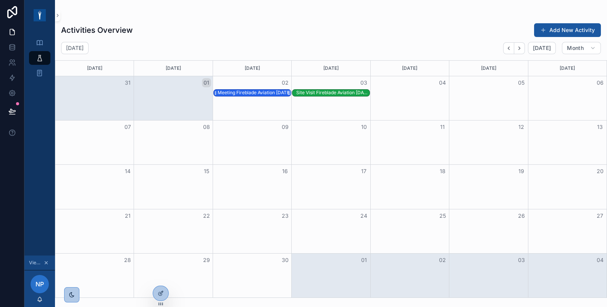
click at [244, 91] on div "Meeting Fireblade Aviation [DATE]" at bounding box center [254, 93] width 73 height 6
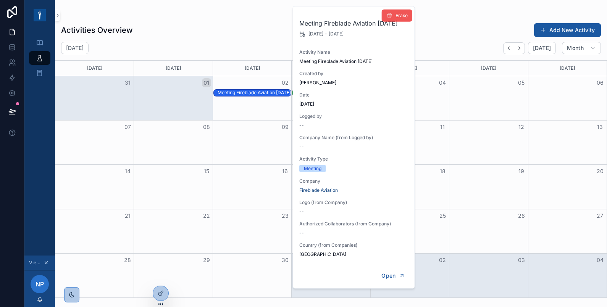
click at [408, 16] on button "Erase" at bounding box center [397, 16] width 31 height 12
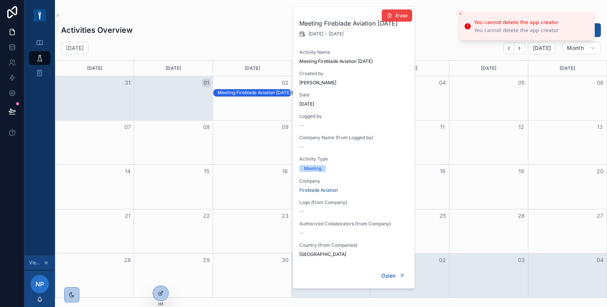
click at [449, 26] on div "Activities Overview Add New Activity" at bounding box center [331, 30] width 540 height 15
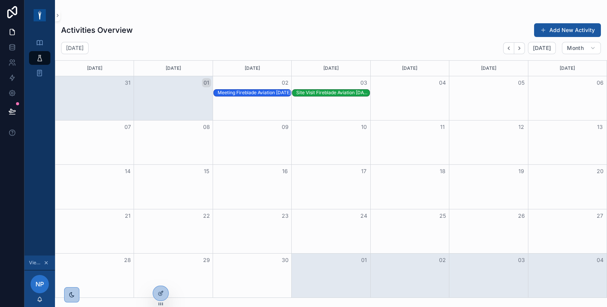
click at [270, 89] on div "02" at bounding box center [252, 82] width 79 height 13
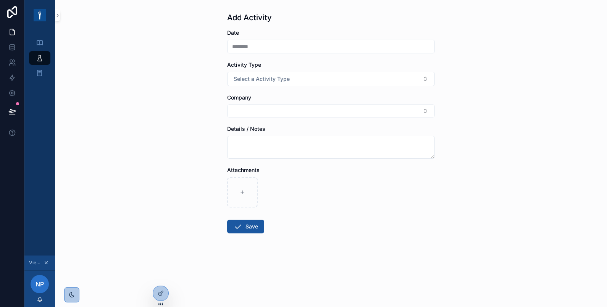
click at [272, 90] on form "Date ******** Activity Type Select a Activity Type Company Details / Notes Atta…" at bounding box center [331, 156] width 208 height 254
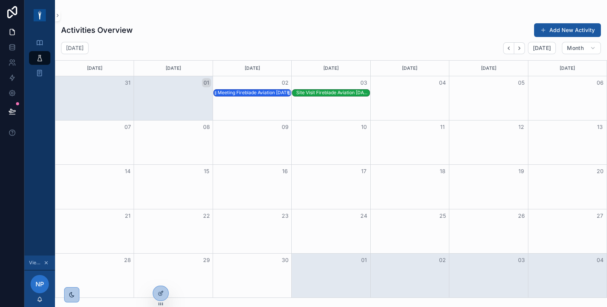
click at [270, 93] on div "Meeting Fireblade Aviation [DATE]" at bounding box center [254, 93] width 73 height 6
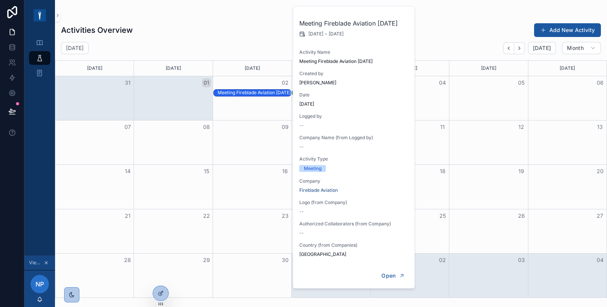
click at [245, 47] on div "[DATE] [DATE] Month" at bounding box center [331, 48] width 552 height 12
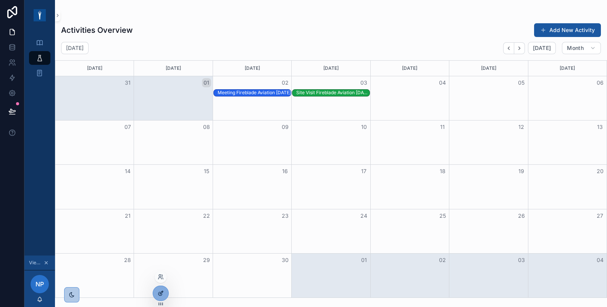
click at [164, 294] on div at bounding box center [160, 293] width 15 height 15
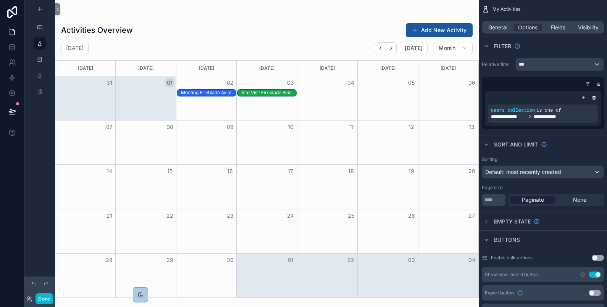
click at [259, 46] on div "scrollable content" at bounding box center [267, 153] width 424 height 307
click at [509, 26] on div "General" at bounding box center [497, 28] width 29 height 8
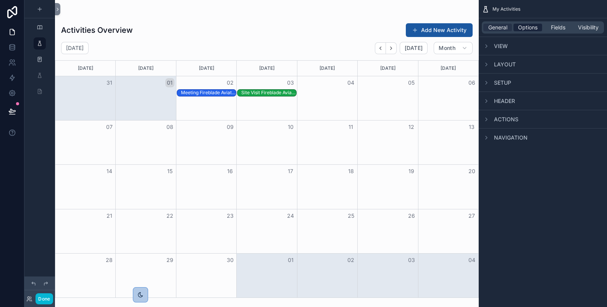
click at [539, 28] on div "Options" at bounding box center [528, 28] width 29 height 8
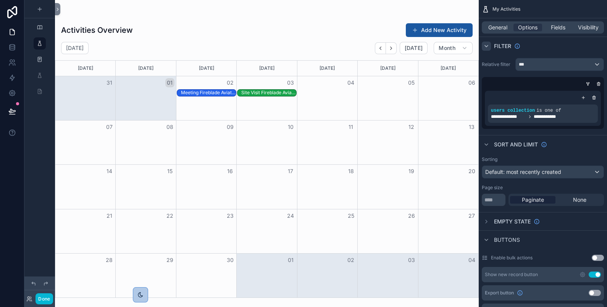
click at [485, 45] on icon "scrollable content" at bounding box center [486, 46] width 6 height 6
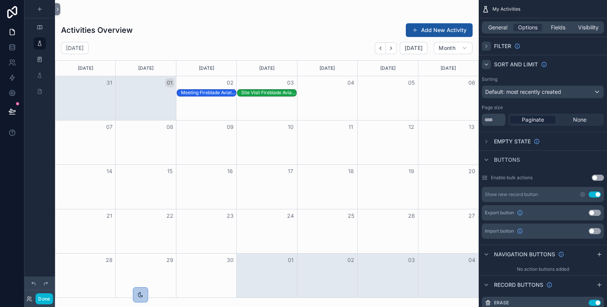
click at [483, 65] on div "scrollable content" at bounding box center [486, 64] width 9 height 9
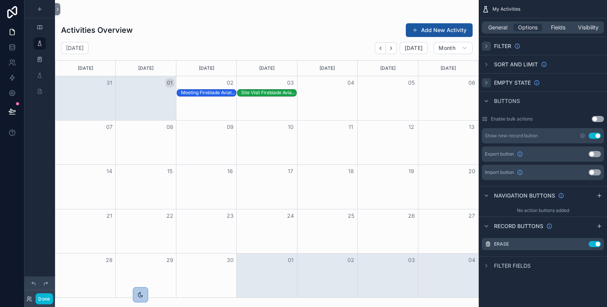
click at [487, 85] on icon "scrollable content" at bounding box center [486, 83] width 6 height 6
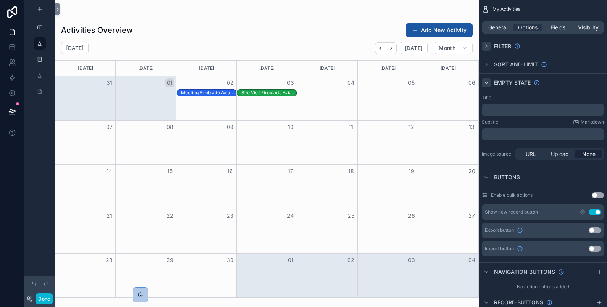
click at [486, 80] on icon "scrollable content" at bounding box center [486, 83] width 6 height 6
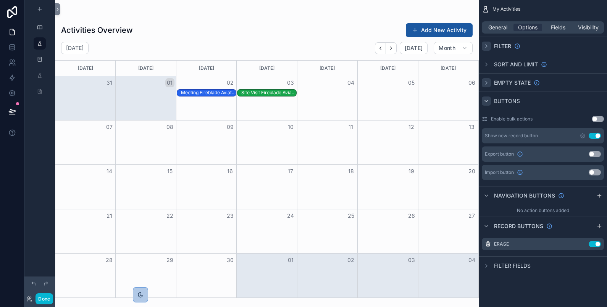
click at [489, 101] on icon "scrollable content" at bounding box center [486, 101] width 6 height 6
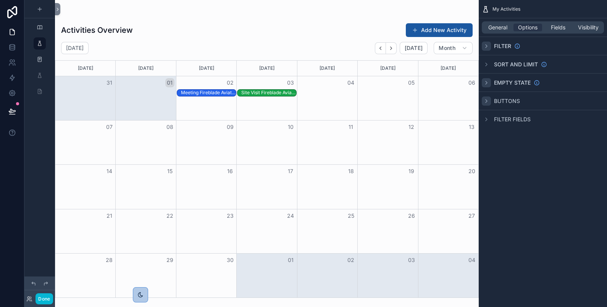
click at [484, 103] on icon "scrollable content" at bounding box center [486, 101] width 6 height 6
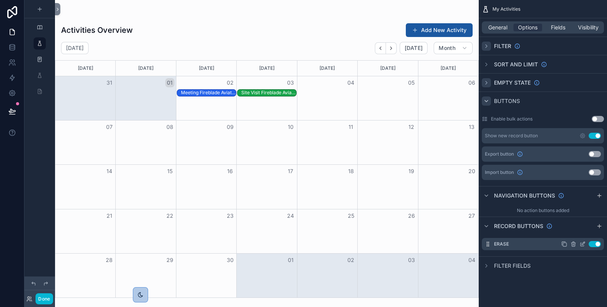
click at [581, 245] on icon "scrollable content" at bounding box center [583, 244] width 6 height 6
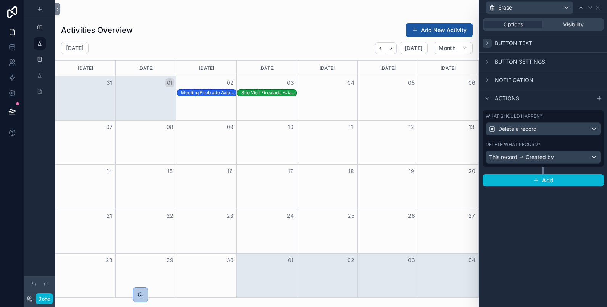
click at [490, 41] on icon at bounding box center [487, 43] width 6 height 6
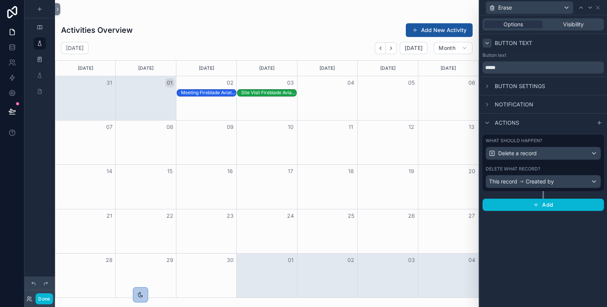
click at [490, 41] on icon at bounding box center [487, 43] width 6 height 6
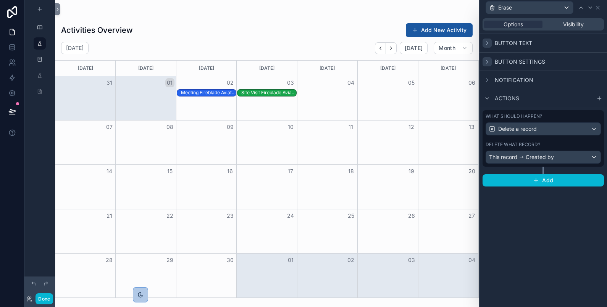
click at [487, 61] on icon at bounding box center [488, 61] width 2 height 3
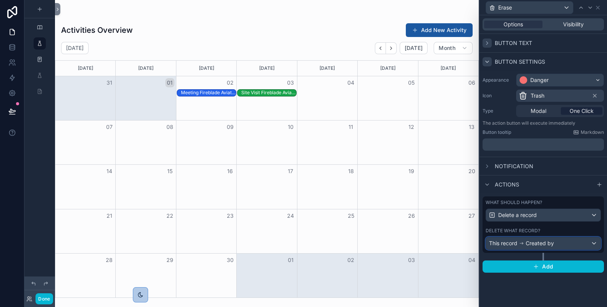
click at [525, 242] on div "This record Created by" at bounding box center [521, 244] width 65 height 8
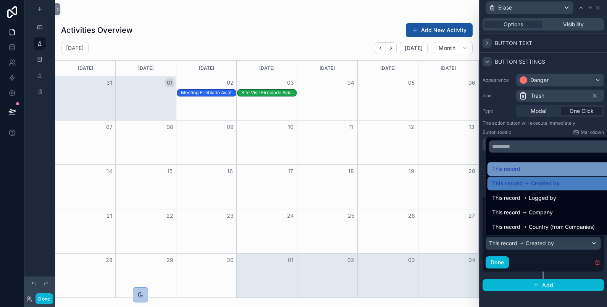
click at [513, 172] on span "This record" at bounding box center [506, 169] width 28 height 9
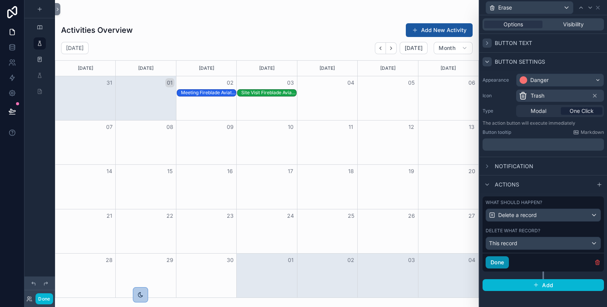
click at [495, 263] on button "Done" at bounding box center [497, 263] width 23 height 12
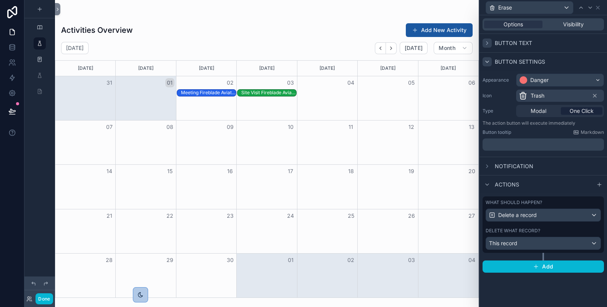
click at [526, 283] on div "Options Visibility Button text Button settings Appearance Danger Icon Trash Typ…" at bounding box center [544, 161] width 128 height 292
click at [601, 8] on icon at bounding box center [598, 8] width 6 height 6
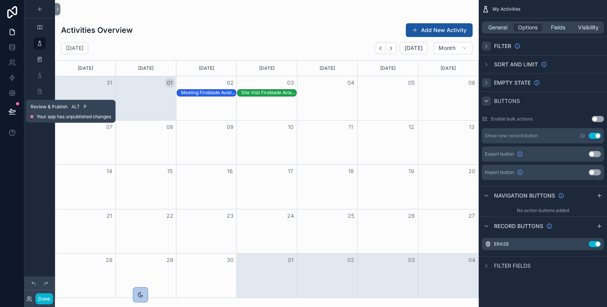
click at [10, 108] on icon at bounding box center [12, 112] width 8 height 8
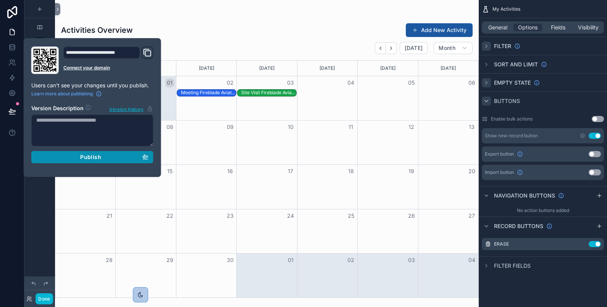
click at [82, 158] on span "Publish" at bounding box center [90, 157] width 21 height 7
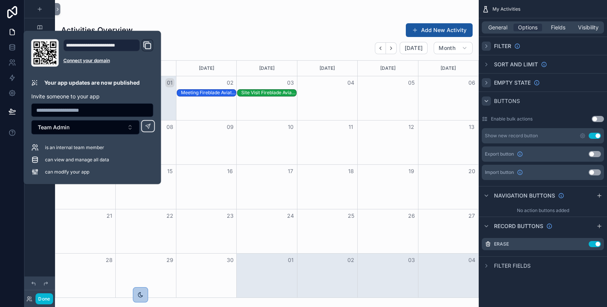
click at [222, 32] on div "Activities Overview Add New Activity" at bounding box center [267, 30] width 412 height 15
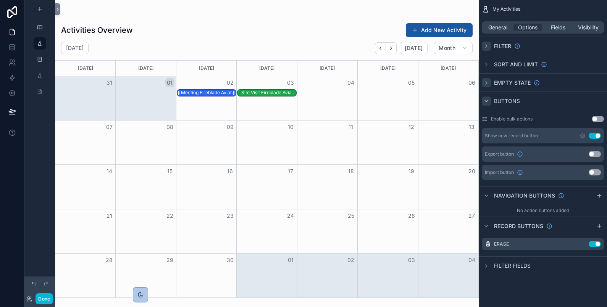
click at [215, 90] on div "Meeting Fireblade Aviation [DATE]" at bounding box center [208, 93] width 55 height 6
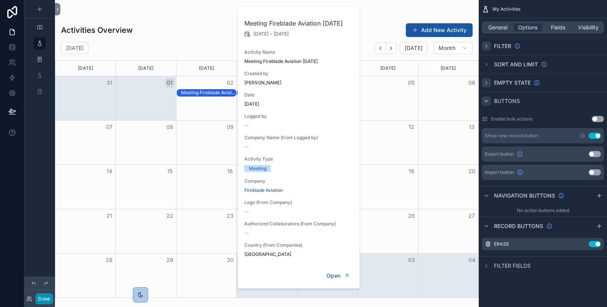
click at [47, 300] on button "Done" at bounding box center [44, 299] width 17 height 11
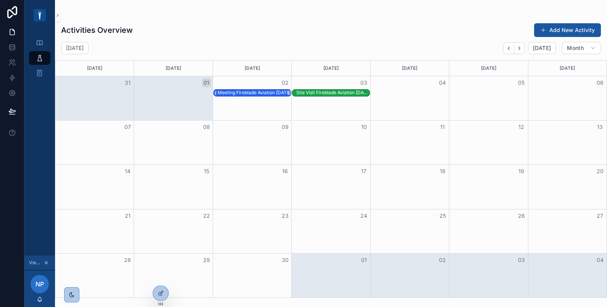
click at [247, 92] on div "Meeting Fireblade Aviation [DATE]" at bounding box center [254, 93] width 73 height 6
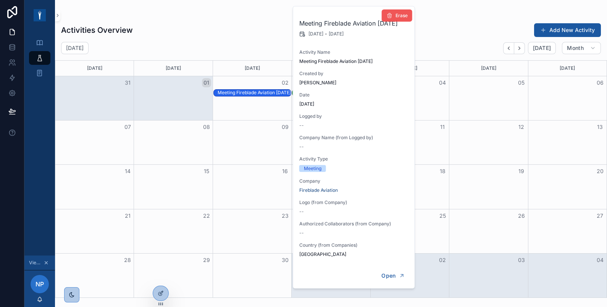
click at [401, 18] on span "Erase" at bounding box center [402, 16] width 12 height 6
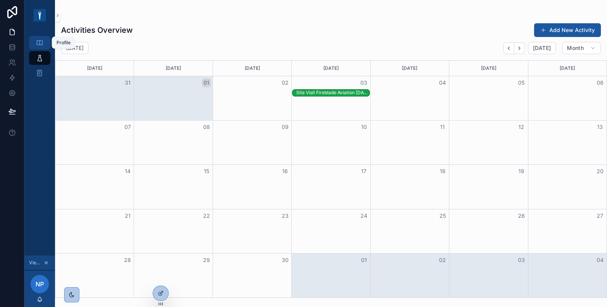
click at [41, 44] on icon "scrollable content" at bounding box center [40, 43] width 8 height 8
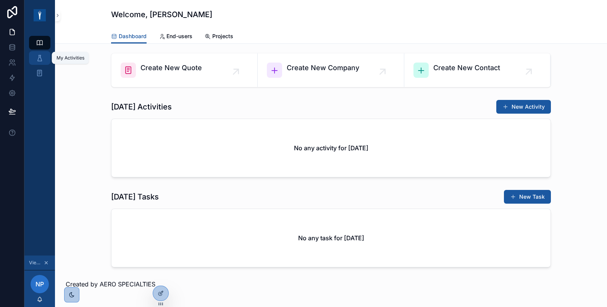
click at [42, 65] on link "My Activities" at bounding box center [39, 58] width 21 height 14
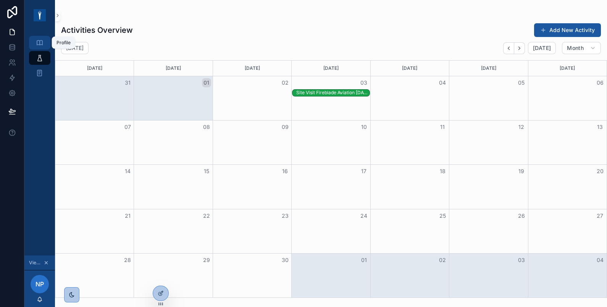
click at [40, 43] on icon "scrollable content" at bounding box center [40, 43] width 8 height 8
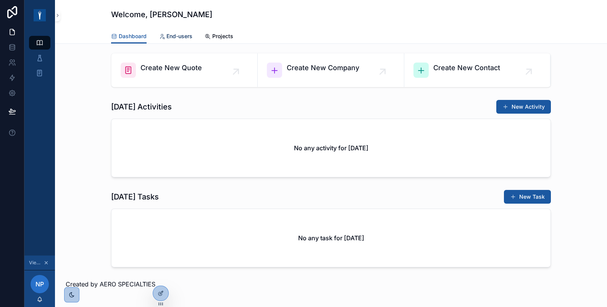
click at [181, 35] on span "End-users" at bounding box center [180, 36] width 26 height 8
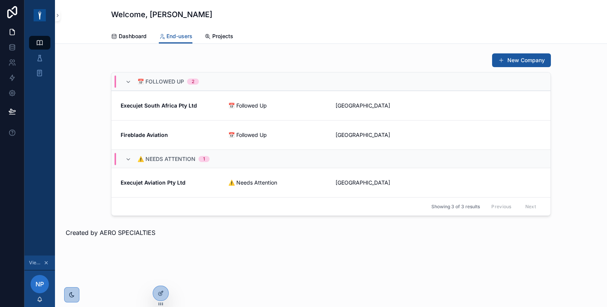
click at [239, 35] on div "Dashboard End-users Projects" at bounding box center [331, 36] width 440 height 15
click at [220, 35] on span "Projects" at bounding box center [222, 36] width 21 height 8
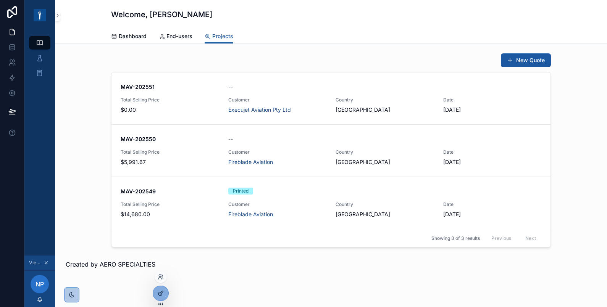
click at [162, 289] on div at bounding box center [160, 293] width 15 height 15
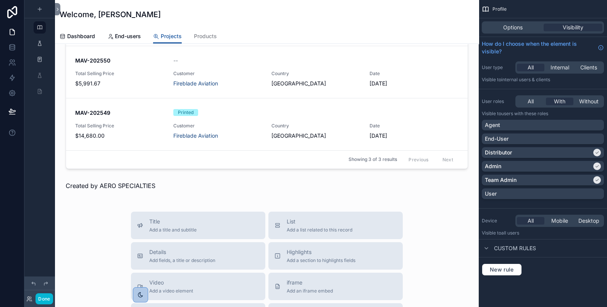
scroll to position [338, 0]
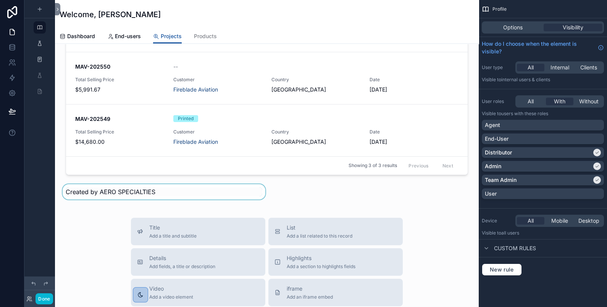
click at [160, 189] on div "scrollable content" at bounding box center [164, 191] width 206 height 15
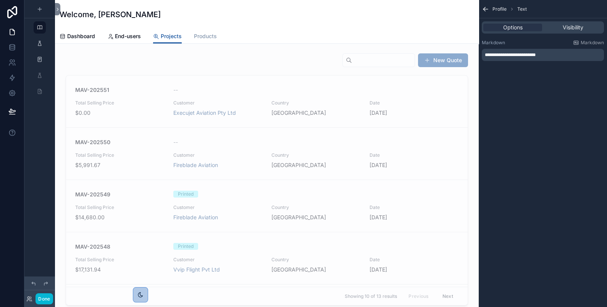
click at [206, 39] on span "Products" at bounding box center [205, 36] width 23 height 8
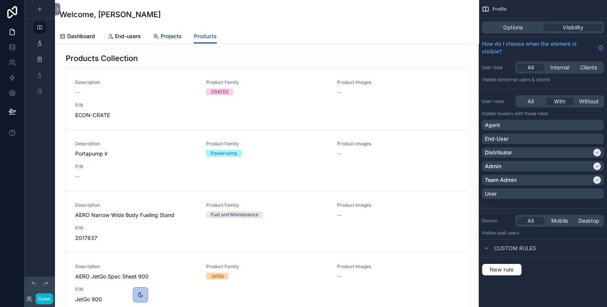
click at [171, 36] on span "Projects" at bounding box center [171, 36] width 21 height 8
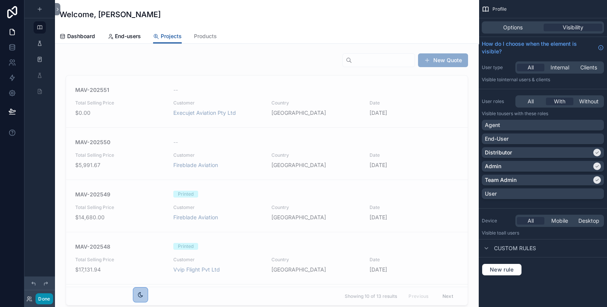
click at [48, 301] on button "Done" at bounding box center [44, 299] width 17 height 11
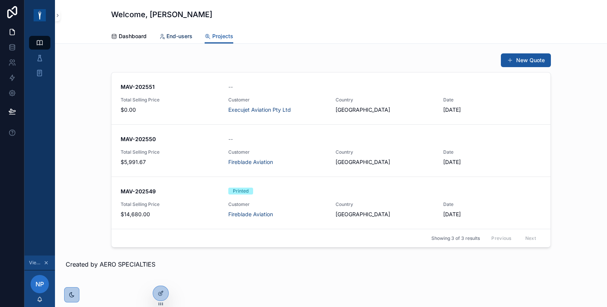
click at [172, 38] on span "End-users" at bounding box center [180, 36] width 26 height 8
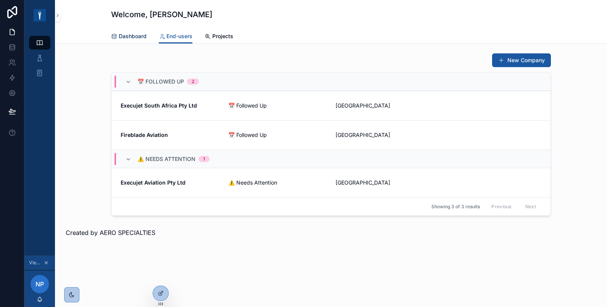
click at [146, 35] on span "Dashboard" at bounding box center [133, 36] width 28 height 8
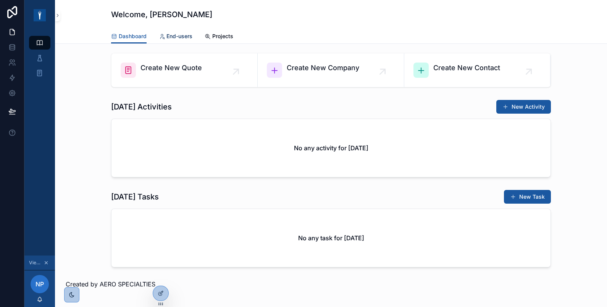
click at [179, 36] on span "End-users" at bounding box center [180, 36] width 26 height 8
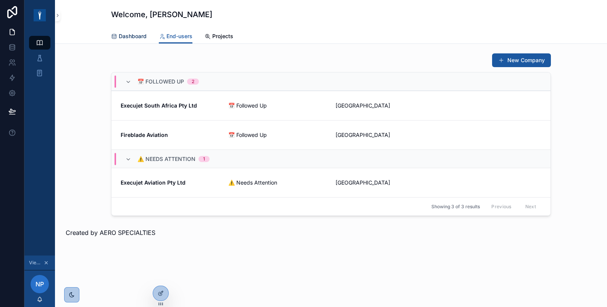
click at [137, 39] on span "Dashboard" at bounding box center [133, 36] width 28 height 8
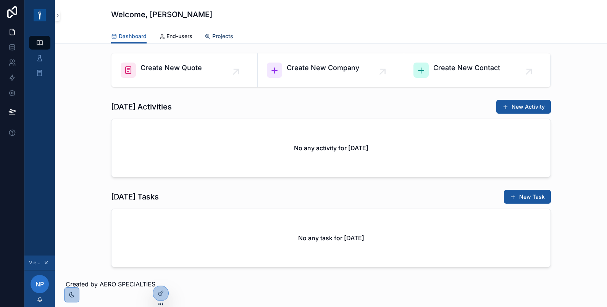
click at [226, 36] on span "Projects" at bounding box center [222, 36] width 21 height 8
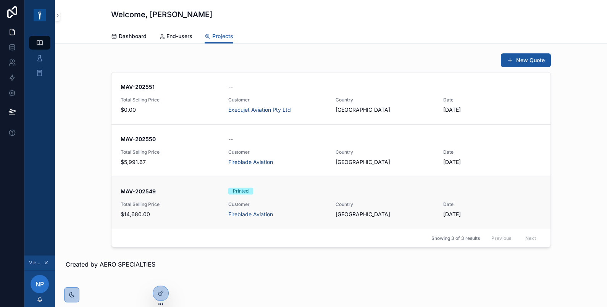
click at [141, 189] on strong "MAV-202549" at bounding box center [138, 191] width 35 height 6
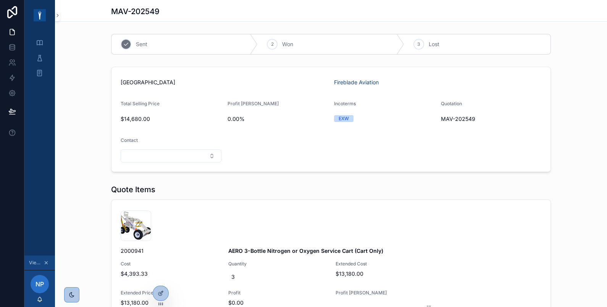
click at [149, 48] on div "1 Sent" at bounding box center [185, 44] width 146 height 20
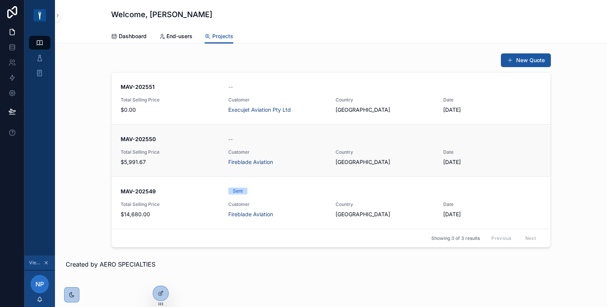
click at [186, 139] on span "MAV-202550" at bounding box center [170, 140] width 99 height 8
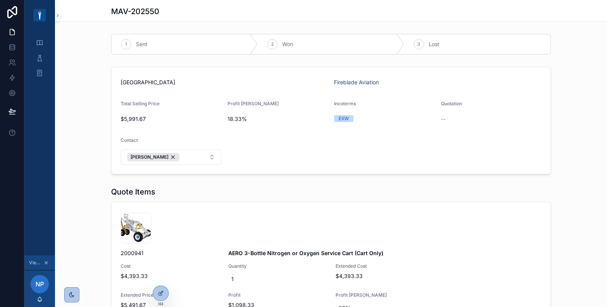
click at [576, 104] on div "South Africa Fireblade Aviation Total Selling Price $5,991.67 Profit Margin 18.…" at bounding box center [331, 121] width 552 height 114
click at [159, 288] on div at bounding box center [160, 293] width 15 height 15
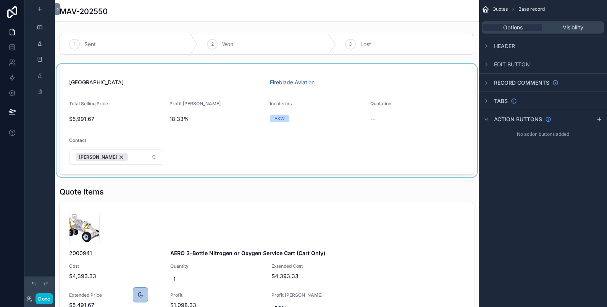
click at [446, 135] on div "scrollable content" at bounding box center [267, 121] width 424 height 114
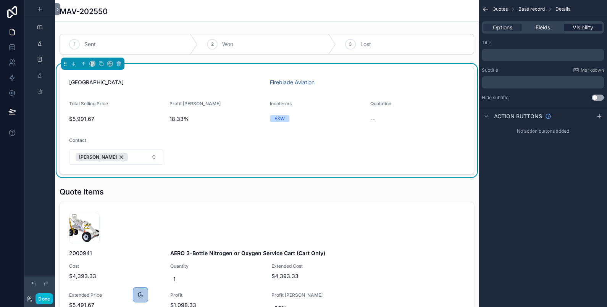
click at [581, 24] on span "Visibility" at bounding box center [583, 28] width 21 height 8
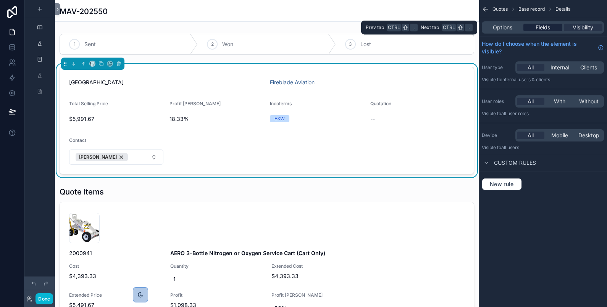
click at [550, 25] on div "Fields" at bounding box center [543, 28] width 39 height 8
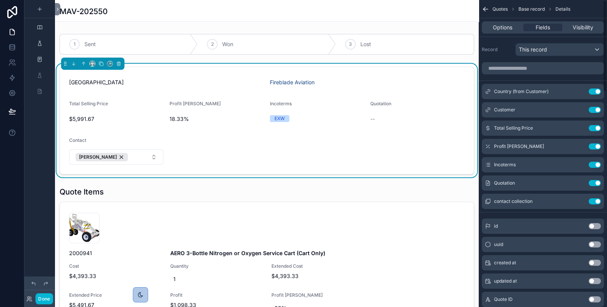
click at [595, 201] on button "Use setting" at bounding box center [595, 202] width 12 height 6
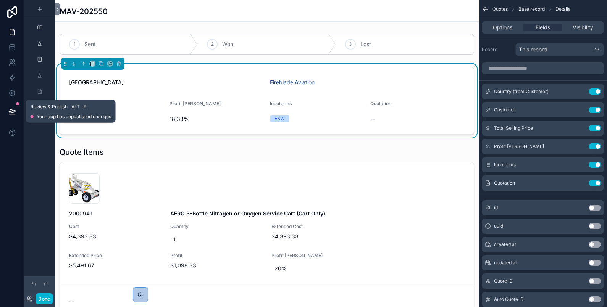
click at [14, 113] on icon at bounding box center [12, 112] width 8 height 8
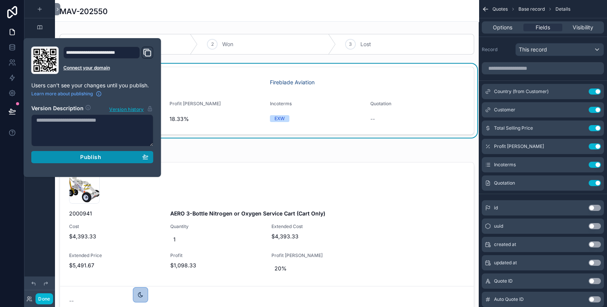
click at [76, 154] on div "Publish" at bounding box center [92, 157] width 112 height 7
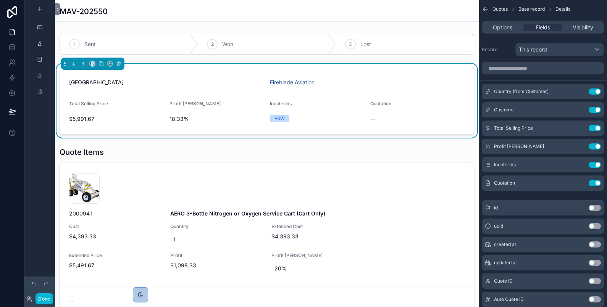
scroll to position [269, 0]
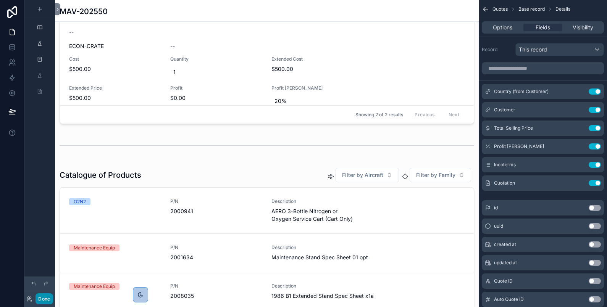
click at [45, 298] on button "Done" at bounding box center [44, 299] width 17 height 11
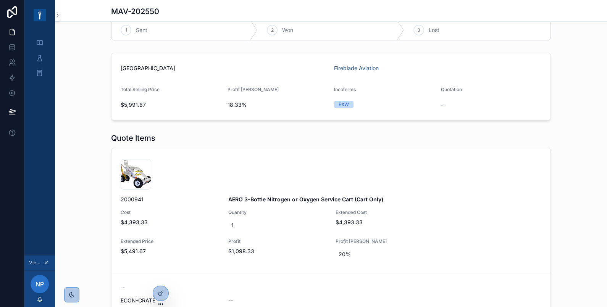
scroll to position [0, 0]
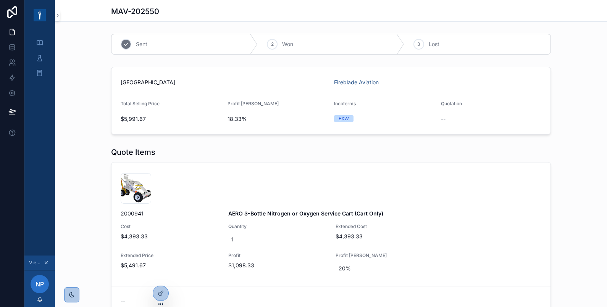
click at [167, 50] on div "1 Sent" at bounding box center [185, 44] width 146 height 20
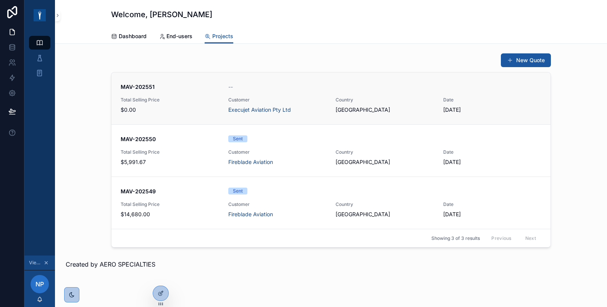
click at [142, 87] on strong "MAV-202551" at bounding box center [138, 87] width 34 height 6
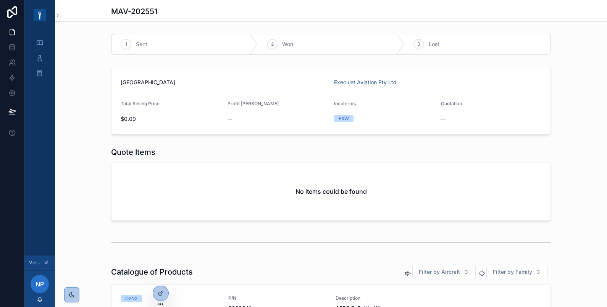
click at [373, 184] on div "No items could be found" at bounding box center [331, 192] width 439 height 58
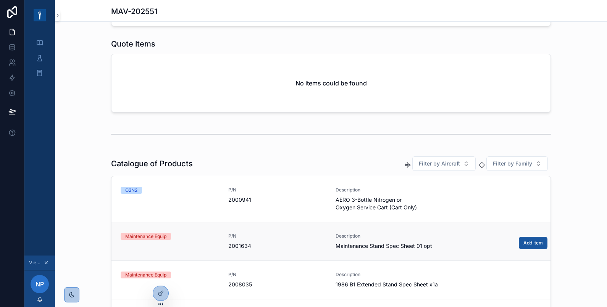
scroll to position [127, 0]
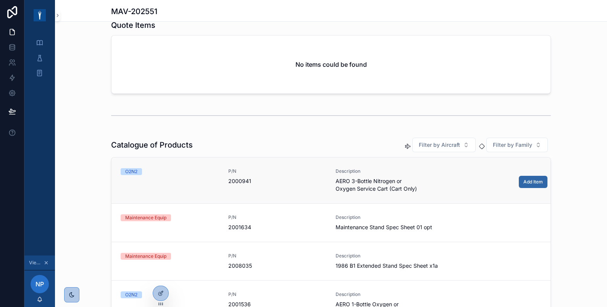
click at [529, 183] on span "Add Item" at bounding box center [533, 182] width 19 height 6
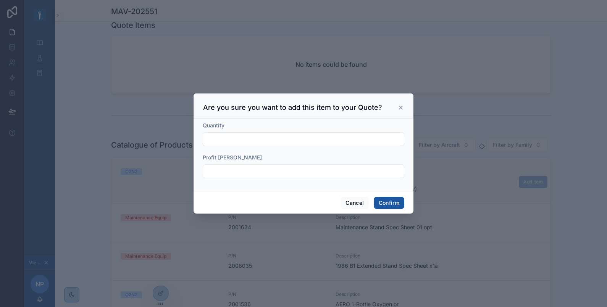
click at [354, 137] on input "text" at bounding box center [303, 139] width 201 height 11
type input "*"
click at [249, 174] on input "text" at bounding box center [303, 171] width 201 height 11
type input "***"
click at [394, 203] on button "Confirm" at bounding box center [389, 203] width 31 height 12
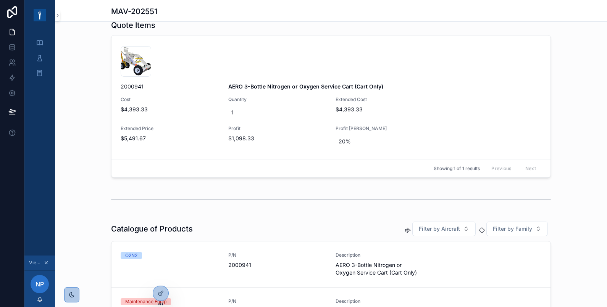
scroll to position [0, 0]
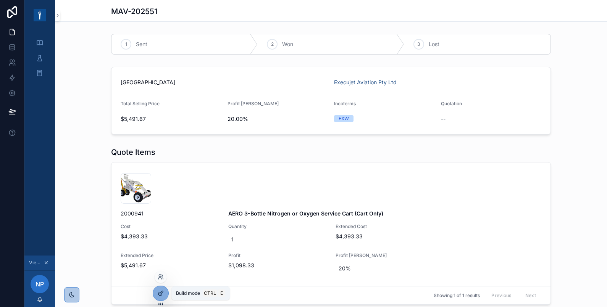
click at [160, 293] on icon at bounding box center [161, 292] width 3 height 3
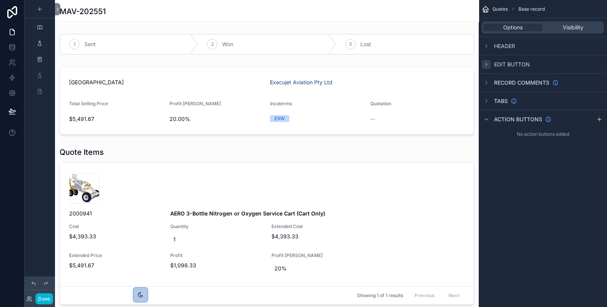
click at [487, 64] on icon "scrollable content" at bounding box center [486, 64] width 6 height 6
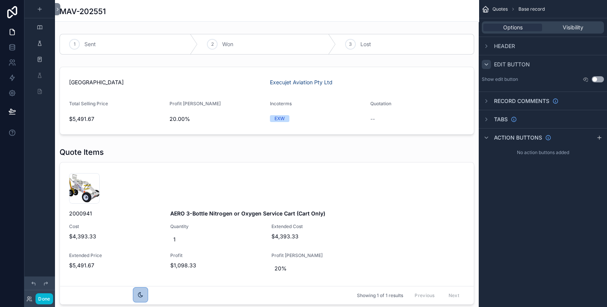
click at [487, 64] on icon "scrollable content" at bounding box center [486, 65] width 3 height 2
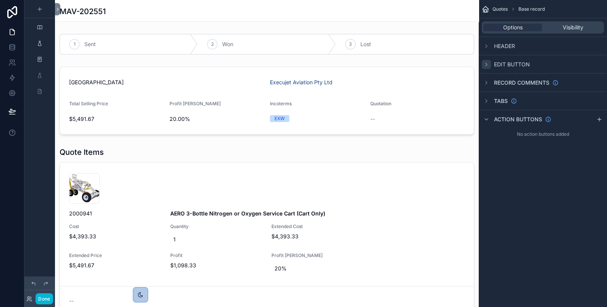
click at [494, 7] on span "Quotes" at bounding box center [500, 9] width 15 height 6
click at [500, 10] on span "Quotes" at bounding box center [500, 9] width 15 height 6
click at [488, 100] on icon "scrollable content" at bounding box center [486, 101] width 6 height 6
click at [488, 100] on icon "scrollable content" at bounding box center [486, 101] width 3 height 2
click at [488, 120] on icon "scrollable content" at bounding box center [486, 119] width 6 height 6
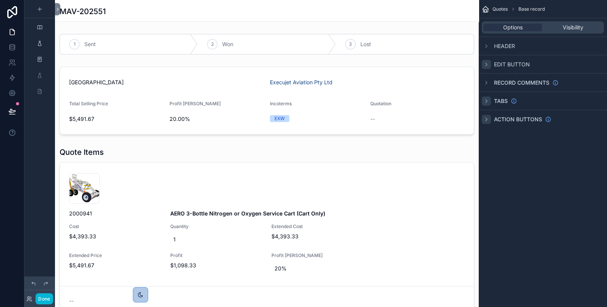
click at [488, 120] on icon "scrollable content" at bounding box center [486, 119] width 6 height 6
click at [50, 303] on button "Done" at bounding box center [44, 299] width 17 height 11
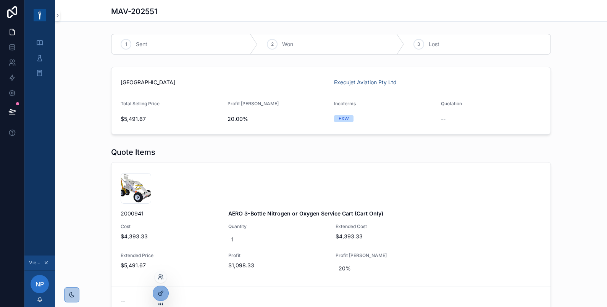
click at [157, 293] on div at bounding box center [160, 293] width 15 height 15
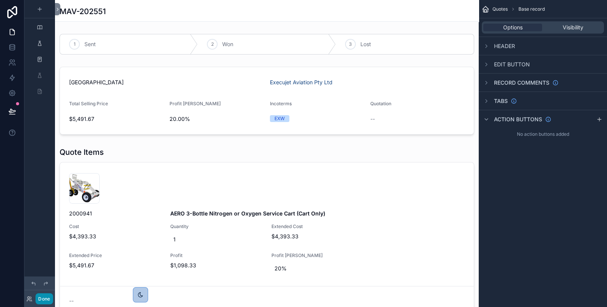
click at [41, 299] on button "Done" at bounding box center [44, 299] width 17 height 11
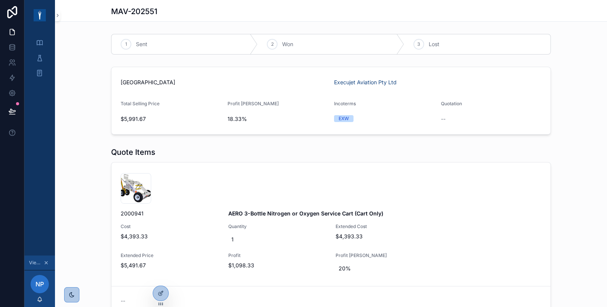
click at [582, 221] on div "Quote Items 001582-AERO-3-Bottle-O2-N2-Cart-Only_02 .jpg 2000941 AERO 3-Bottle …" at bounding box center [331, 270] width 552 height 252
